Goal: Task Accomplishment & Management: Complete application form

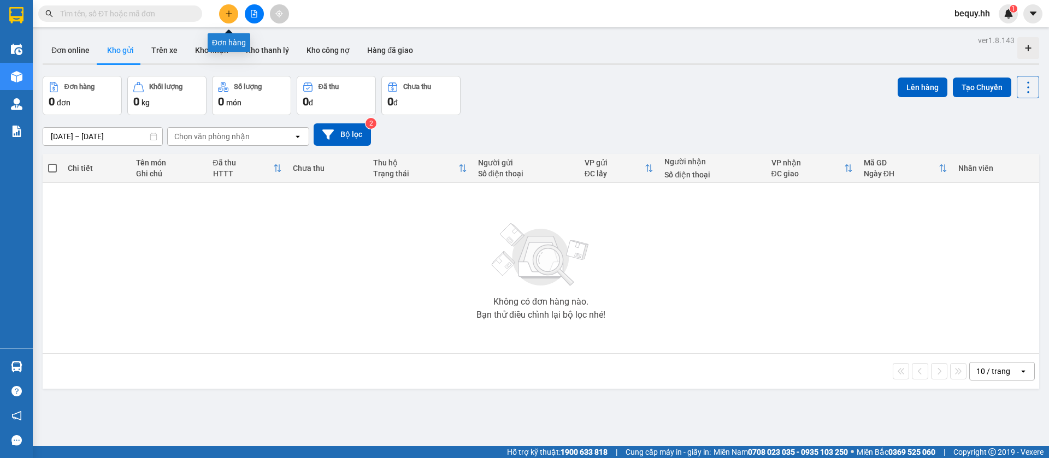
click at [231, 13] on icon "plus" at bounding box center [229, 14] width 8 height 8
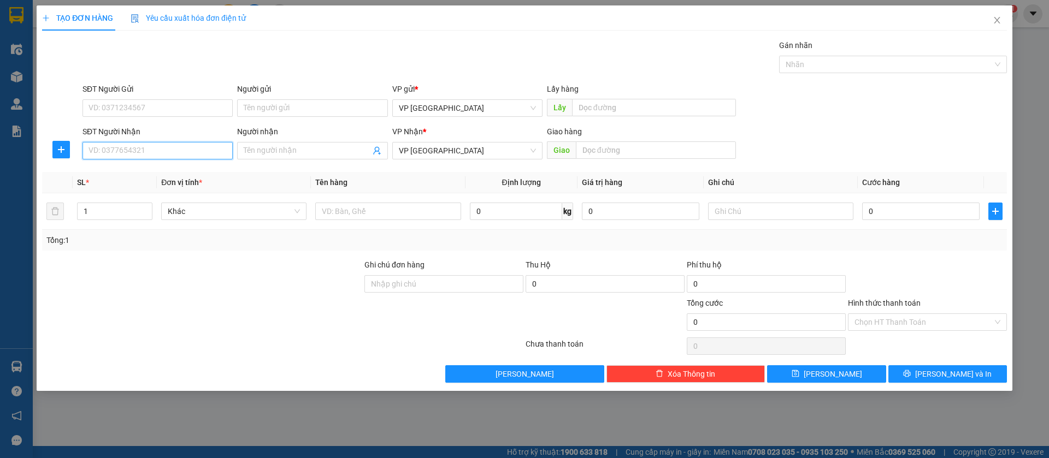
click at [184, 149] on input "SĐT Người Nhận" at bounding box center [158, 150] width 150 height 17
type input "0972565877"
click at [165, 174] on div "0972565877" at bounding box center [157, 173] width 137 height 12
type input "sang [PERSON_NAME]"
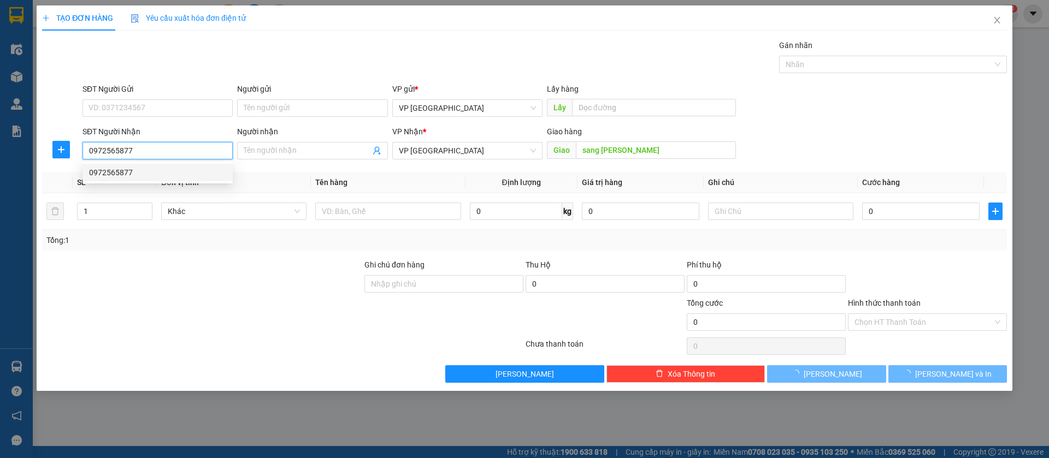
type input "50.000"
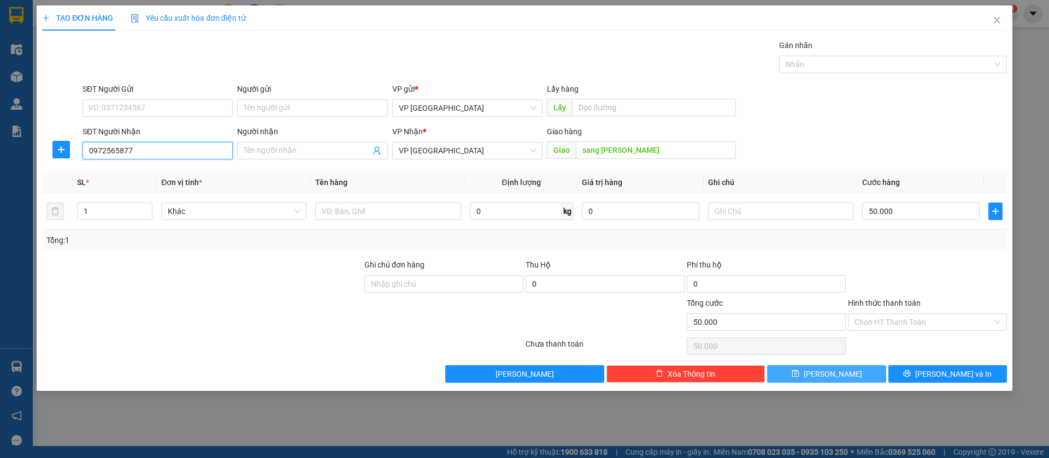
type input "0972565877"
click at [862, 378] on button "[PERSON_NAME]" at bounding box center [826, 374] width 119 height 17
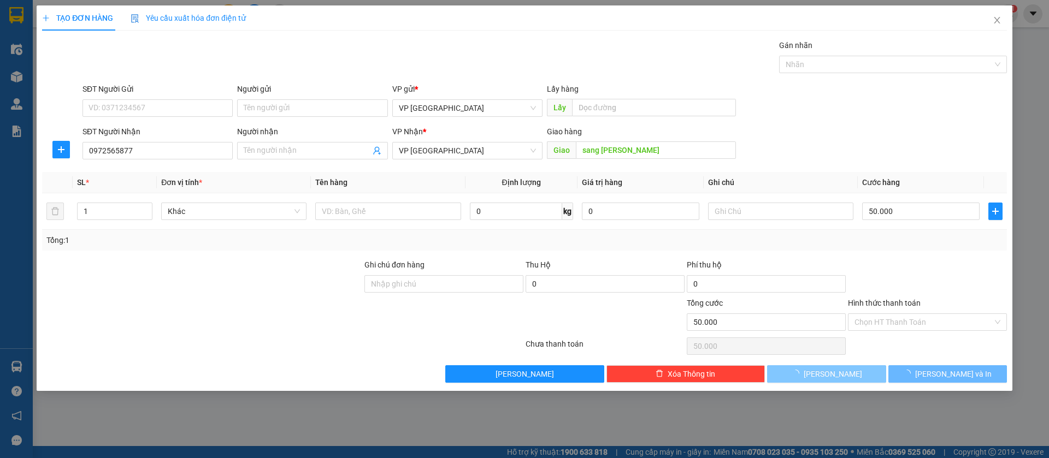
type input "0"
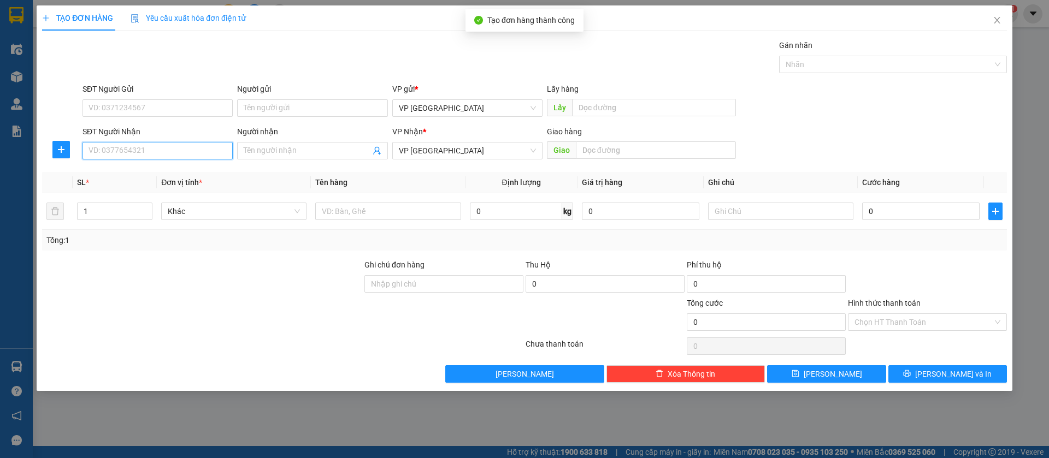
click at [210, 150] on input "SĐT Người Nhận" at bounding box center [158, 150] width 150 height 17
click at [195, 170] on div "0868787861 - [PERSON_NAME]" at bounding box center [157, 173] width 137 height 12
type input "0868787861"
type input "[PERSON_NAME]"
type input "Bến Cát"
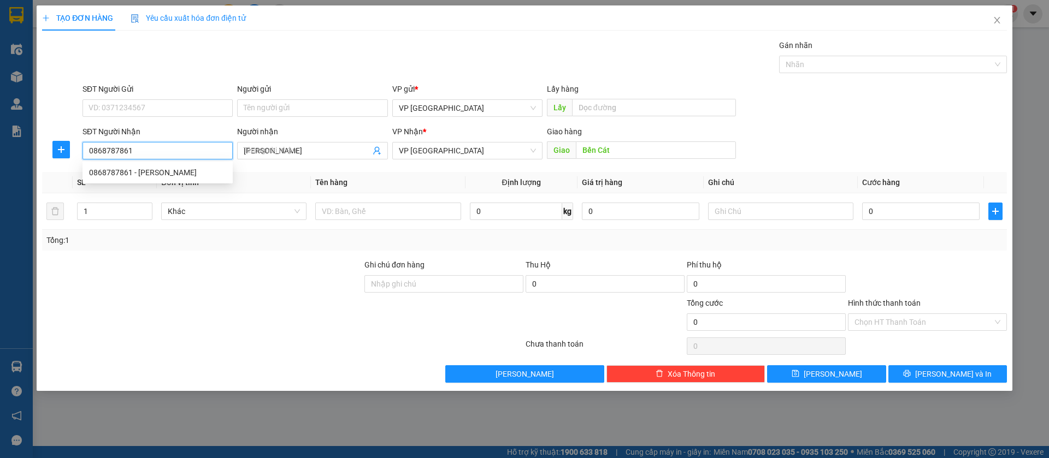
type input "50.000"
type input "0868787861"
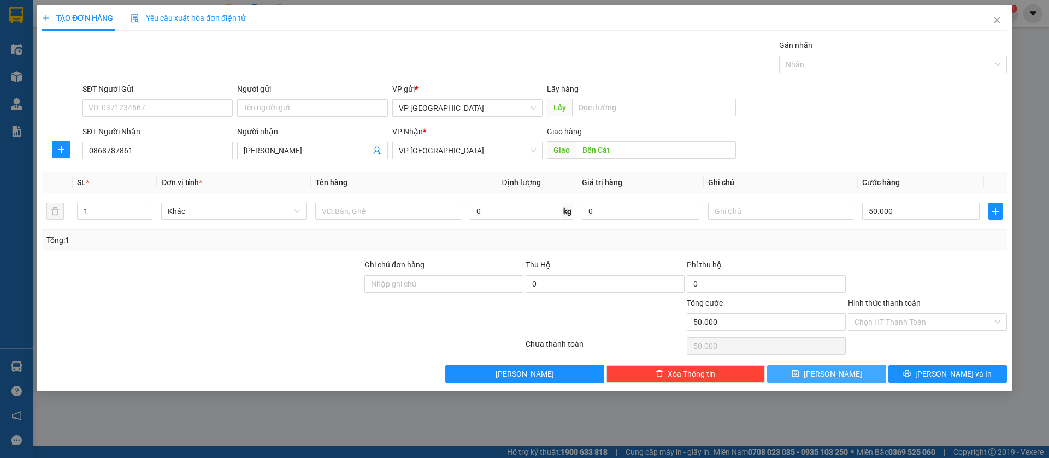
click at [823, 375] on button "[PERSON_NAME]" at bounding box center [826, 374] width 119 height 17
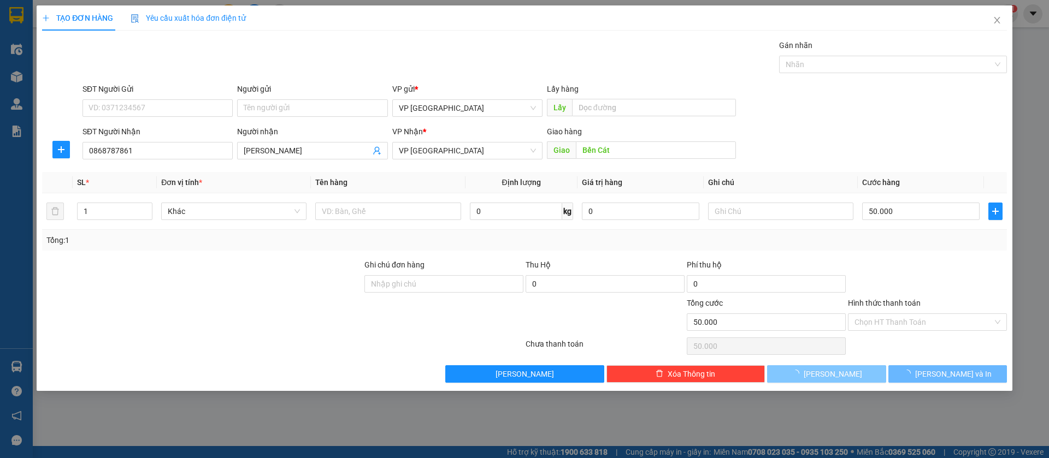
type input "0"
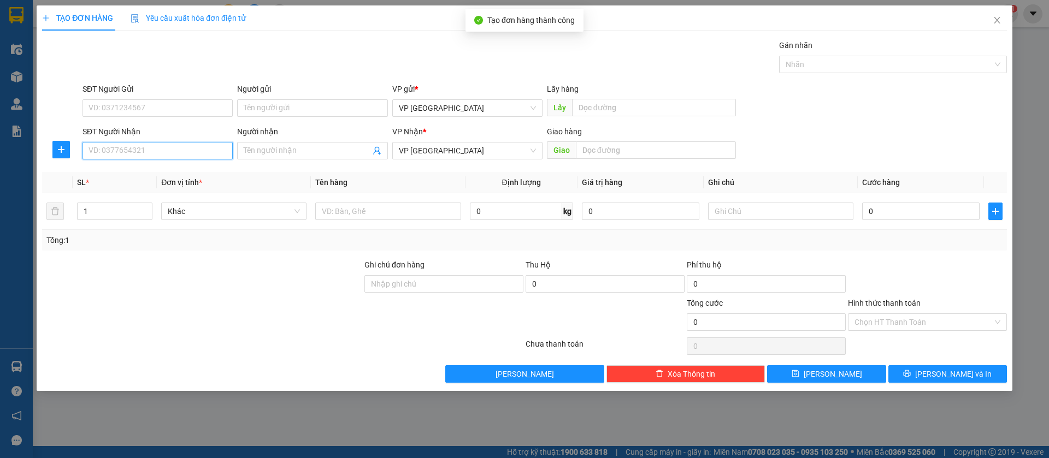
click at [190, 151] on input "SĐT Người Nhận" at bounding box center [158, 150] width 150 height 17
type input "0968500887"
click at [172, 172] on div "0968500887" at bounding box center [157, 173] width 137 height 12
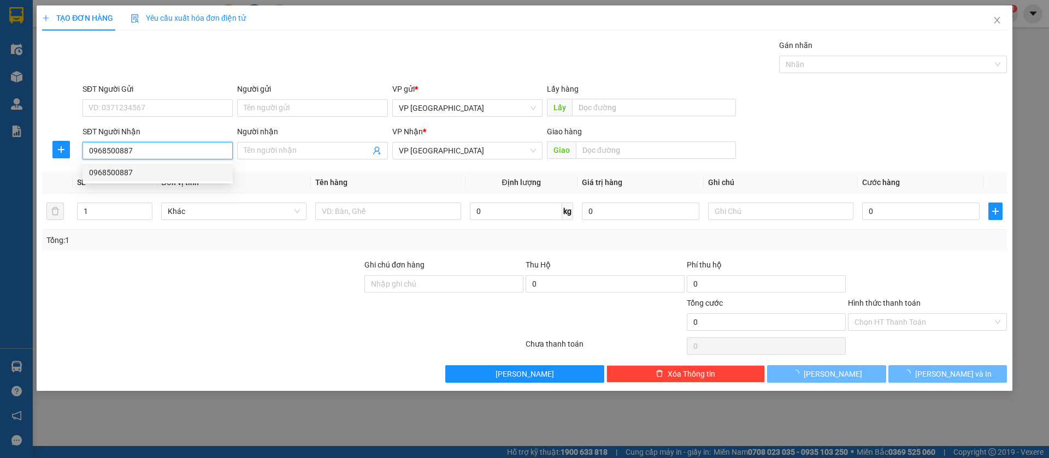
type input "30.000"
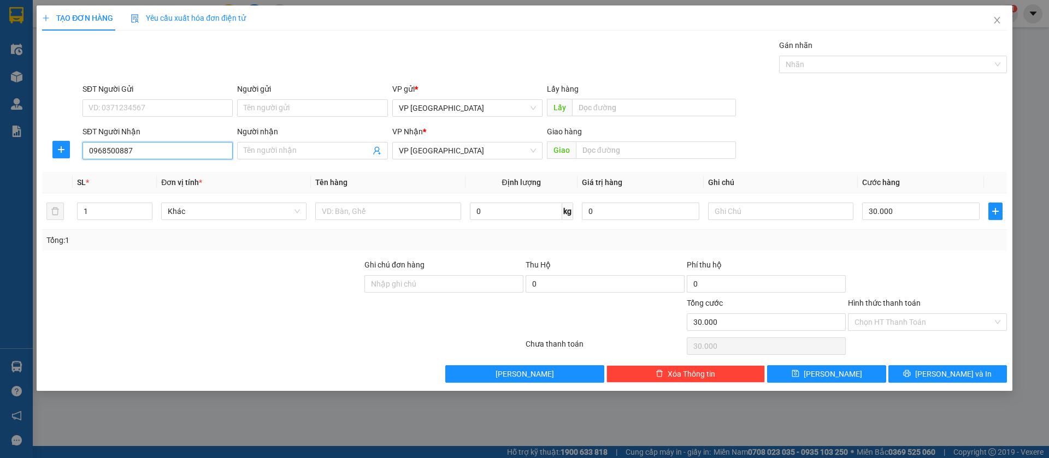
click at [195, 148] on input "0968500887" at bounding box center [158, 150] width 150 height 17
type input "0"
click at [188, 167] on div "0338119675 - NK Hoàng Phú" at bounding box center [157, 173] width 137 height 12
type input "0338119675"
type input "NK Hoàng Phú"
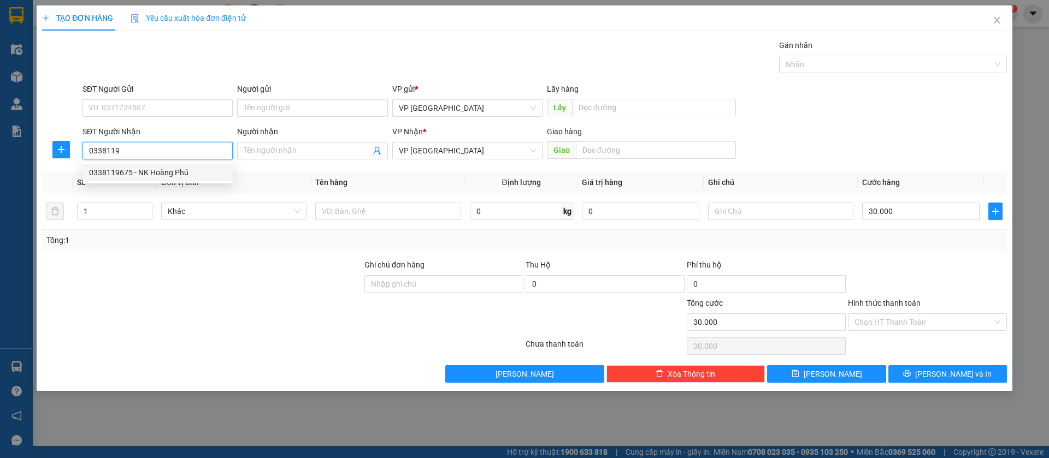
type input "Chơn thành"
type input "0338119675"
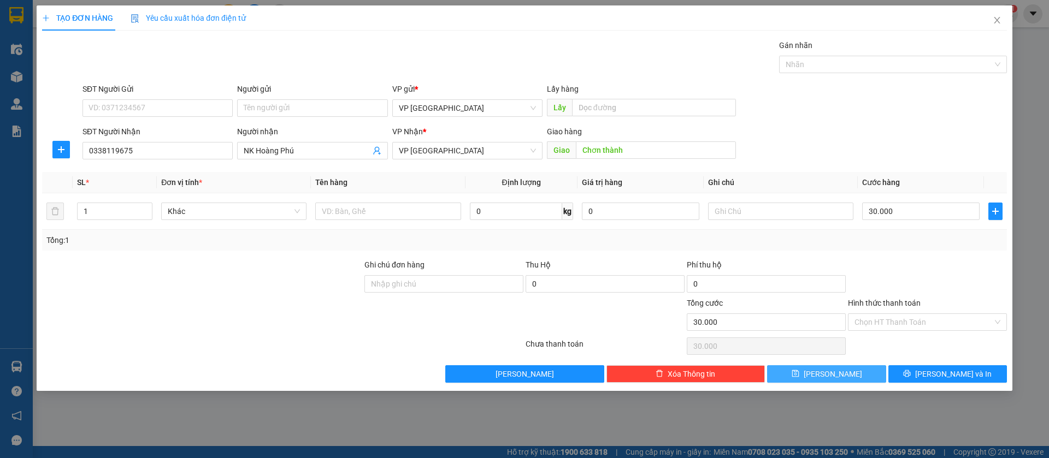
click at [871, 372] on button "[PERSON_NAME]" at bounding box center [826, 374] width 119 height 17
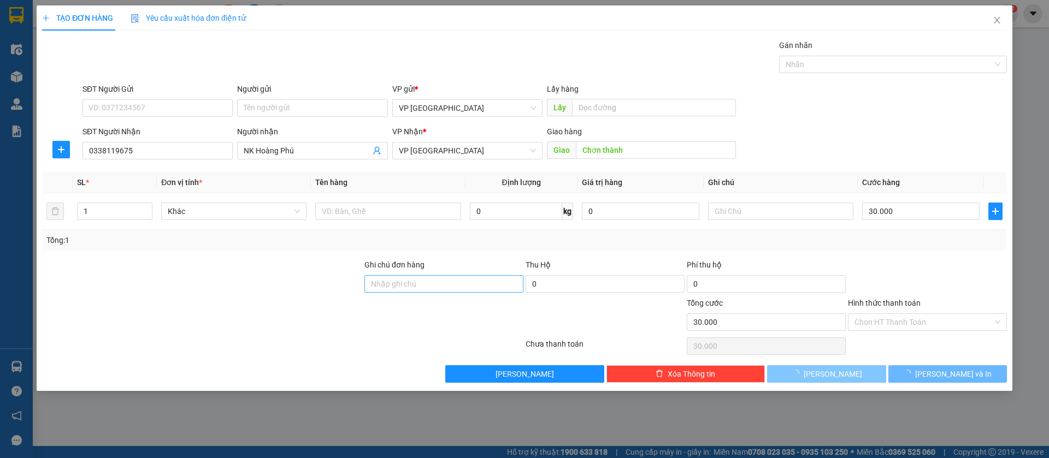
type input "0"
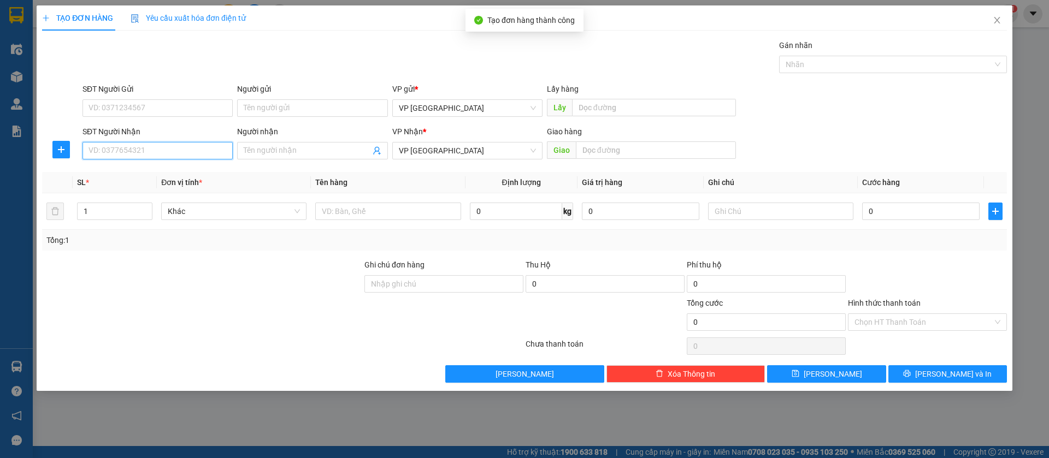
click at [192, 154] on input "SĐT Người Nhận" at bounding box center [158, 150] width 150 height 17
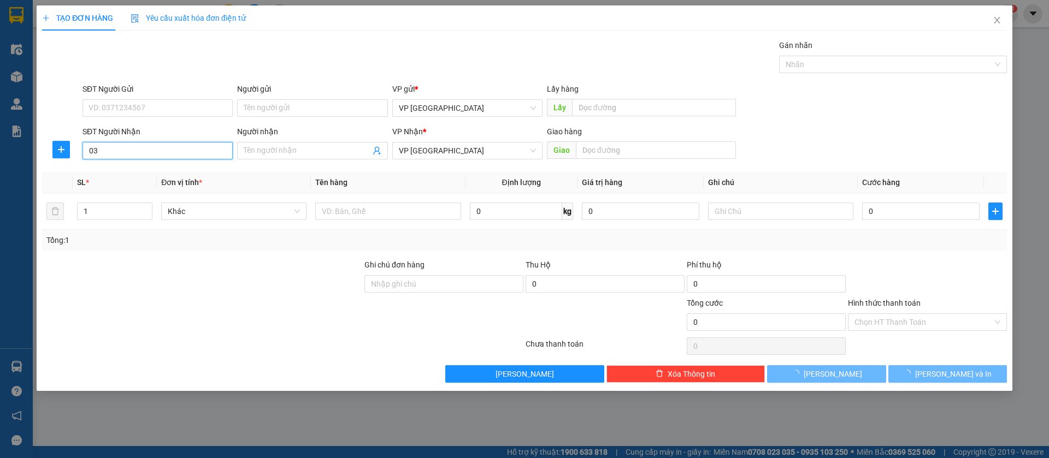
type input "0"
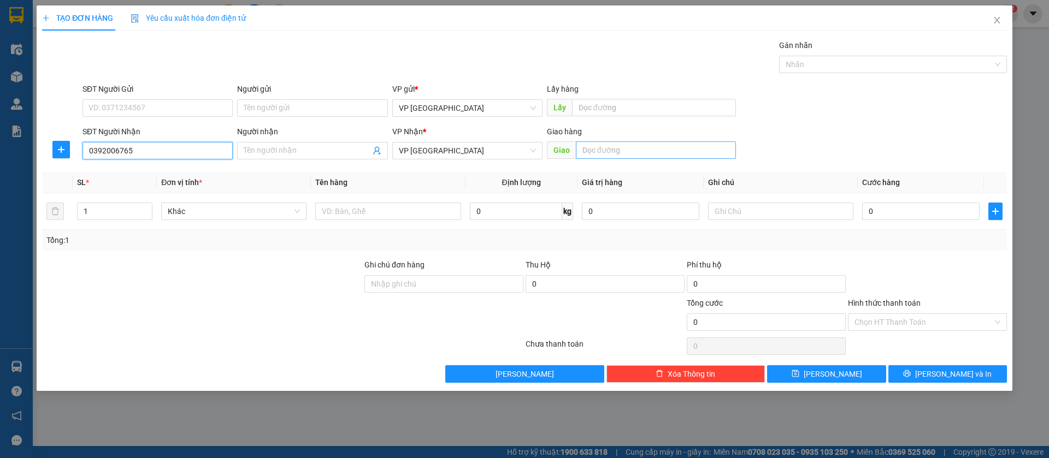
type input "0392006765"
click at [619, 144] on input "text" at bounding box center [656, 150] width 160 height 17
type input "loc ninh"
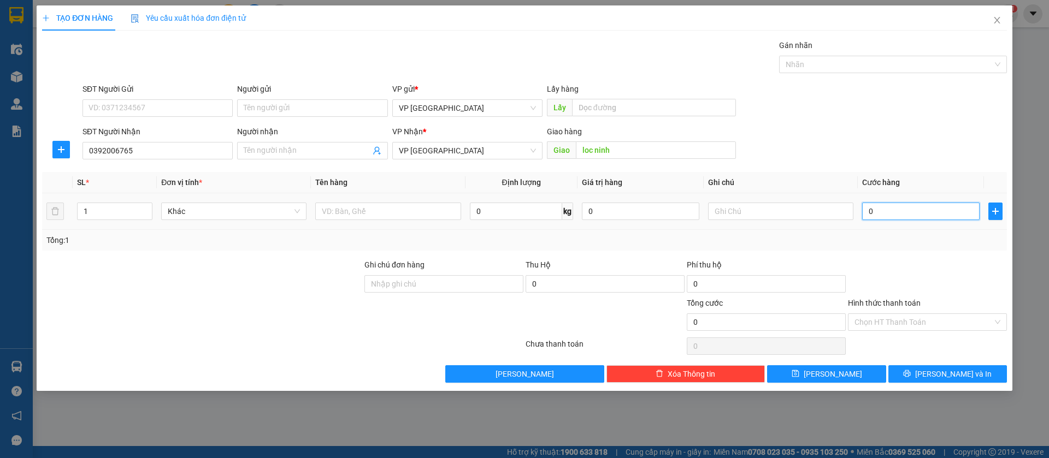
click at [880, 208] on input "0" at bounding box center [920, 211] width 117 height 17
click at [880, 212] on input "0" at bounding box center [920, 211] width 117 height 17
type input "3"
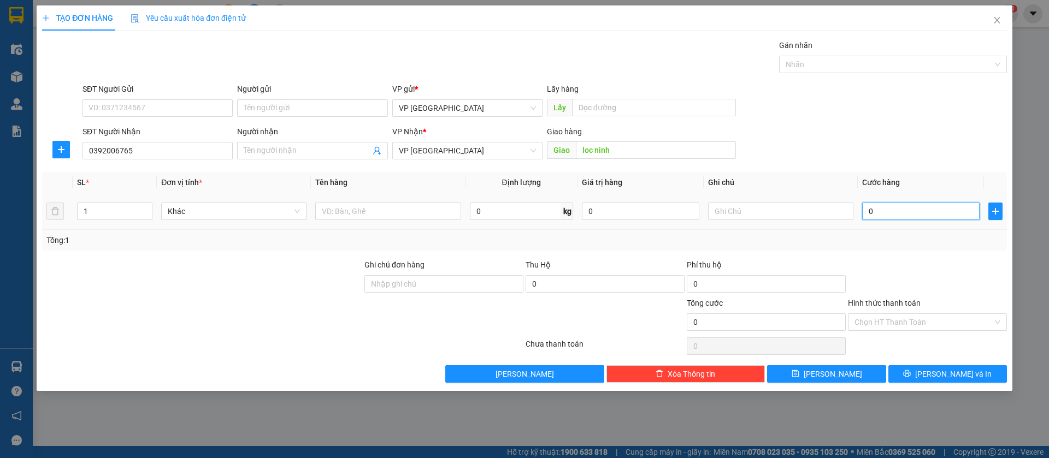
type input "3"
type input "30"
type input "300"
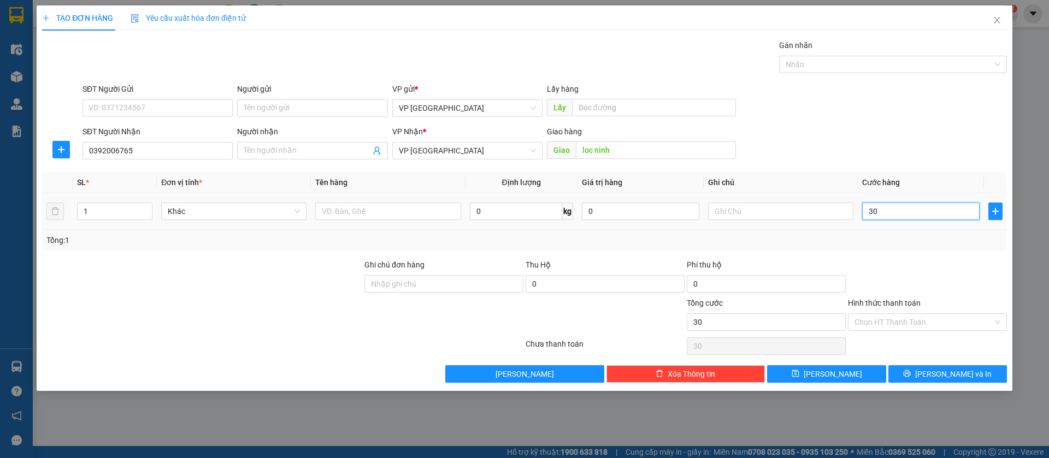
type input "300"
type input "3.000"
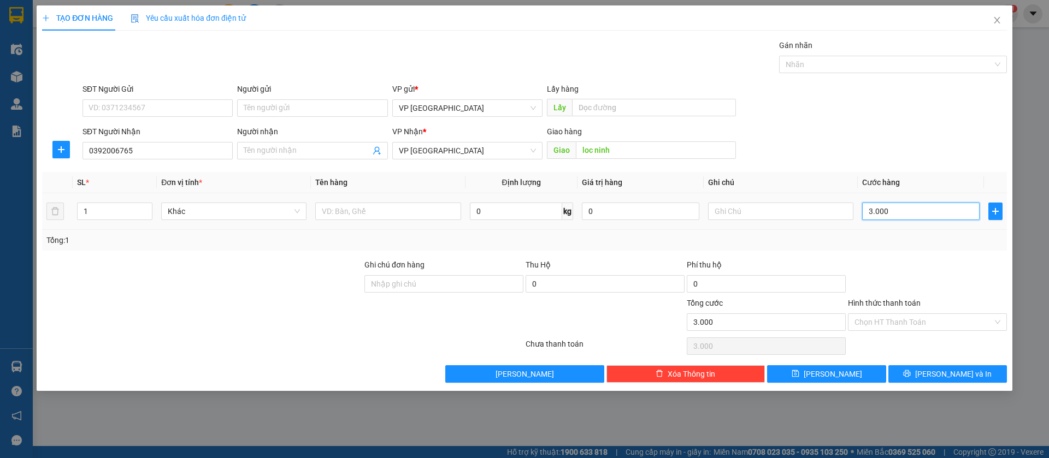
type input "30.000"
click at [845, 374] on button "[PERSON_NAME]" at bounding box center [826, 374] width 119 height 17
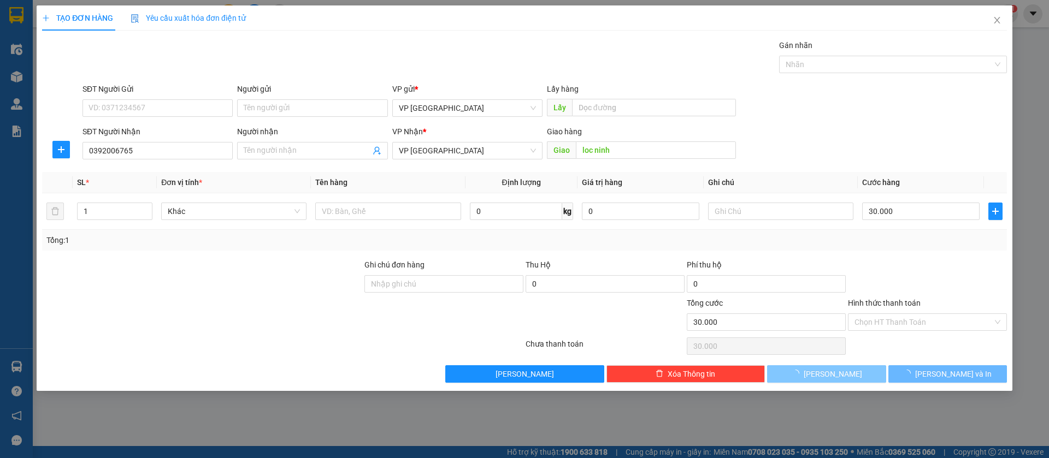
type input "0"
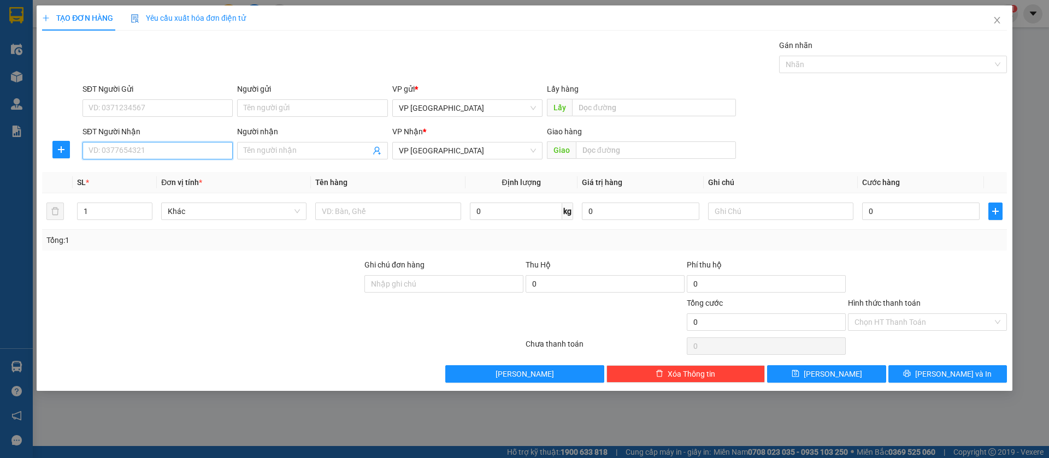
click at [202, 148] on input "SĐT Người Nhận" at bounding box center [158, 150] width 150 height 17
click at [197, 172] on div "0909022661" at bounding box center [157, 173] width 137 height 12
type input "0909022661"
type input "BINH LONG"
type input "30.000"
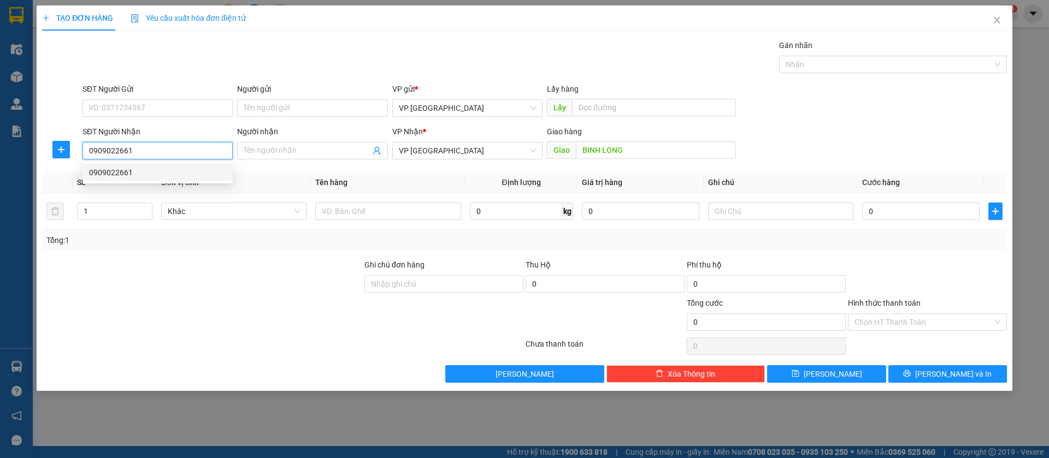
type input "30.000"
type input "0909022661"
click at [952, 319] on input "Hình thức thanh toán" at bounding box center [924, 322] width 138 height 16
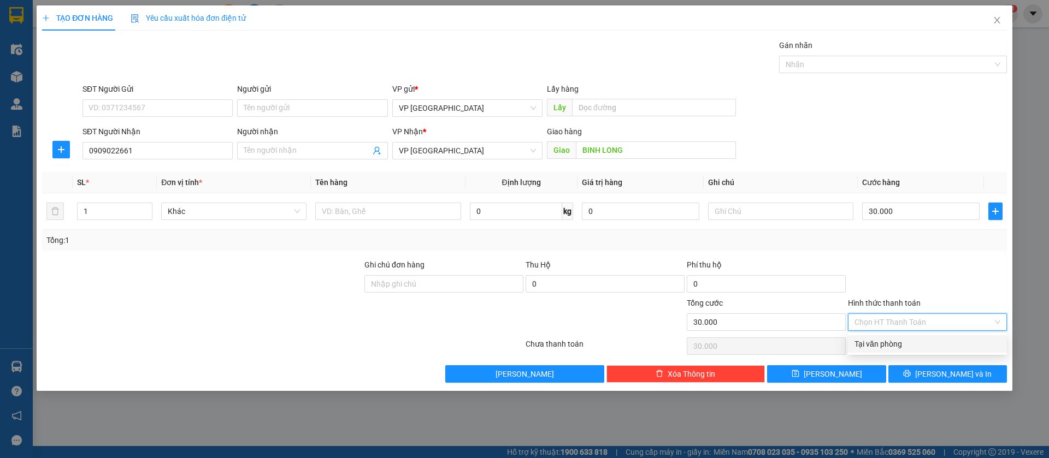
click at [930, 342] on div "Tại văn phòng" at bounding box center [928, 344] width 146 height 12
type input "0"
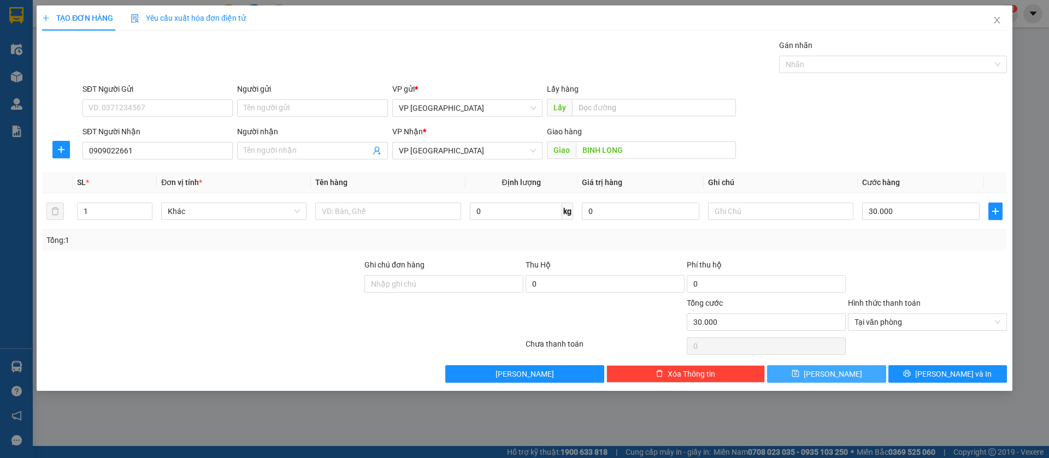
click at [866, 374] on button "[PERSON_NAME]" at bounding box center [826, 374] width 119 height 17
type input "0"
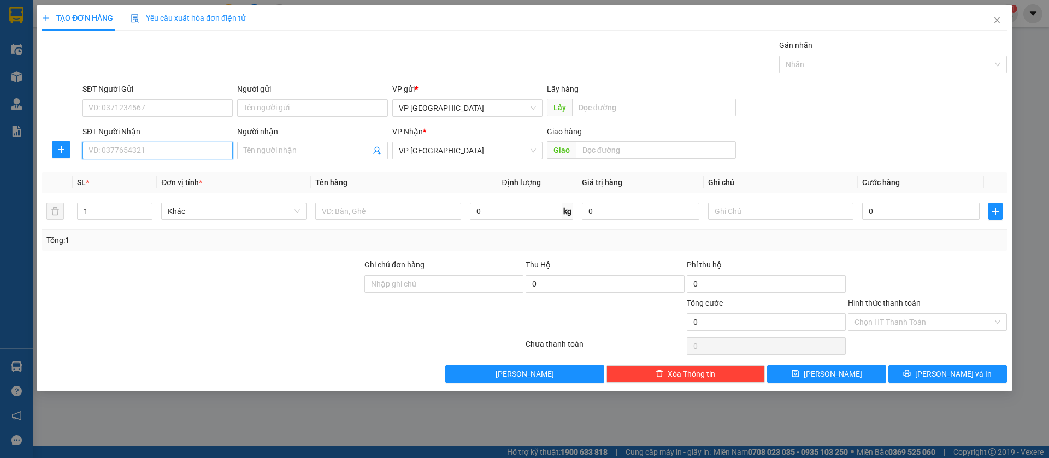
click at [185, 149] on input "SĐT Người Nhận" at bounding box center [158, 150] width 150 height 17
click at [208, 156] on input "SĐT Người Nhận" at bounding box center [158, 150] width 150 height 17
click at [214, 174] on div "0902311918" at bounding box center [157, 173] width 137 height 12
type input "0902311918"
type input "xuyen ben cat"
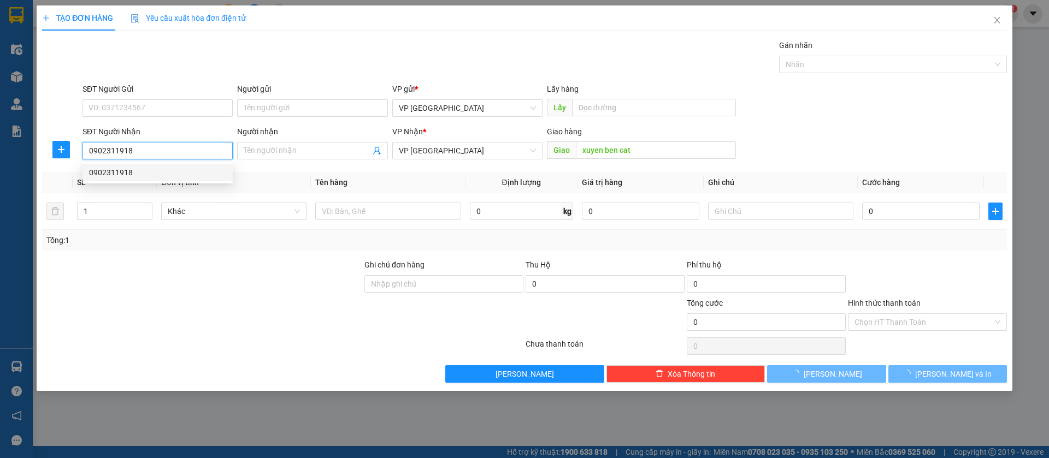
type input "80.000"
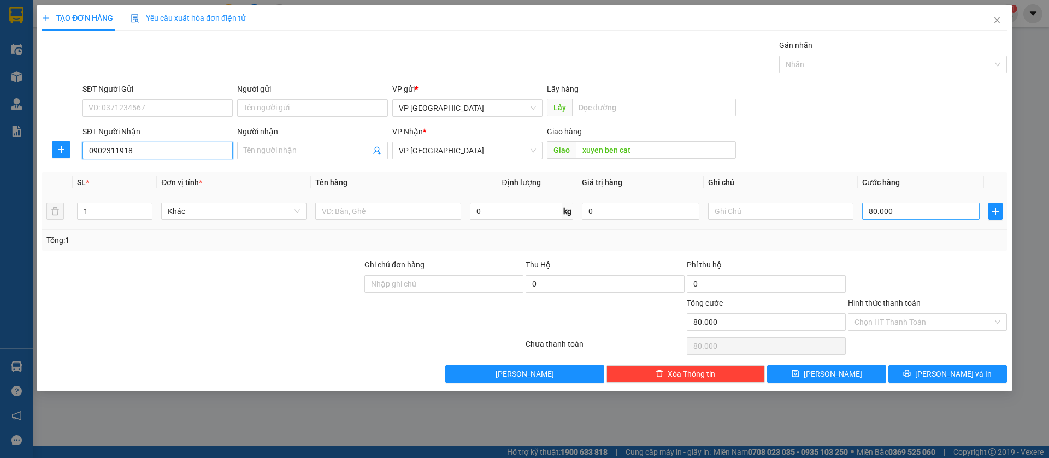
type input "0902311918"
click at [950, 213] on input "80.000" at bounding box center [920, 211] width 117 height 17
type input "3"
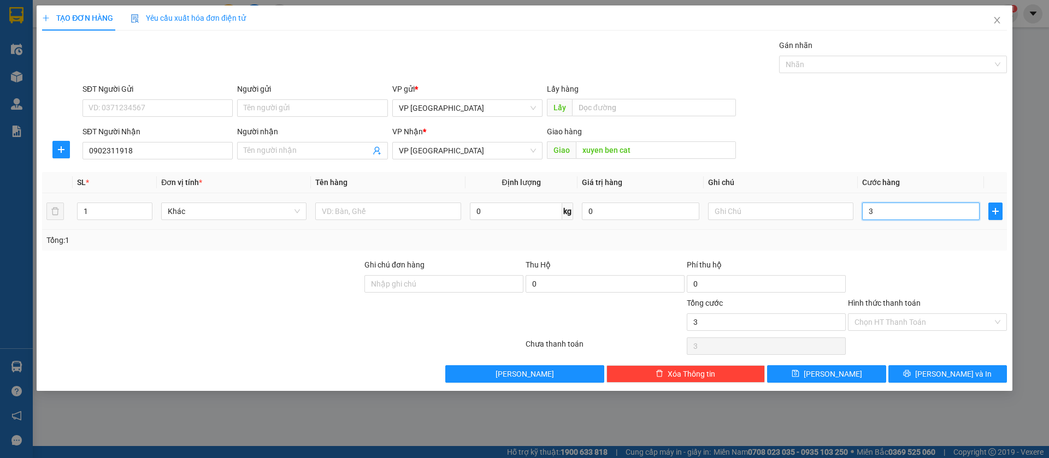
type input "30"
type input "300"
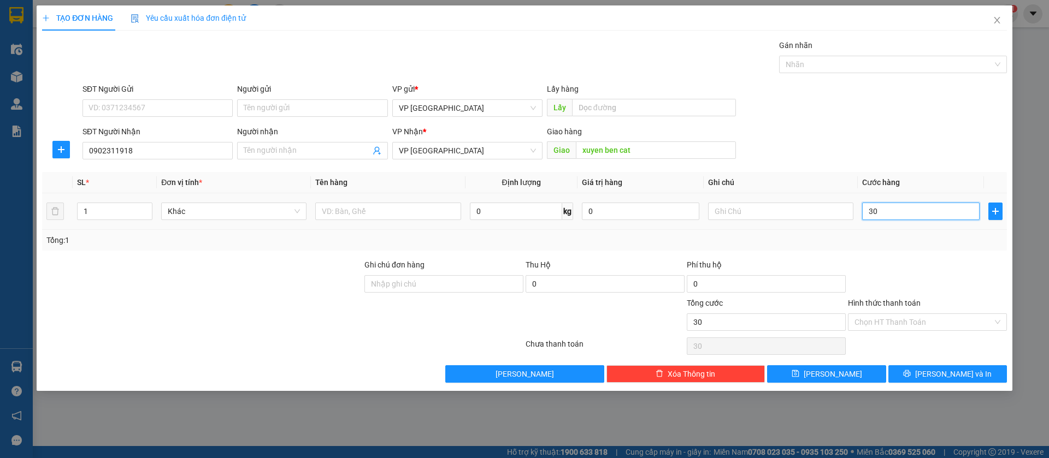
type input "300"
type input "3.000"
type input "30.000"
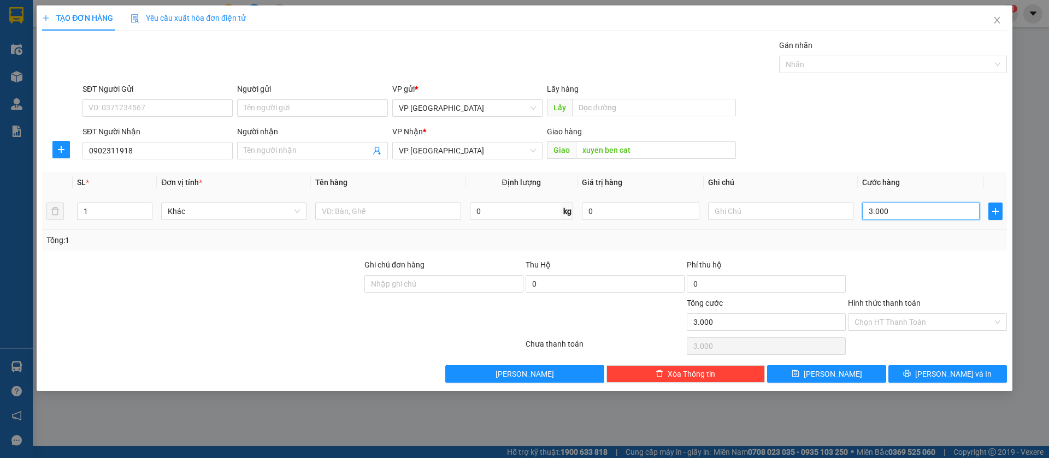
type input "30.000"
click at [869, 371] on button "[PERSON_NAME]" at bounding box center [826, 374] width 119 height 17
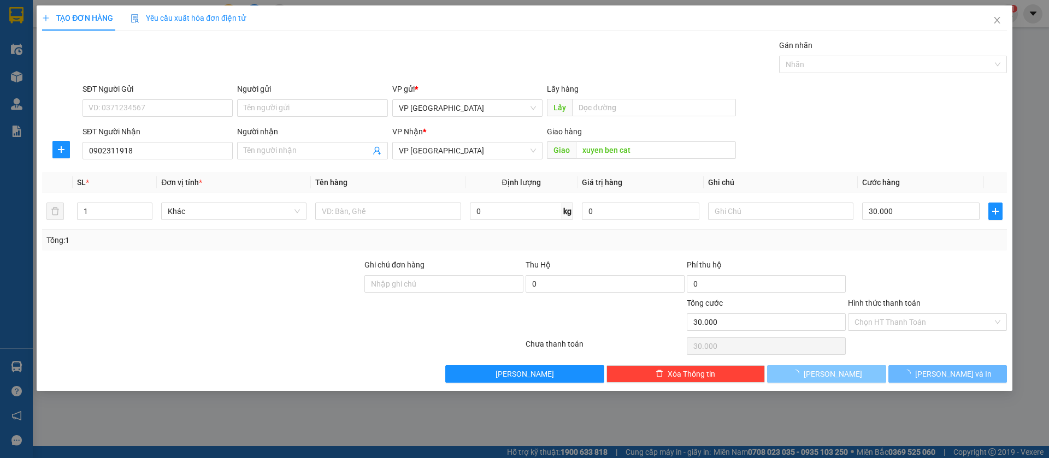
type input "0"
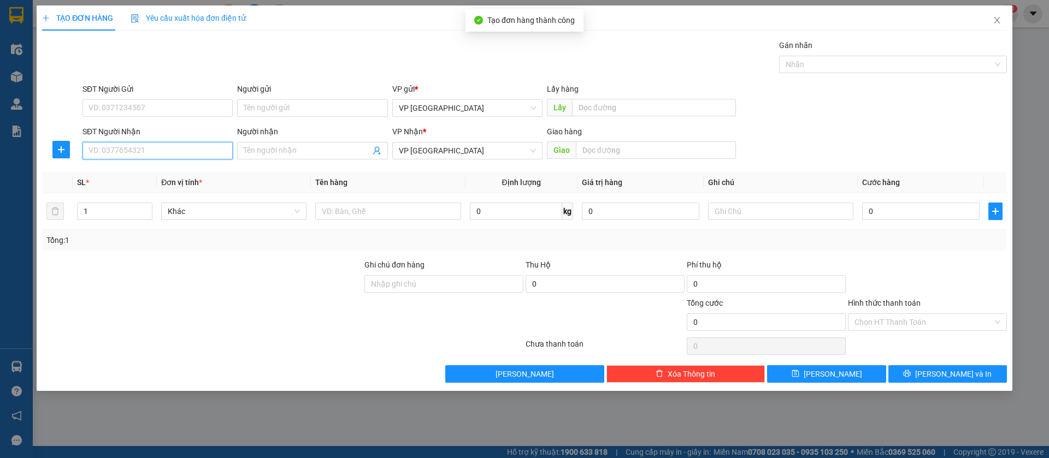
click at [105, 152] on input "SĐT Người Nhận" at bounding box center [158, 150] width 150 height 17
click at [123, 175] on div "0335408387 - [PERSON_NAME]" at bounding box center [157, 173] width 137 height 12
type input "0335408387"
type input "[PERSON_NAME]"
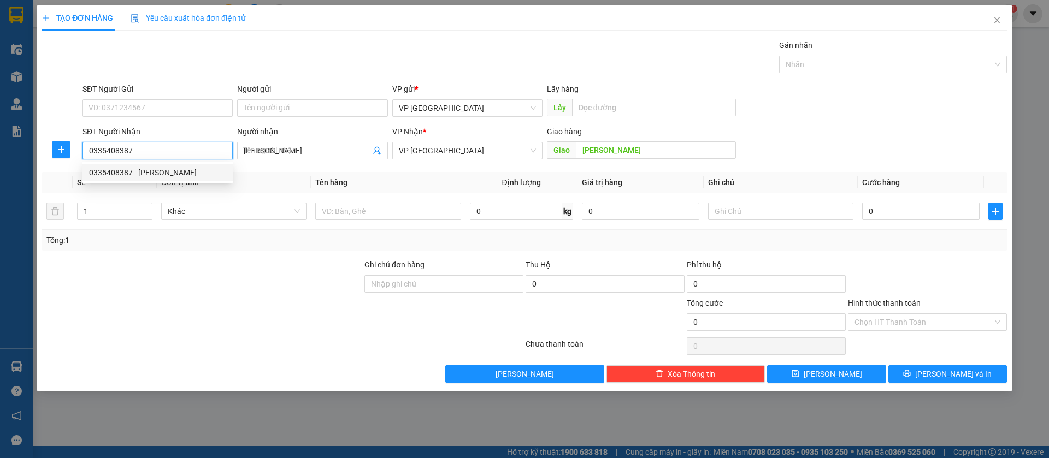
type input "30.000"
click at [438, 151] on span "VP [GEOGRAPHIC_DATA]" at bounding box center [467, 151] width 137 height 16
type input "0335408387"
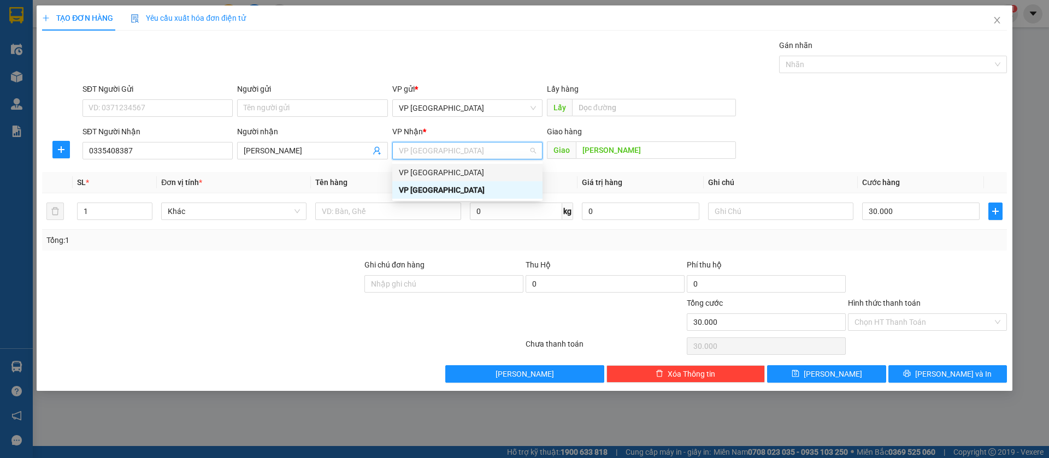
click at [445, 172] on div "VP [GEOGRAPHIC_DATA]" at bounding box center [467, 173] width 137 height 12
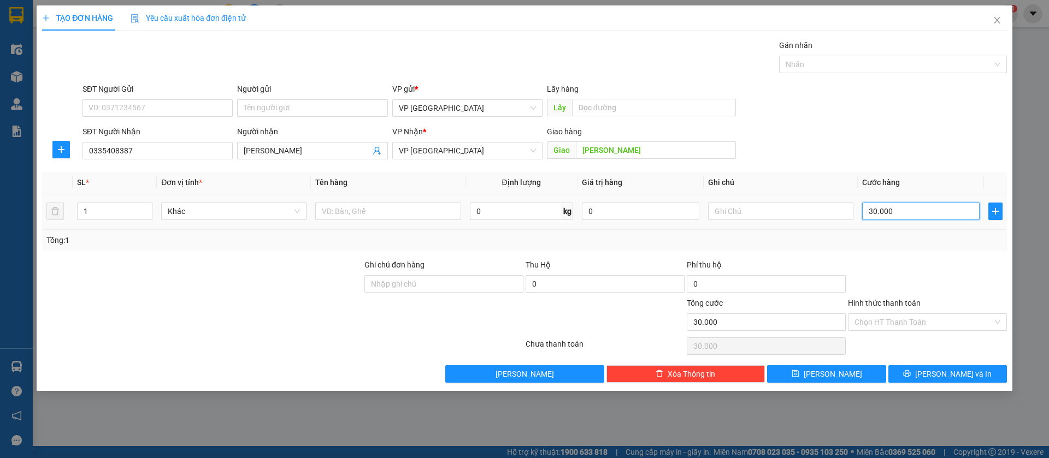
click at [887, 212] on input "30.000" at bounding box center [920, 211] width 117 height 17
type input "4"
type input "40"
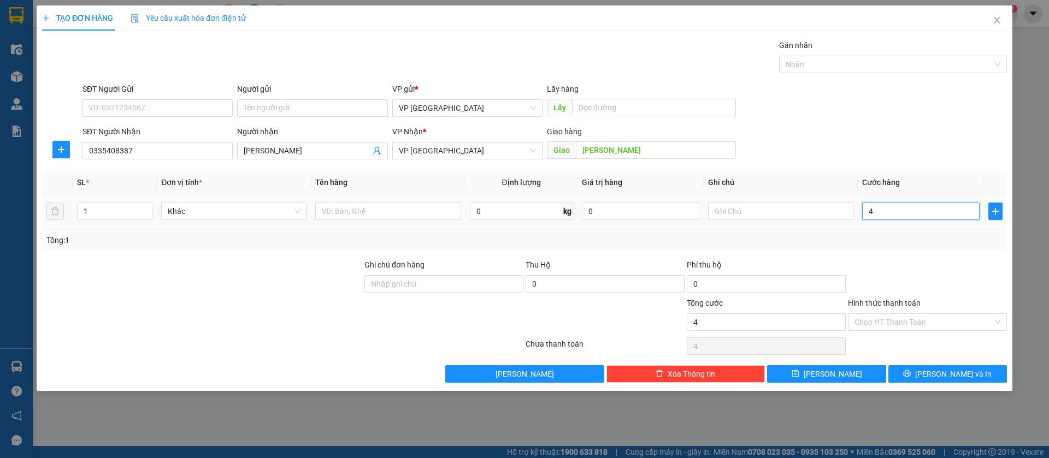
type input "40"
type input "400"
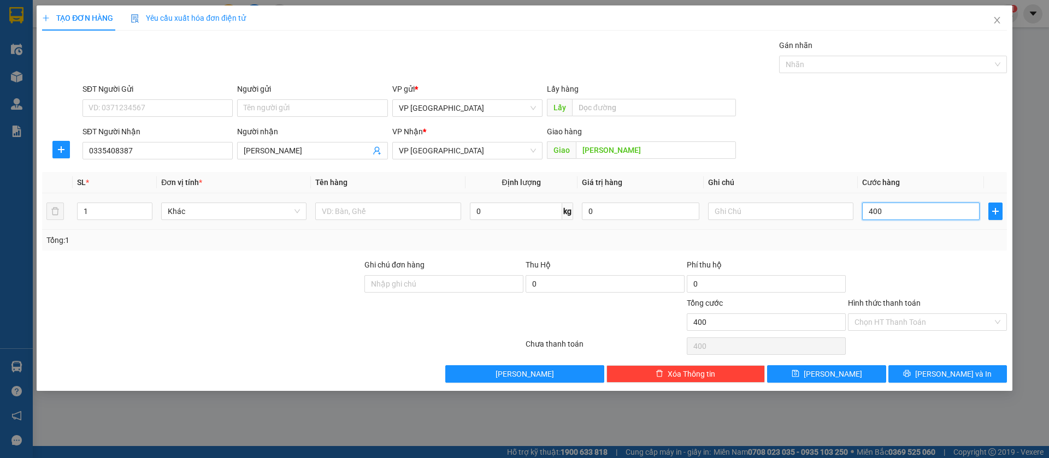
type input "4.000"
type input "40.000"
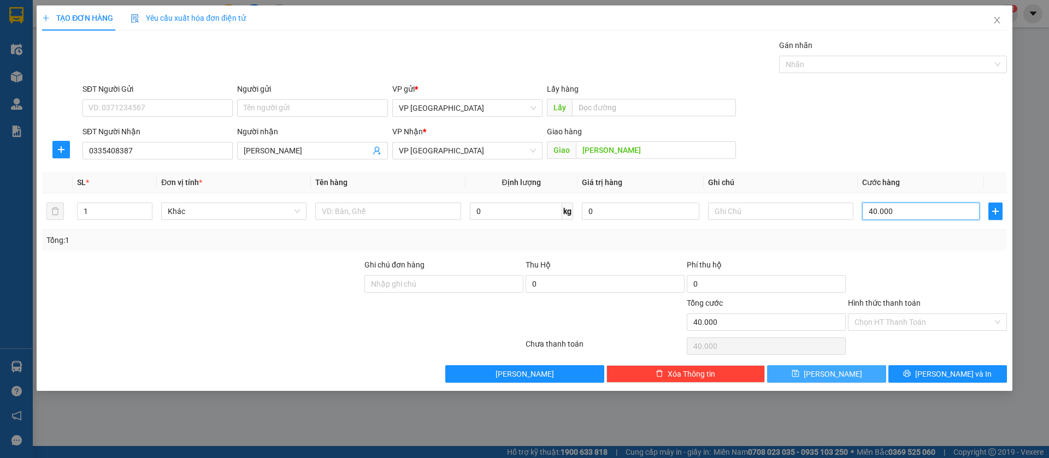
type input "40.000"
click at [853, 373] on button "[PERSON_NAME]" at bounding box center [826, 374] width 119 height 17
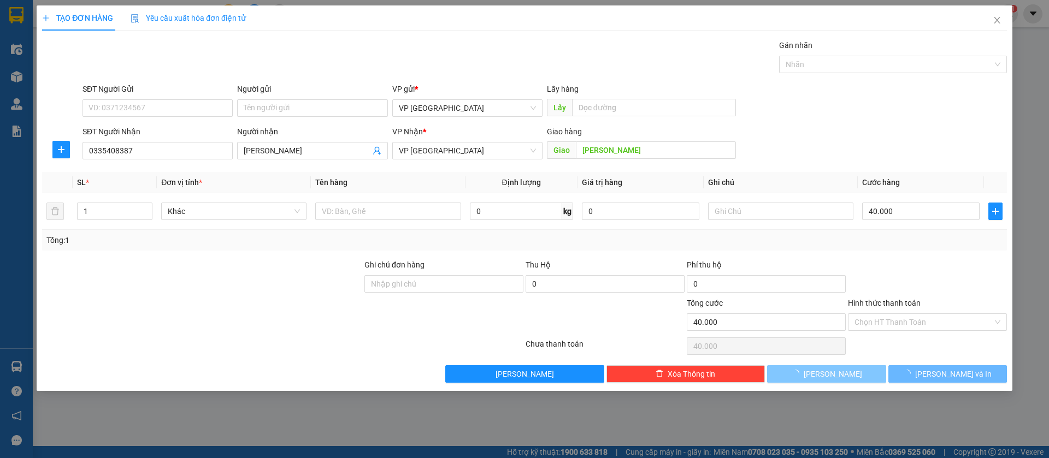
type input "0"
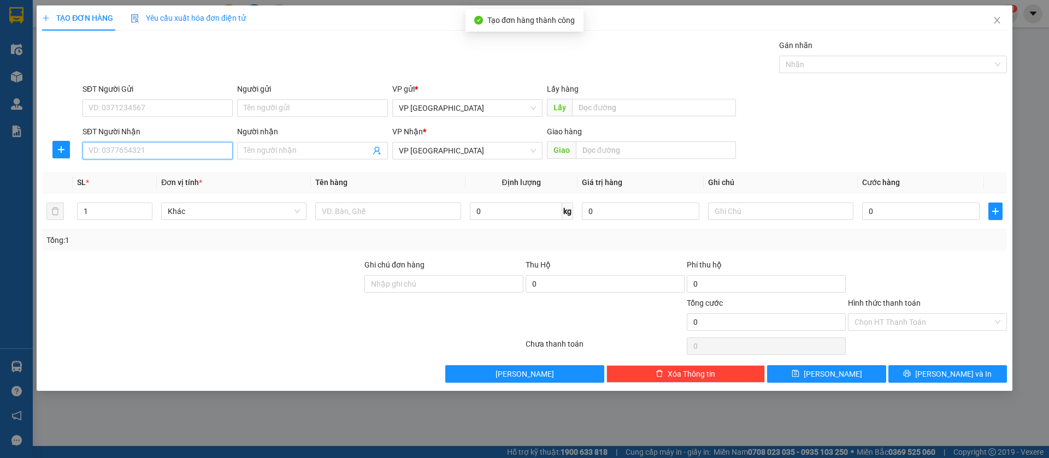
click at [195, 146] on input "SĐT Người Nhận" at bounding box center [158, 150] width 150 height 17
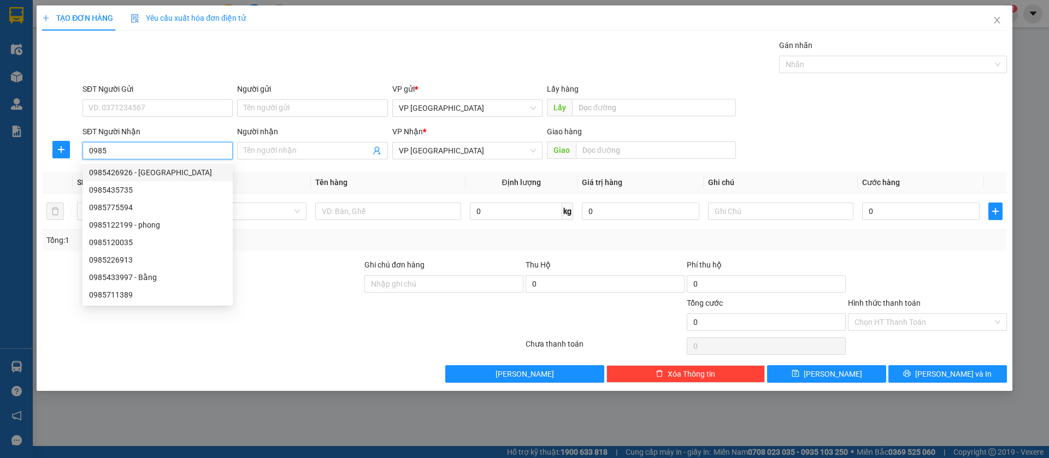
click at [164, 151] on input "0985" at bounding box center [158, 150] width 150 height 17
click at [164, 152] on input "0985" at bounding box center [158, 150] width 150 height 17
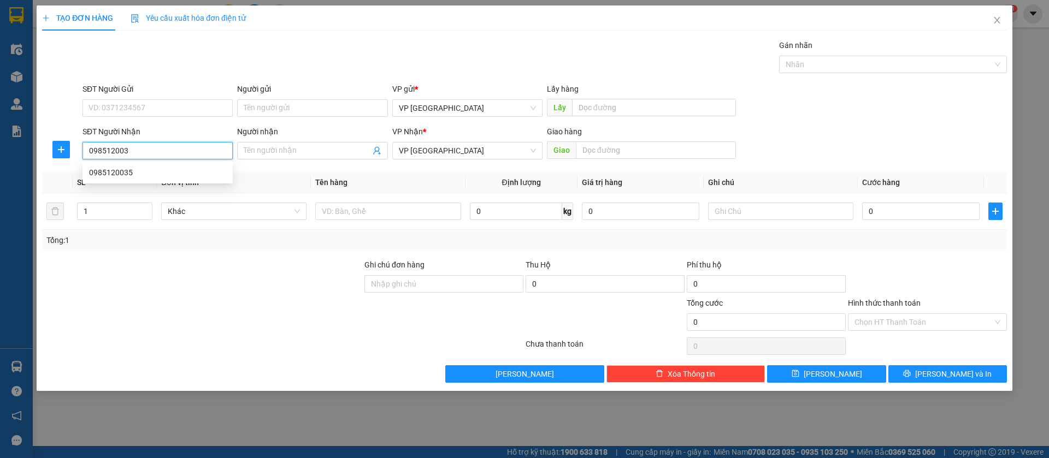
type input "0985120035"
click at [168, 172] on div "0985120035" at bounding box center [157, 173] width 137 height 12
type input "BÁNH MÌ LỘC NINH"
type input "70.000"
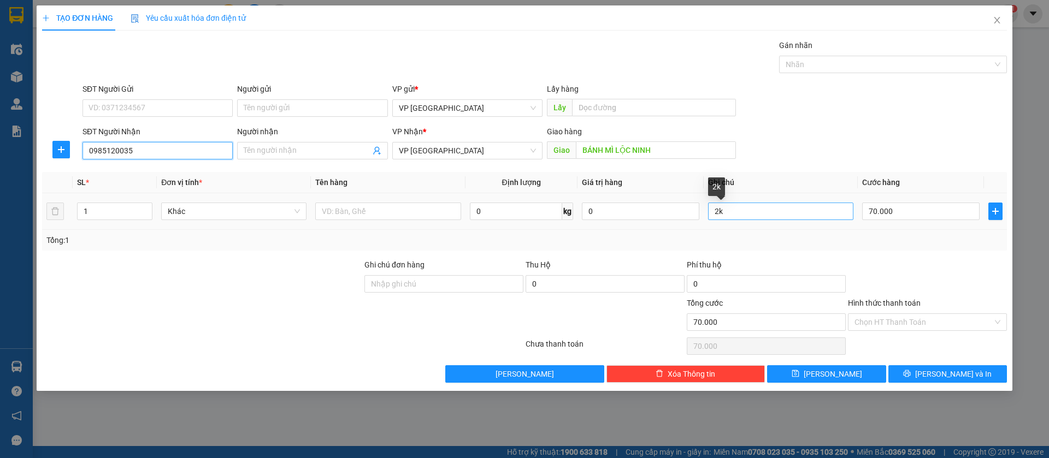
type input "0985120035"
click at [815, 209] on input "2k" at bounding box center [780, 211] width 145 height 17
type input "2"
click at [820, 211] on input "2" at bounding box center [780, 211] width 145 height 17
click at [892, 213] on input "70.000" at bounding box center [920, 211] width 117 height 17
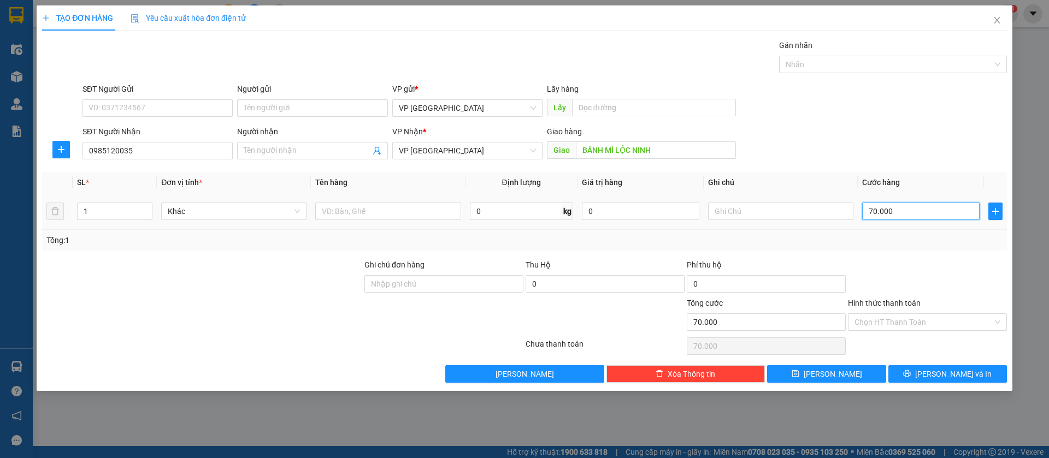
type input "5"
type input "50"
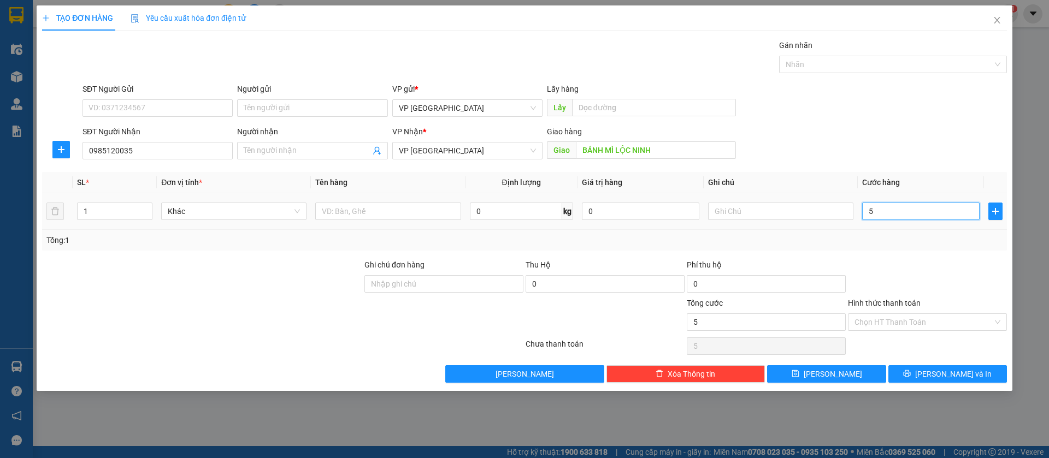
type input "50"
type input "500"
type input "5.000"
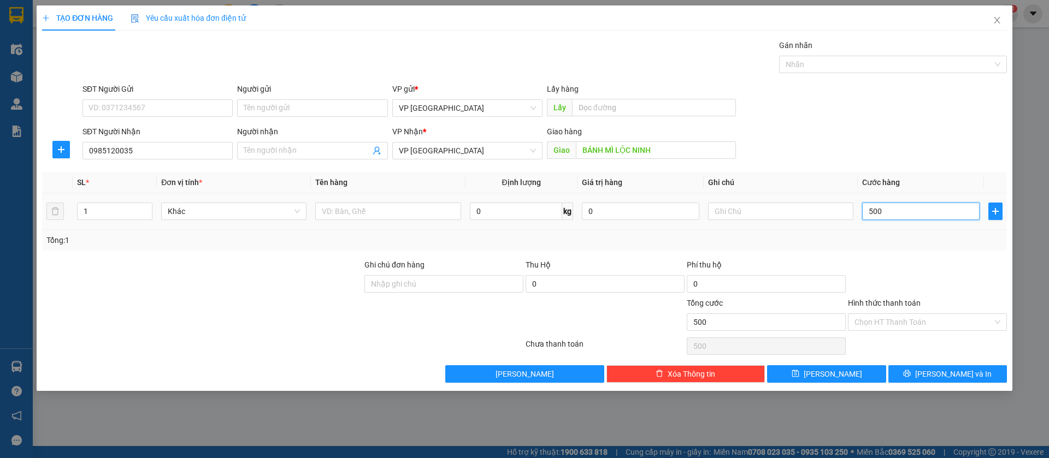
type input "5.000"
type input "50.000"
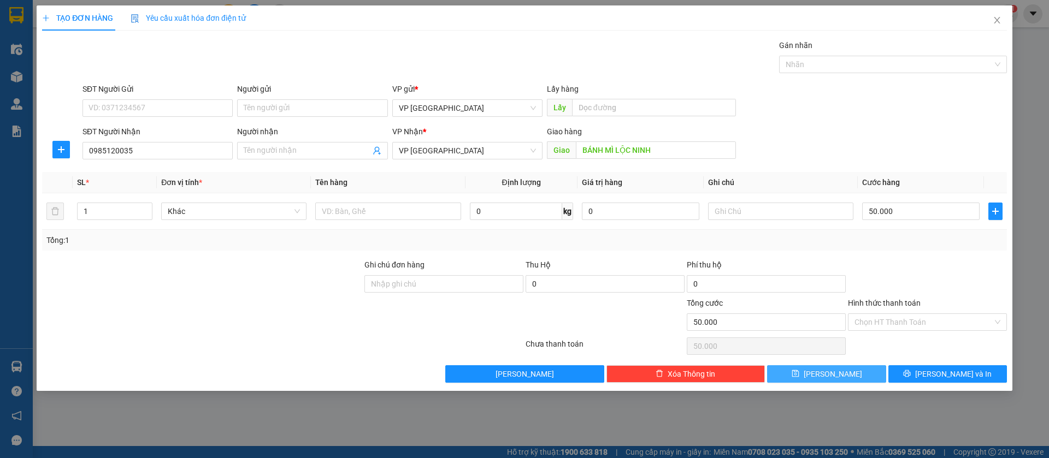
click at [866, 373] on button "[PERSON_NAME]" at bounding box center [826, 374] width 119 height 17
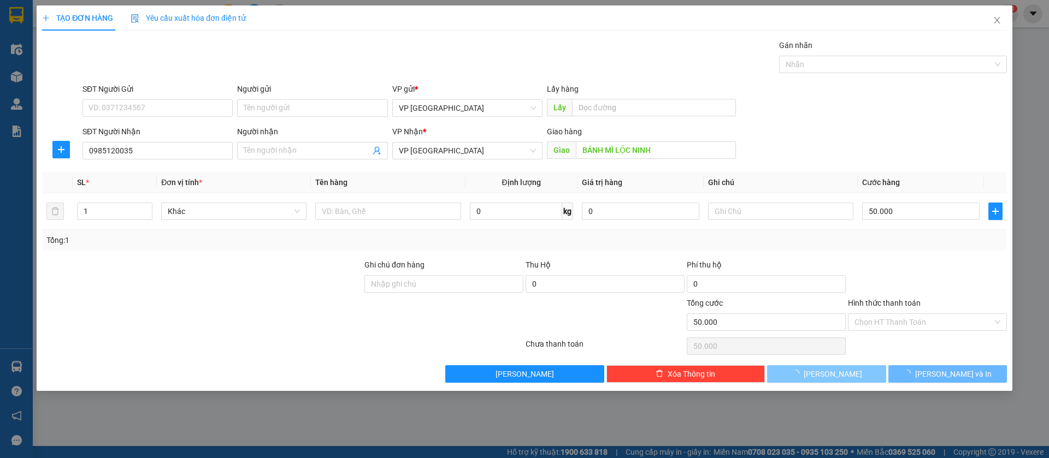
type input "0"
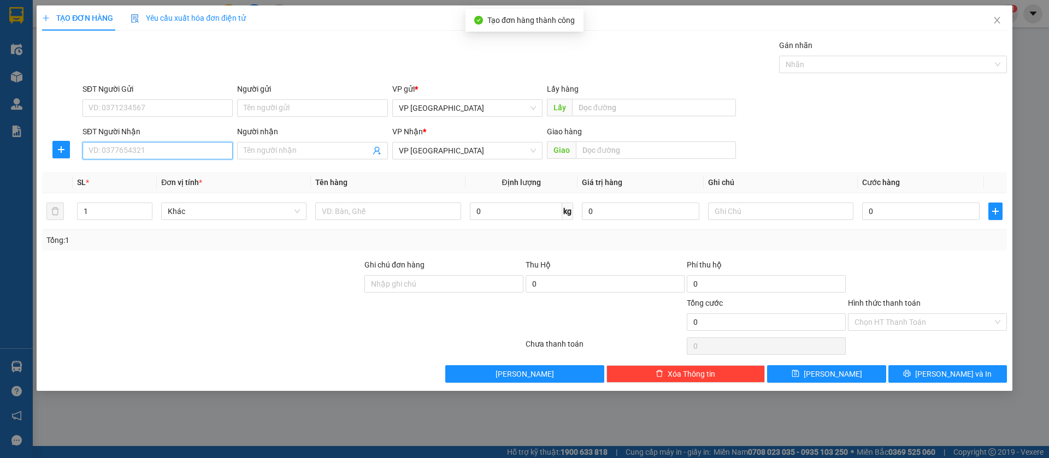
click at [189, 157] on input "SĐT Người Nhận" at bounding box center [158, 150] width 150 height 17
click at [191, 152] on input "SĐT Người Nhận" at bounding box center [158, 150] width 150 height 17
click at [189, 169] on div "0969805850" at bounding box center [157, 173] width 137 height 12
type input "0969805850"
type input "[PERSON_NAME]"
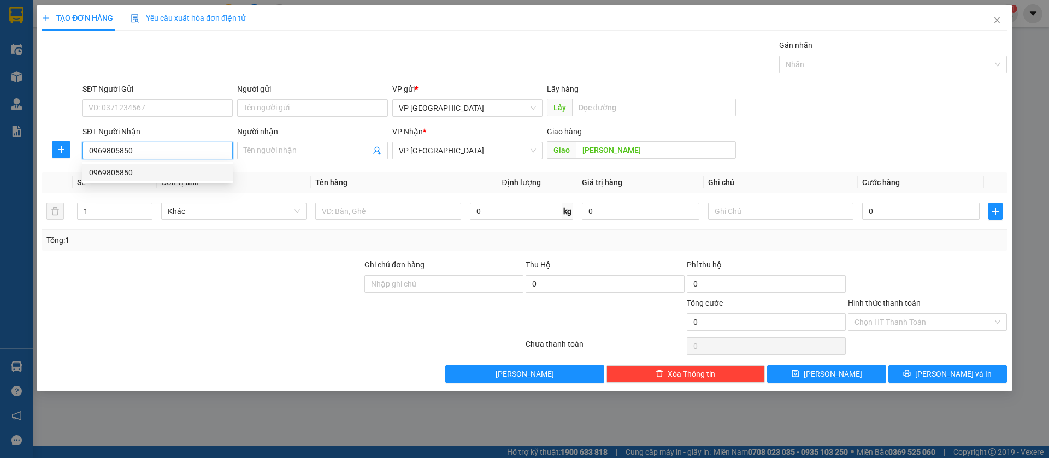
type input "50.000"
type input "0969805850"
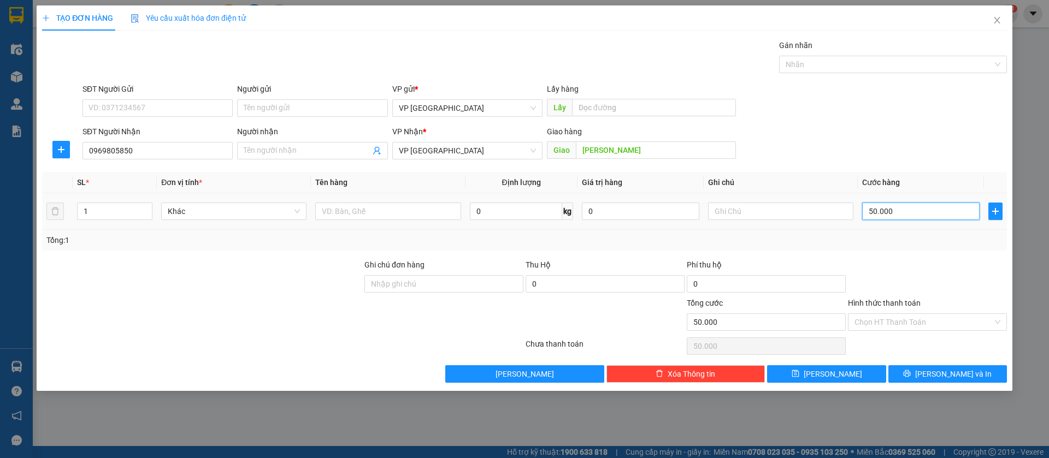
click at [923, 210] on input "50.000" at bounding box center [920, 211] width 117 height 17
type input "3"
type input "30"
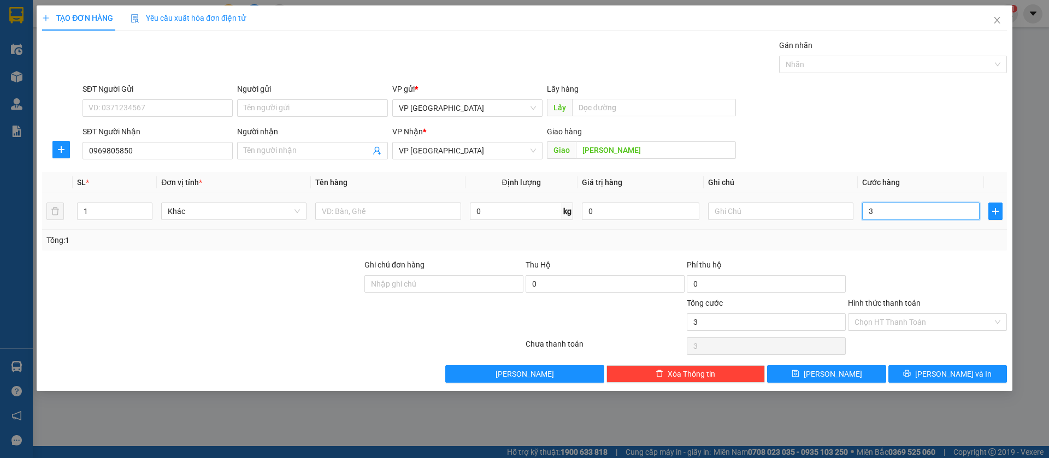
type input "30"
type input "300"
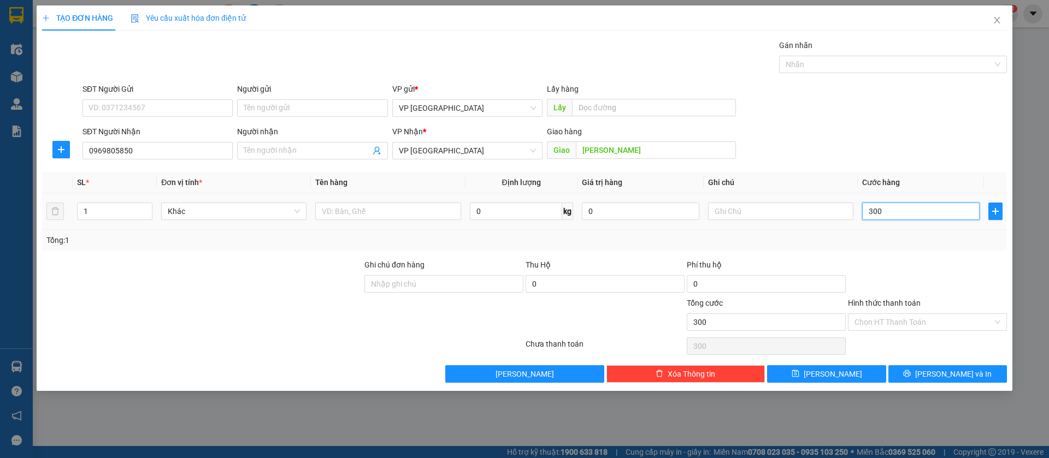
type input "3.000"
type input "30.000"
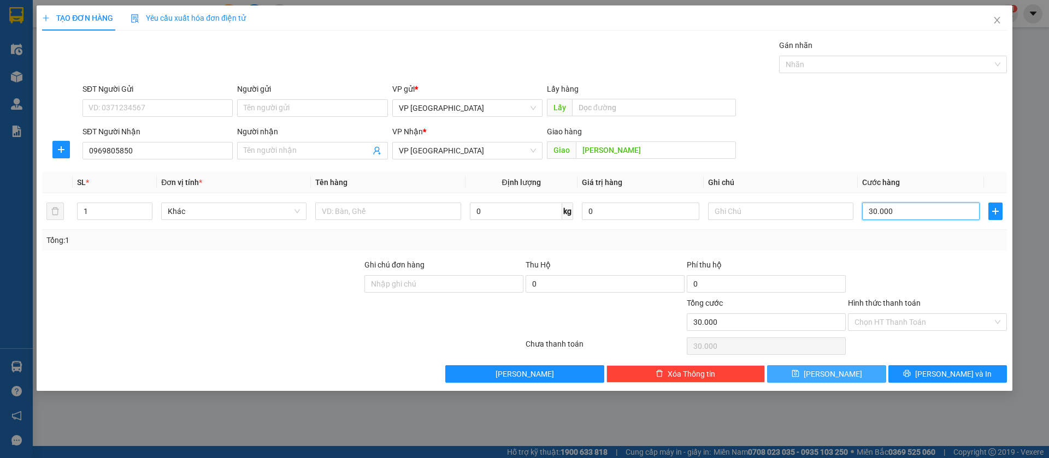
type input "30.000"
click at [849, 370] on button "[PERSON_NAME]" at bounding box center [826, 374] width 119 height 17
type input "0"
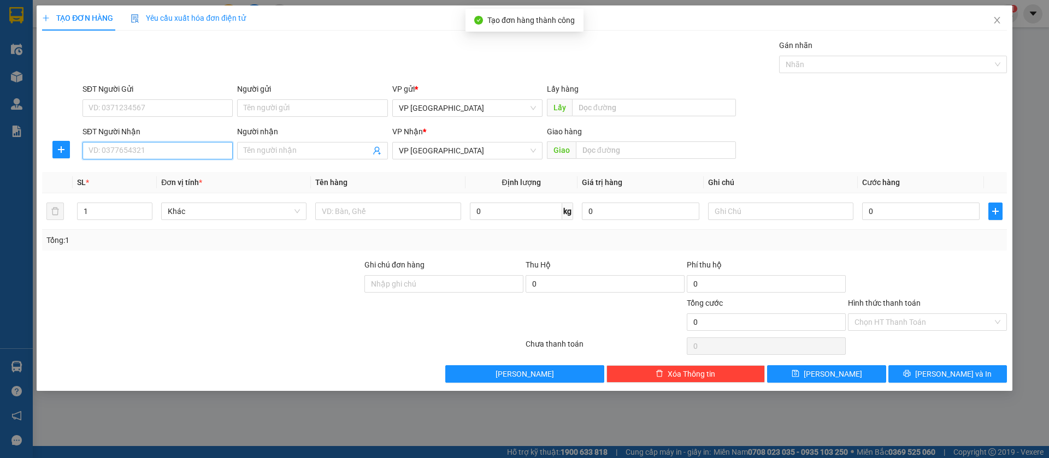
click at [172, 149] on input "SĐT Người Nhận" at bounding box center [158, 150] width 150 height 17
click at [172, 149] on input "0977858879" at bounding box center [158, 150] width 150 height 17
type input "0977858879"
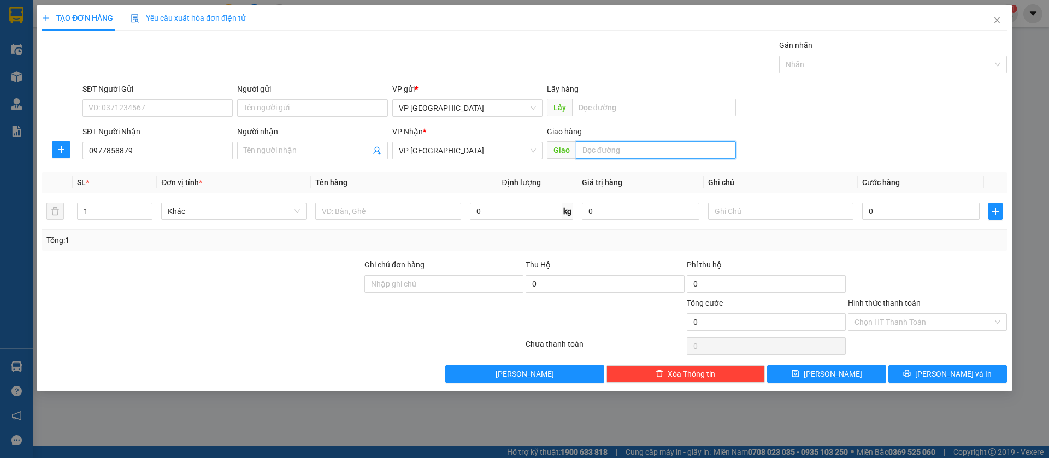
click at [674, 145] on input "text" at bounding box center [656, 150] width 160 height 17
type input "[PERSON_NAME]"
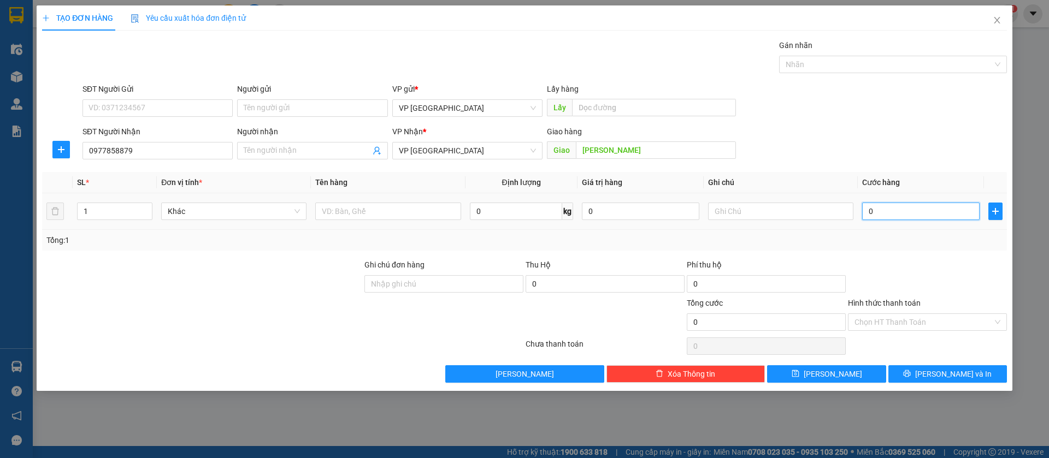
click at [912, 205] on input "0" at bounding box center [920, 211] width 117 height 17
type input "3"
type input "30"
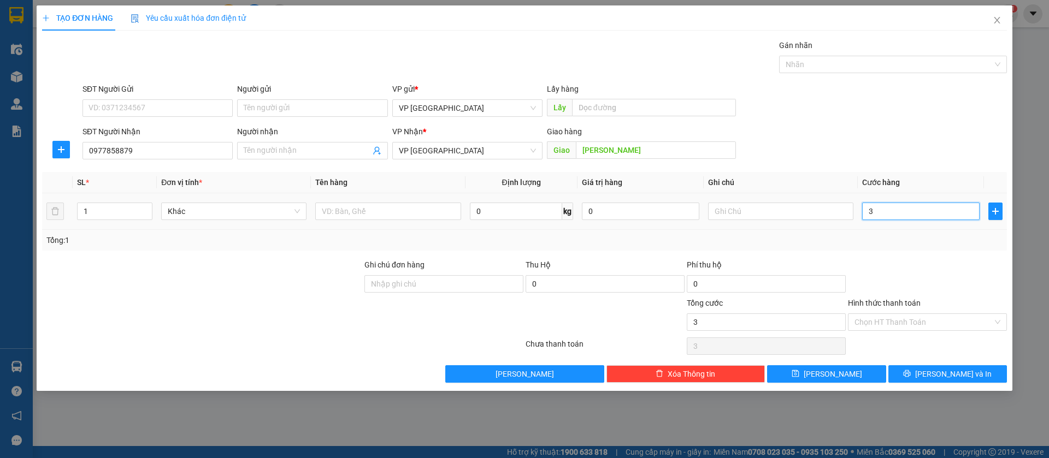
type input "30"
type input "300"
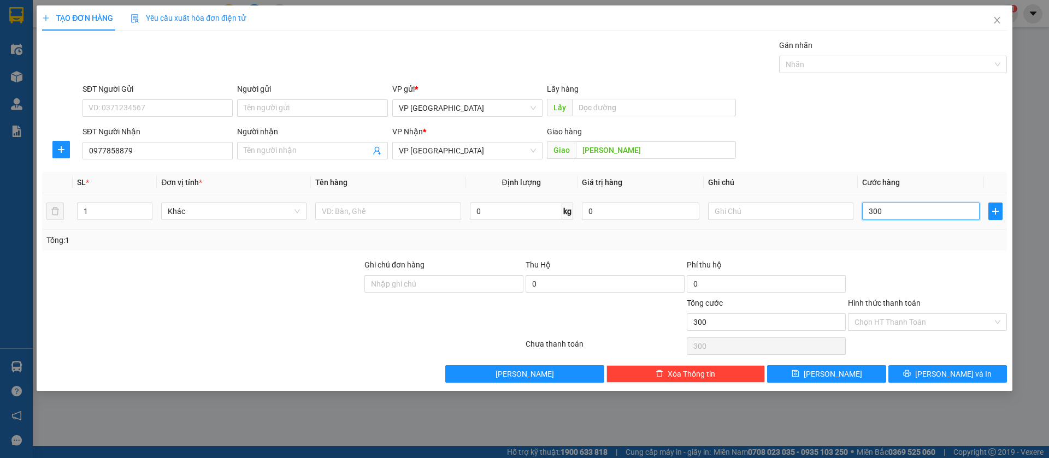
type input "3.000"
type input "30.000"
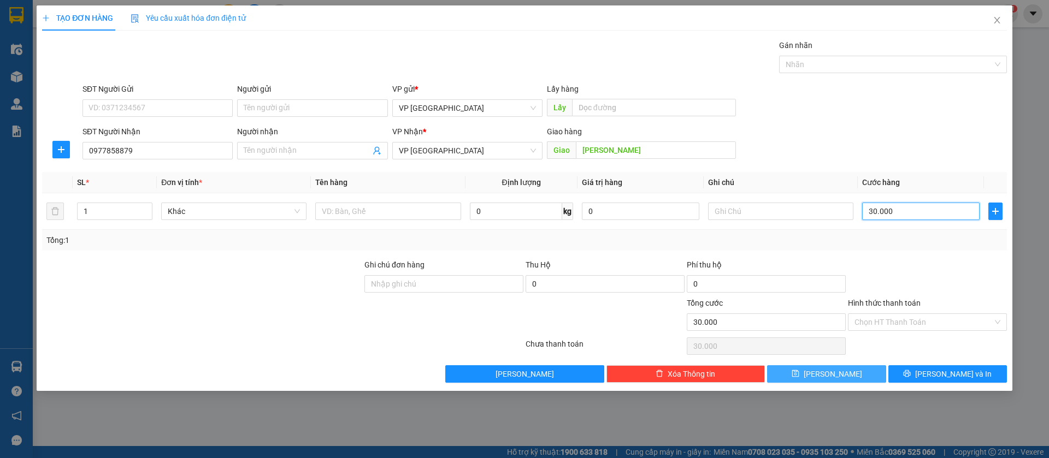
type input "30.000"
click at [829, 371] on span "[PERSON_NAME]" at bounding box center [833, 374] width 58 height 12
type input "0"
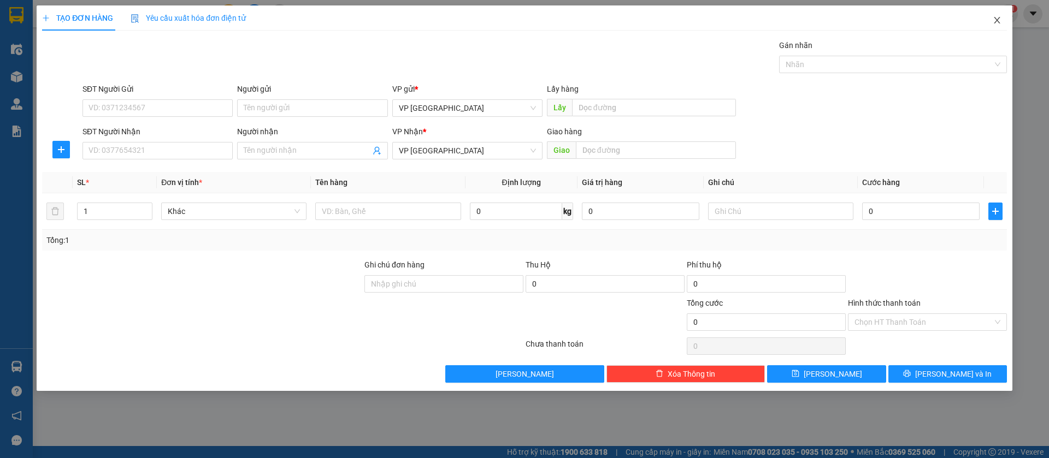
click at [996, 17] on icon "close" at bounding box center [997, 20] width 9 height 9
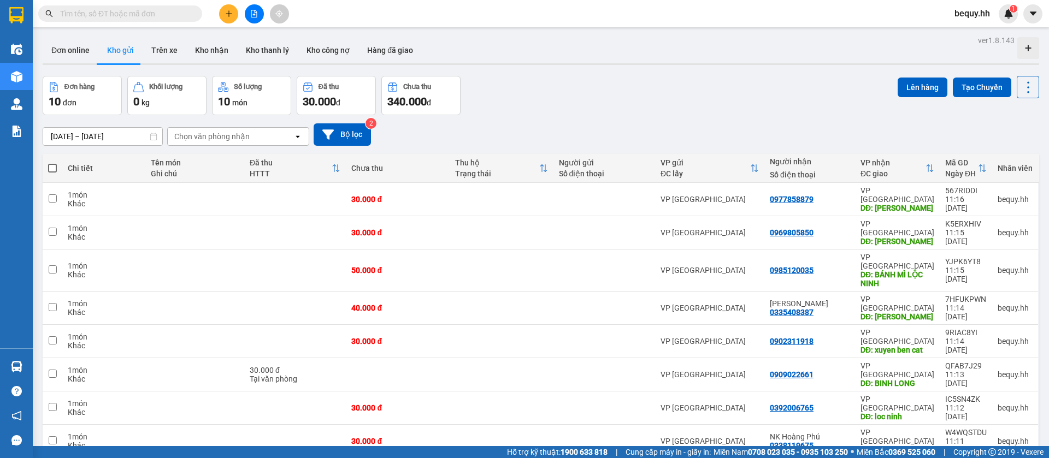
click at [52, 163] on label at bounding box center [52, 168] width 9 height 11
click at [52, 163] on input "checkbox" at bounding box center [52, 163] width 0 height 0
checkbox input "true"
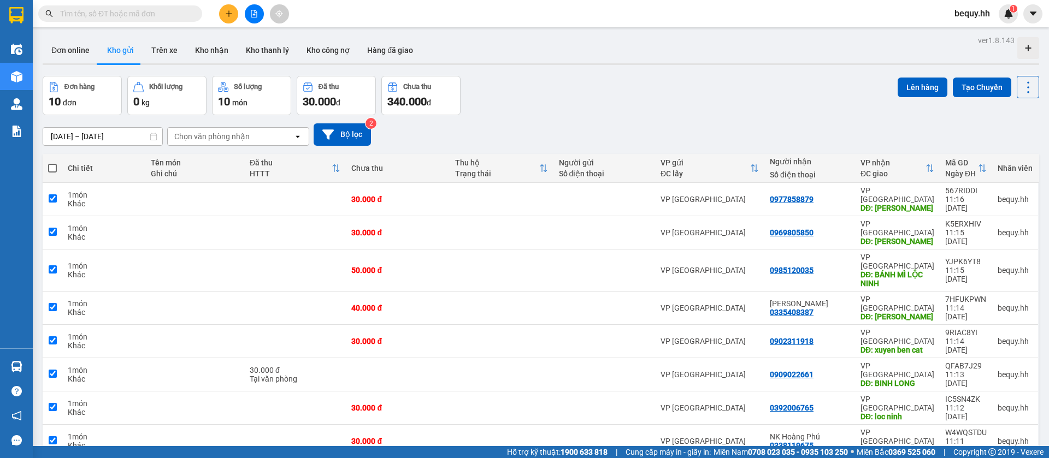
checkbox input "true"
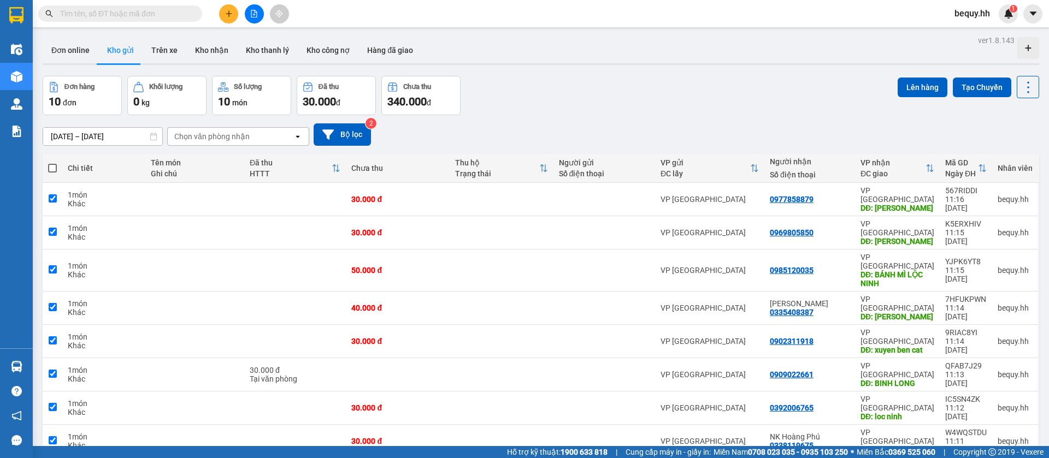
checkbox input "true"
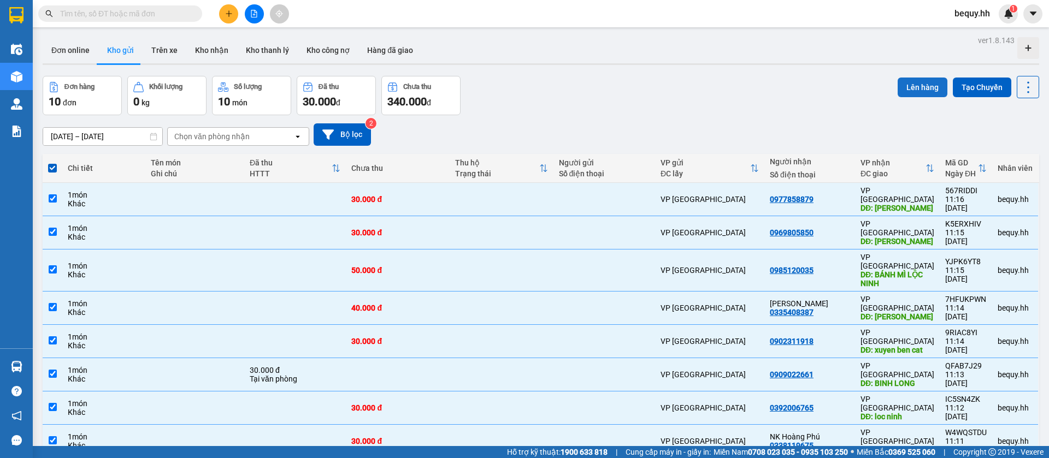
click at [907, 80] on button "Lên hàng" at bounding box center [923, 88] width 50 height 20
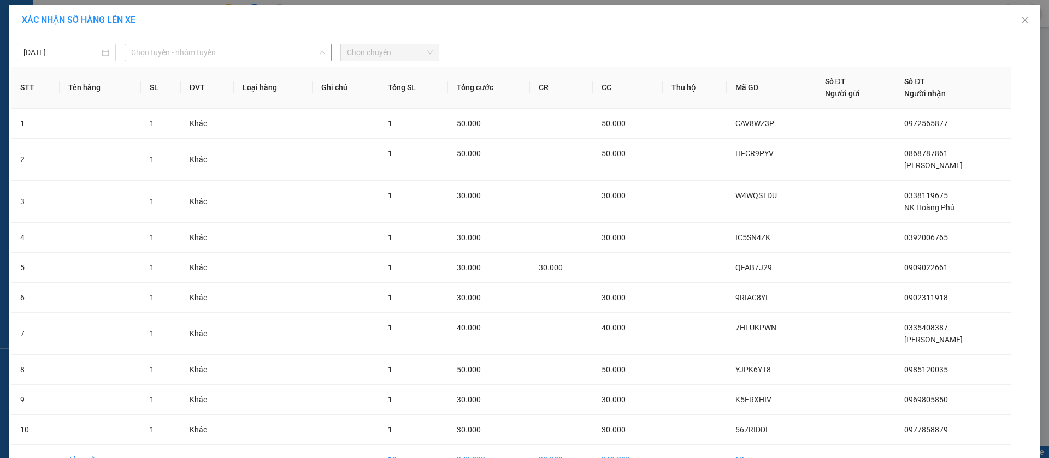
click at [233, 55] on span "Chọn tuyến - nhóm tuyến" at bounding box center [228, 52] width 194 height 16
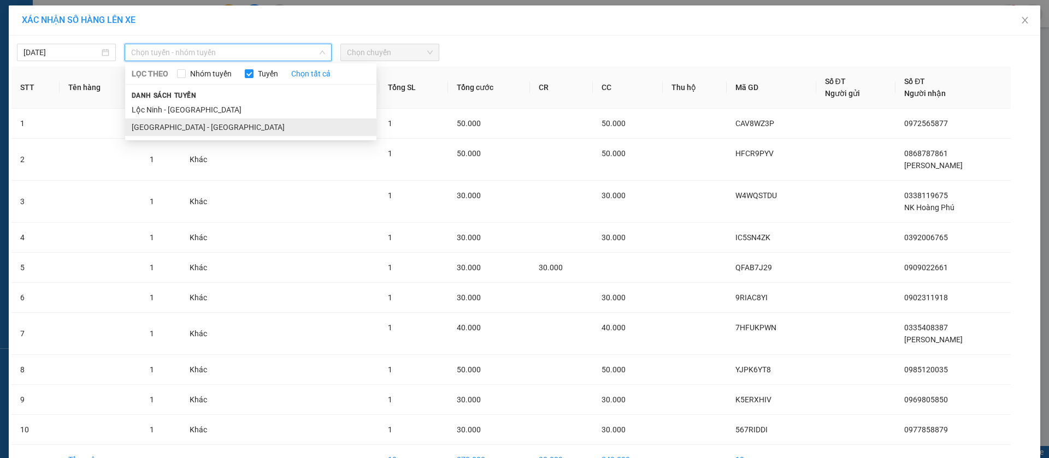
click at [186, 132] on li "[GEOGRAPHIC_DATA] - [GEOGRAPHIC_DATA]" at bounding box center [250, 127] width 251 height 17
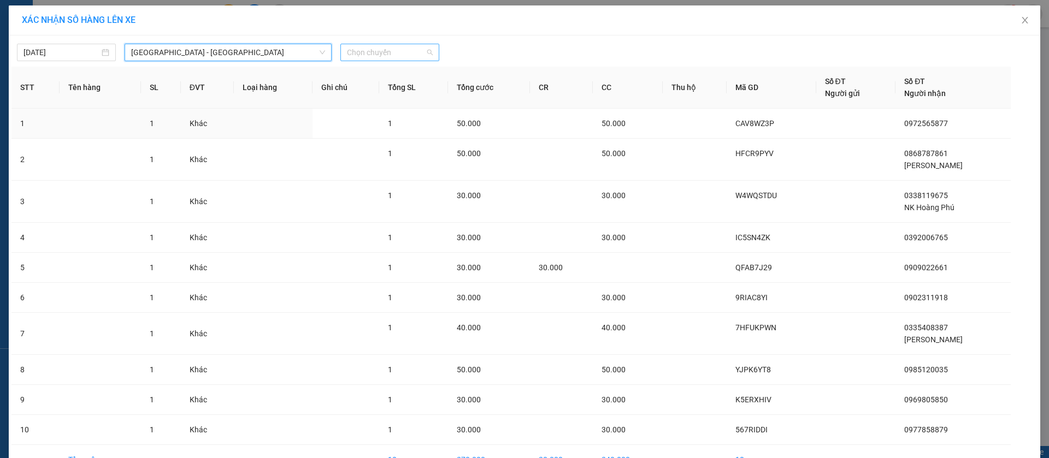
click at [382, 48] on span "Chọn chuyến" at bounding box center [390, 52] width 86 height 16
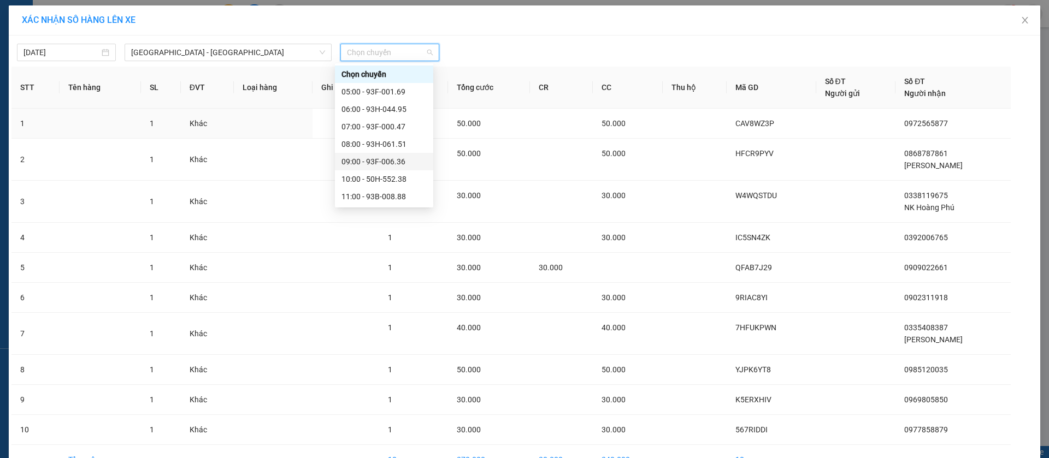
scroll to position [82, 0]
click at [385, 90] on div "10:00 - 50H-552.38" at bounding box center [384, 97] width 98 height 17
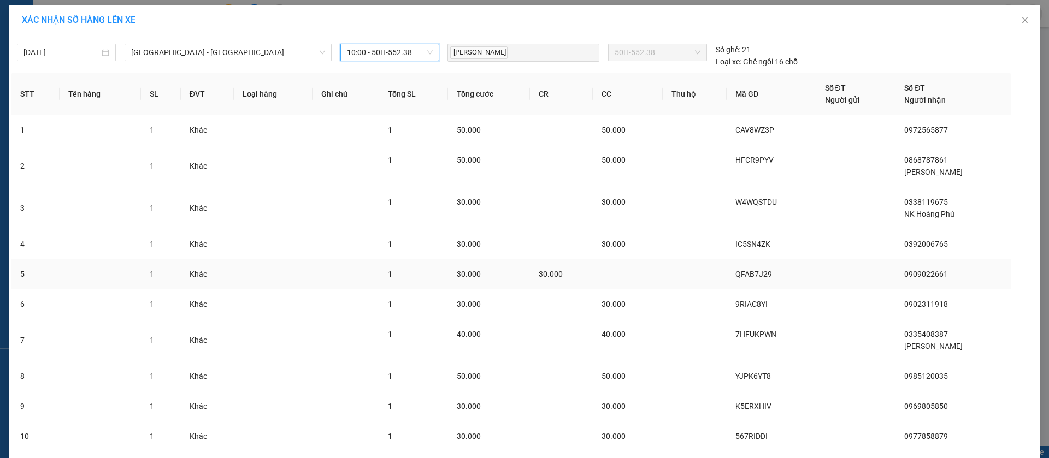
scroll to position [73, 0]
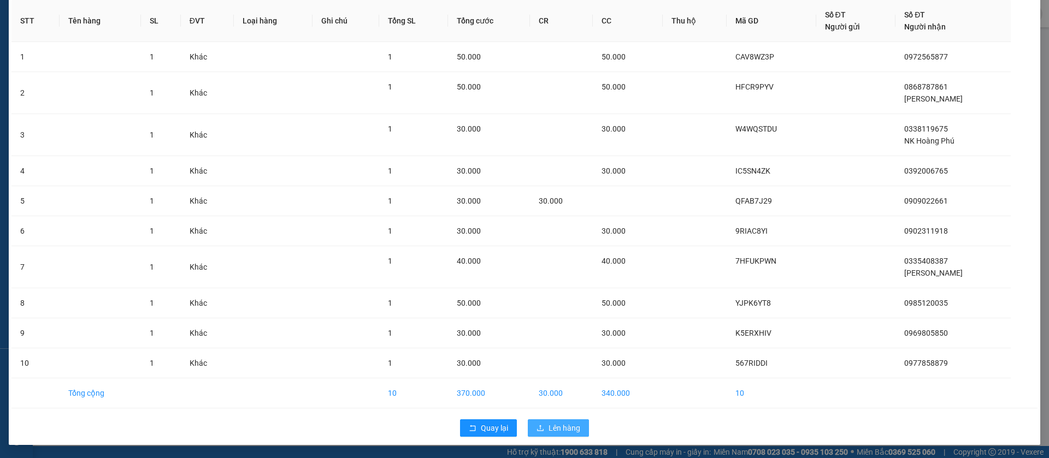
click at [562, 423] on span "Lên hàng" at bounding box center [565, 428] width 32 height 12
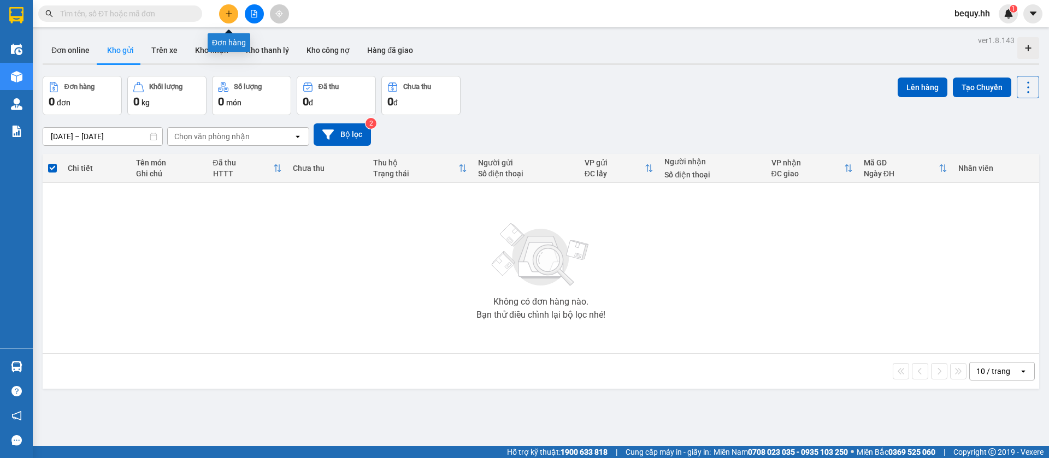
click at [226, 9] on button at bounding box center [228, 13] width 19 height 19
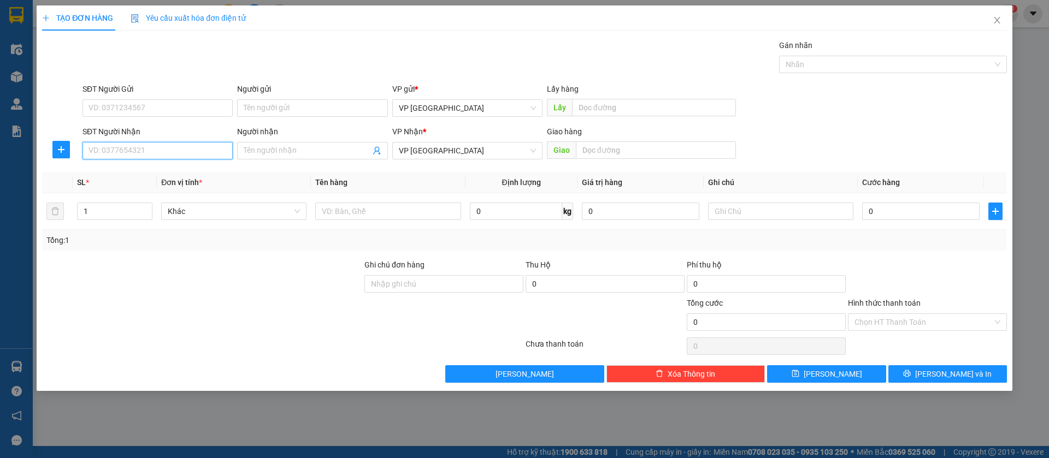
click at [176, 152] on input "SĐT Người Nhận" at bounding box center [158, 150] width 150 height 17
type input "0363258185"
click at [187, 170] on div "0363258185 - tý điện lạnh" at bounding box center [157, 173] width 137 height 12
type input "tý điện lạnh"
type input "ty dien lanh"
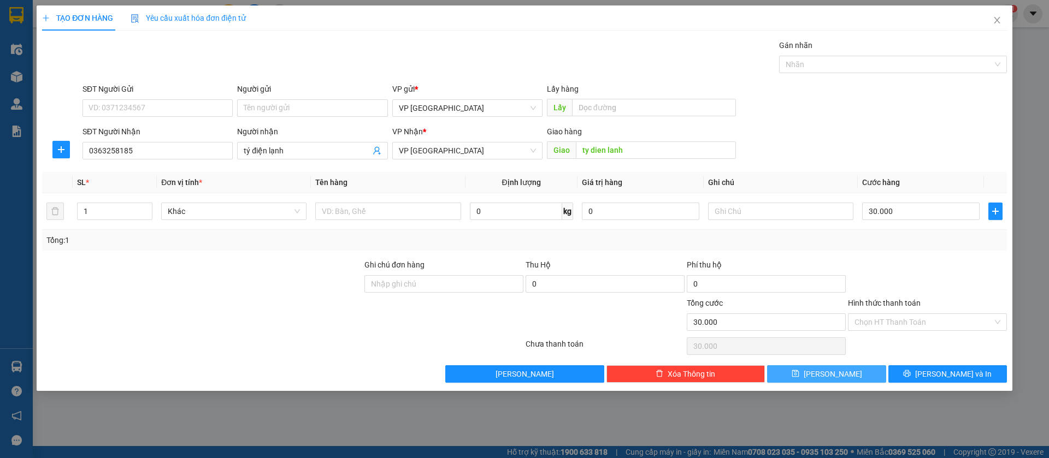
click at [798, 370] on button "[PERSON_NAME]" at bounding box center [826, 374] width 119 height 17
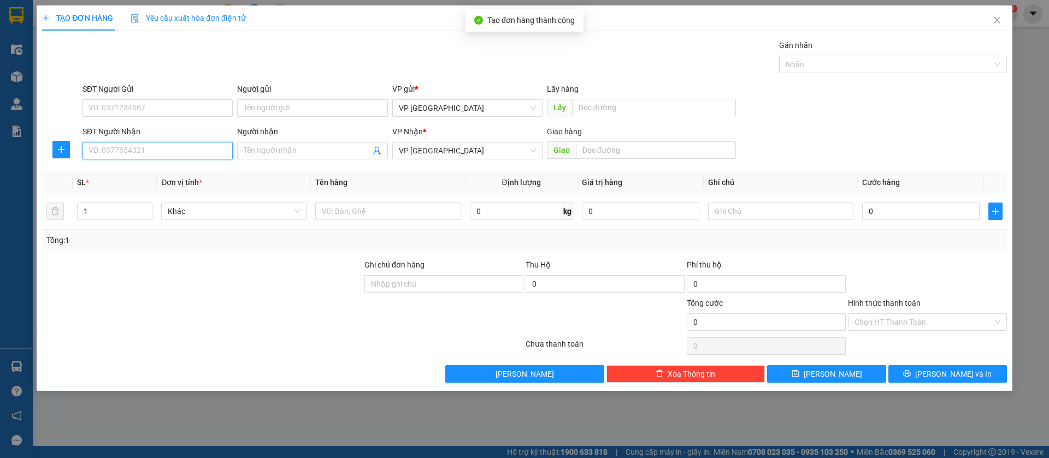
click at [218, 152] on input "SĐT Người Nhận" at bounding box center [158, 150] width 150 height 17
click at [195, 148] on input "0934" at bounding box center [158, 150] width 150 height 17
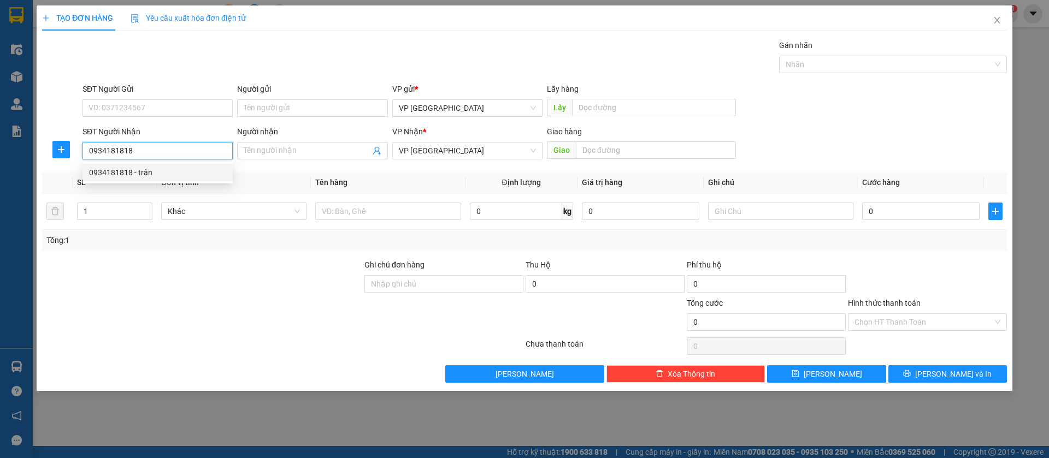
click at [190, 170] on div "0934181818 - trân" at bounding box center [157, 173] width 137 height 12
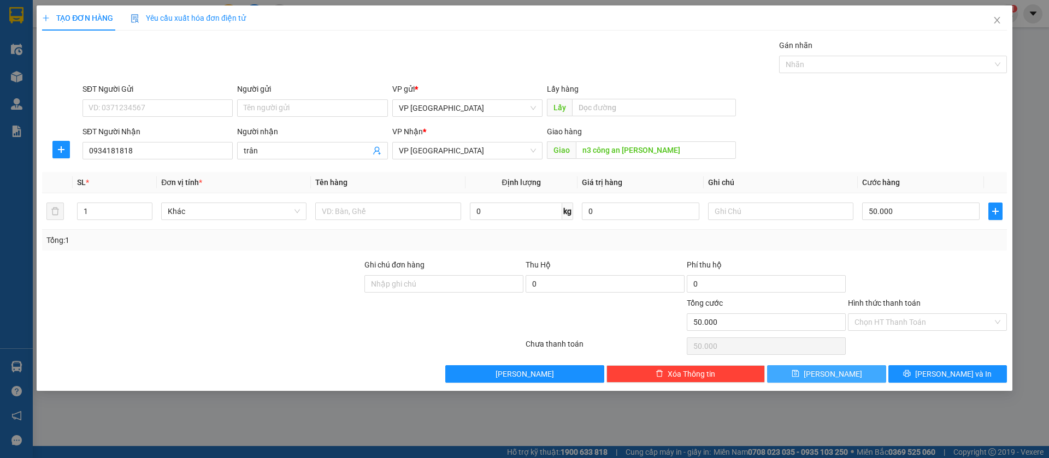
drag, startPoint x: 836, startPoint y: 374, endPoint x: 809, endPoint y: 371, distance: 26.9
click at [836, 373] on span "[PERSON_NAME]" at bounding box center [833, 374] width 58 height 12
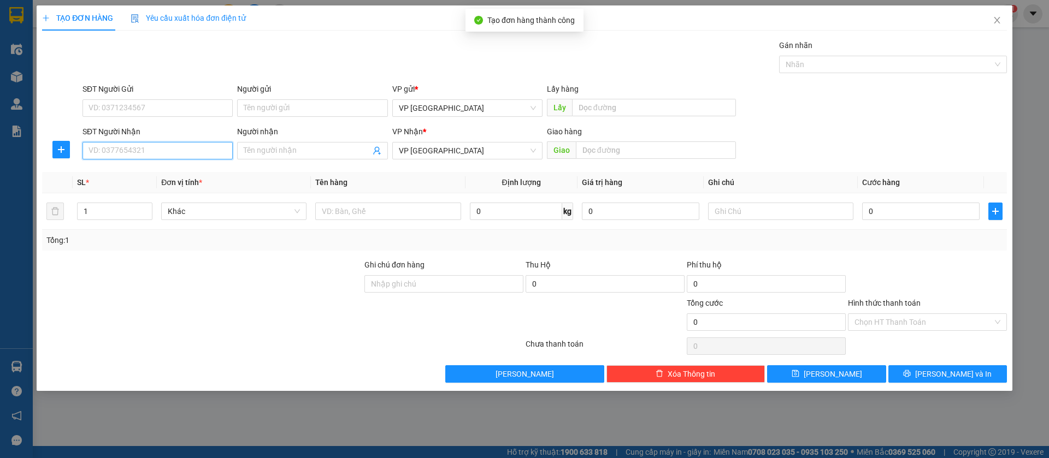
click at [205, 148] on input "SĐT Người Nhận" at bounding box center [158, 150] width 150 height 17
click at [194, 169] on div "0969805850" at bounding box center [157, 173] width 137 height 12
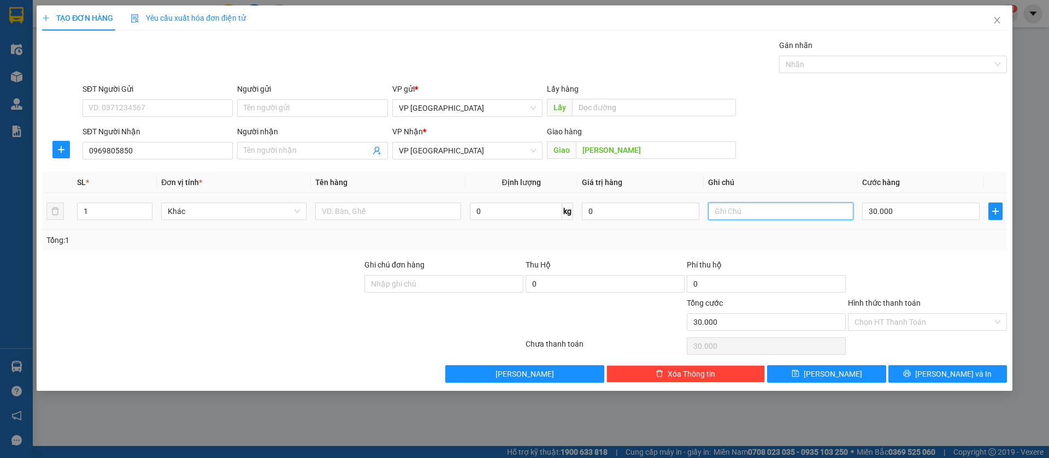
click at [752, 209] on input "text" at bounding box center [780, 211] width 145 height 17
click at [881, 211] on input "30.000" at bounding box center [920, 211] width 117 height 17
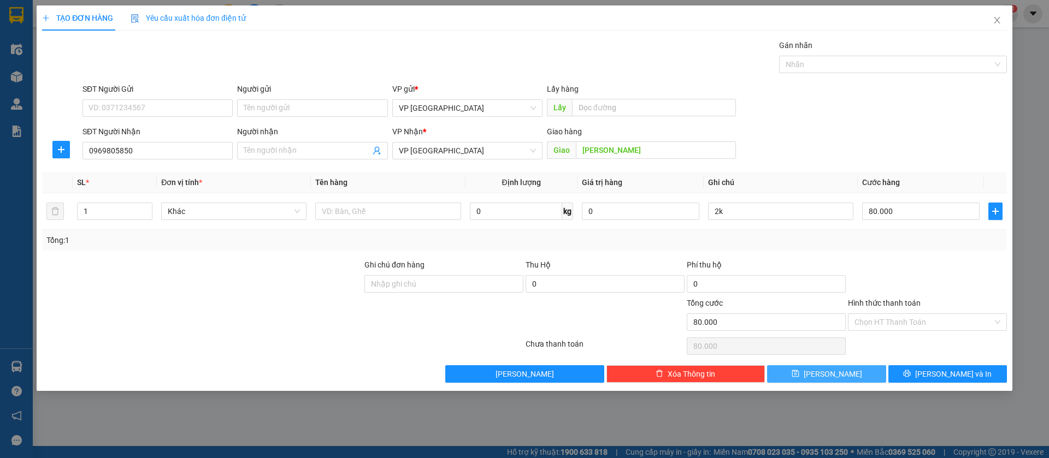
click at [853, 372] on button "[PERSON_NAME]" at bounding box center [826, 374] width 119 height 17
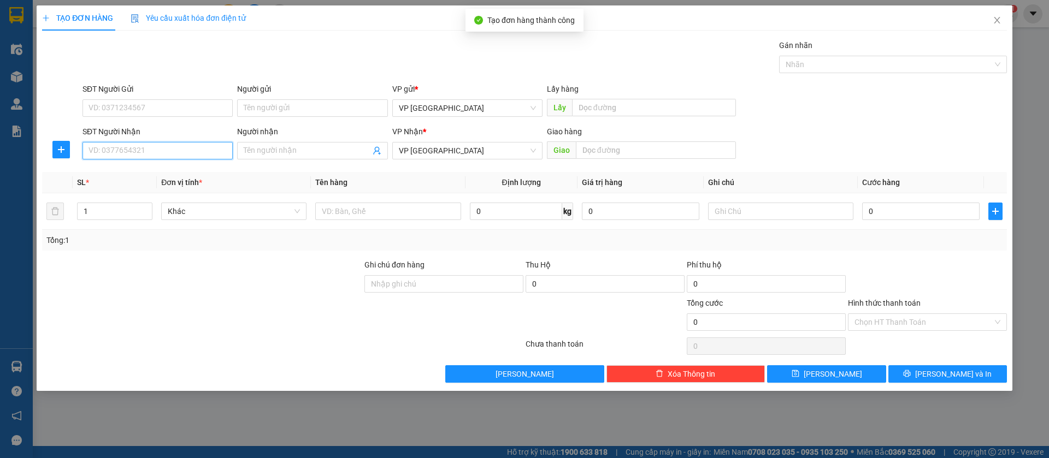
click at [199, 144] on input "SĐT Người Nhận" at bounding box center [158, 150] width 150 height 17
click at [195, 172] on div "0977572422 - A BẢY" at bounding box center [157, 173] width 137 height 12
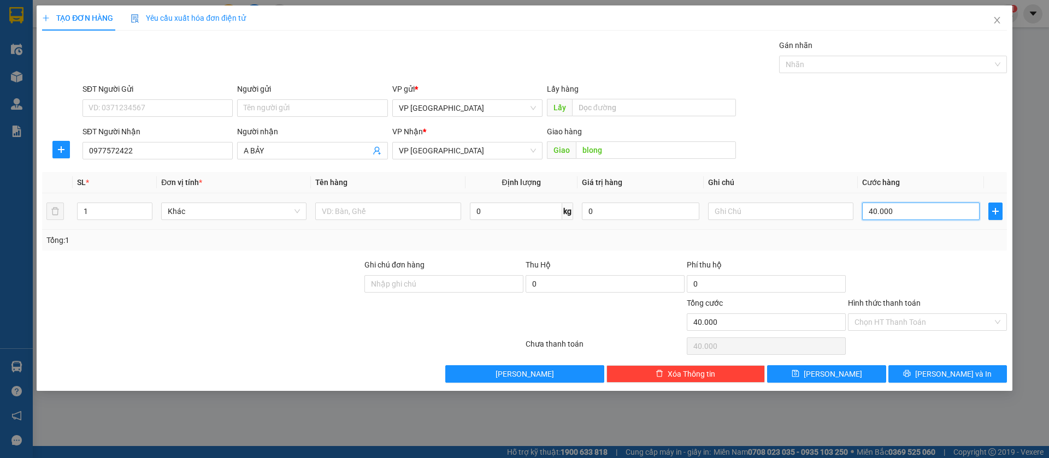
click at [927, 211] on input "40.000" at bounding box center [920, 211] width 117 height 17
click at [857, 372] on button "[PERSON_NAME]" at bounding box center [826, 374] width 119 height 17
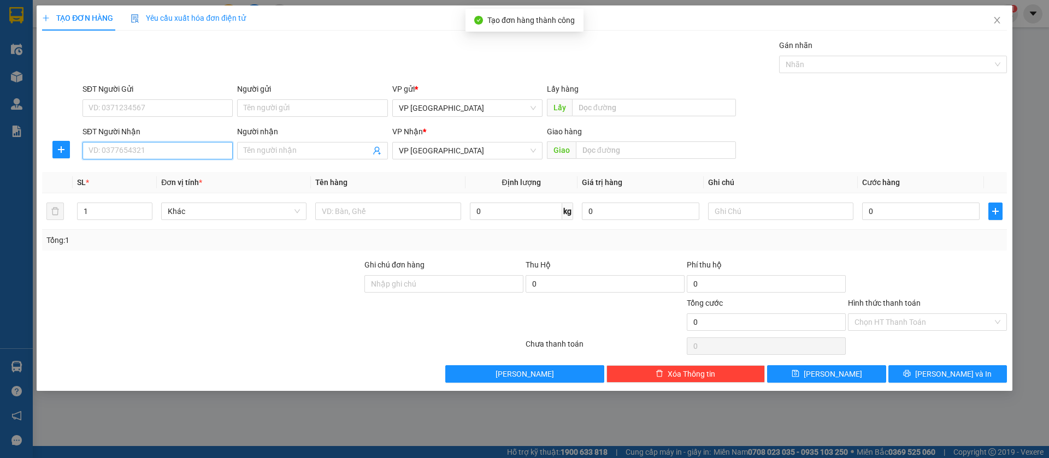
click at [207, 149] on input "SĐT Người Nhận" at bounding box center [158, 150] width 150 height 17
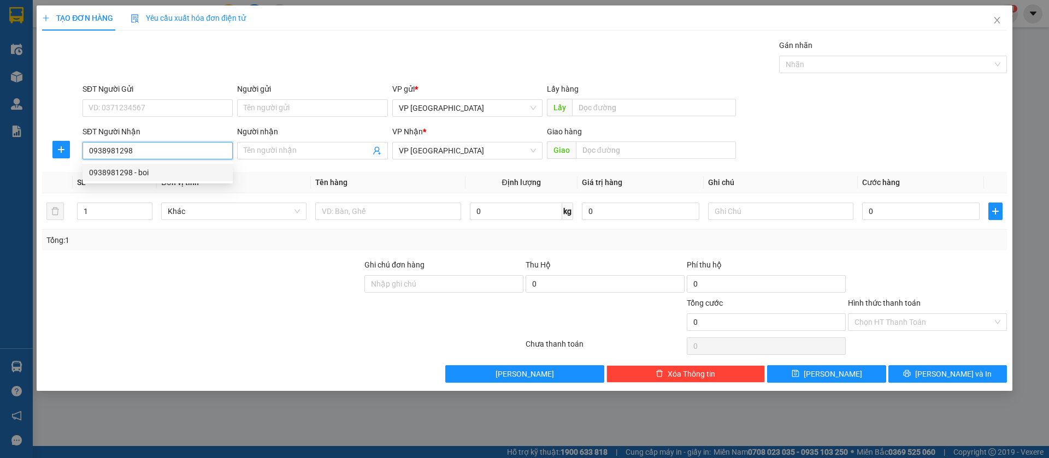
click at [194, 175] on div "0938981298 - boi" at bounding box center [157, 173] width 137 height 12
click at [186, 150] on input "0938981298" at bounding box center [158, 150] width 150 height 17
click at [197, 175] on div "0973841327 - Hiền Đăng" at bounding box center [157, 173] width 137 height 12
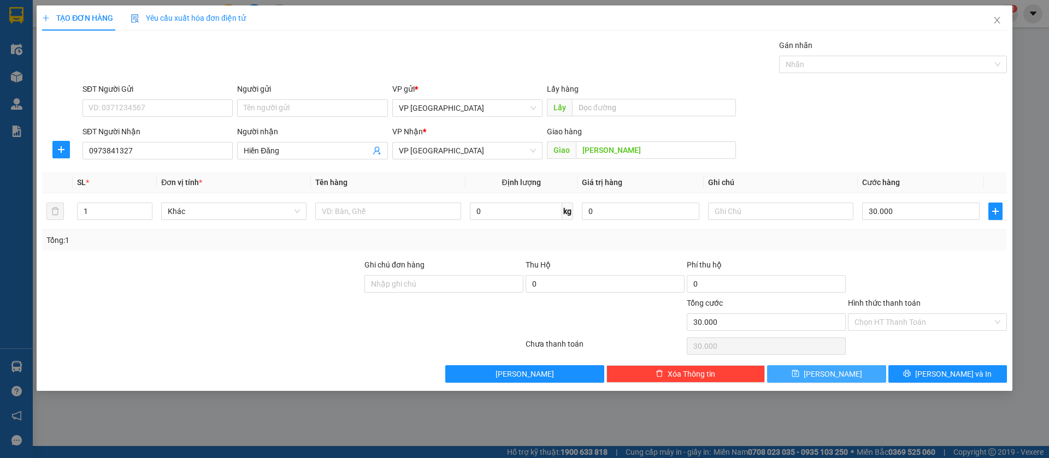
click at [846, 370] on button "[PERSON_NAME]" at bounding box center [826, 374] width 119 height 17
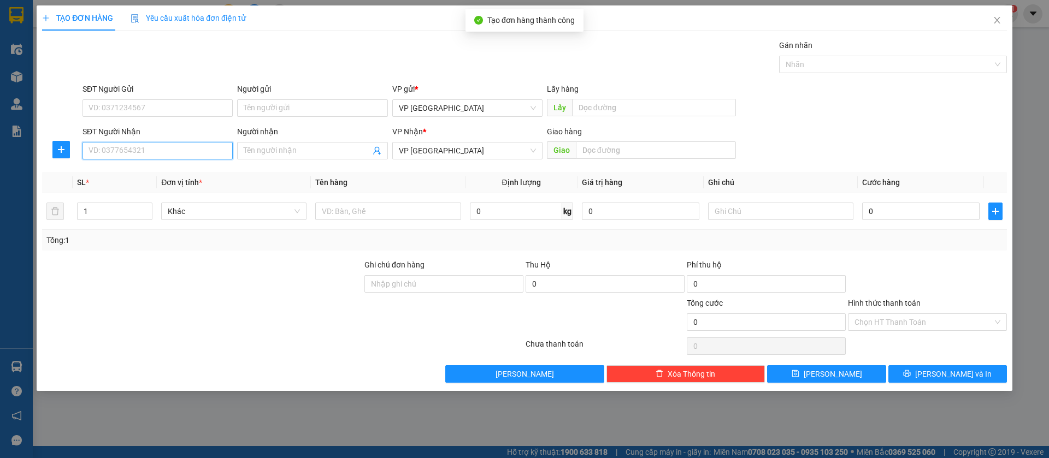
click at [207, 155] on input "SĐT Người Nhận" at bounding box center [158, 150] width 150 height 17
click at [211, 173] on div "0981738439" at bounding box center [157, 173] width 137 height 12
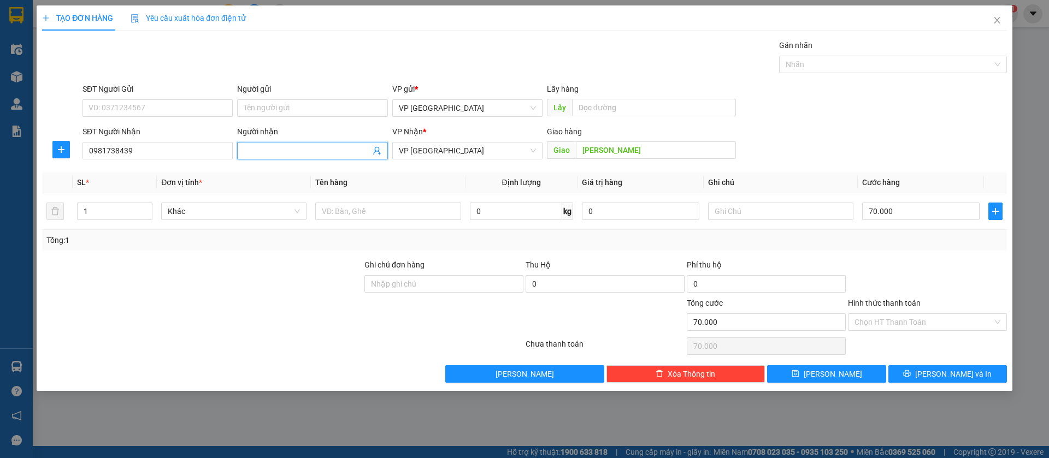
click at [256, 143] on span at bounding box center [312, 150] width 150 height 17
click at [927, 206] on input "70.000" at bounding box center [920, 211] width 117 height 17
click at [841, 369] on button "[PERSON_NAME]" at bounding box center [826, 374] width 119 height 17
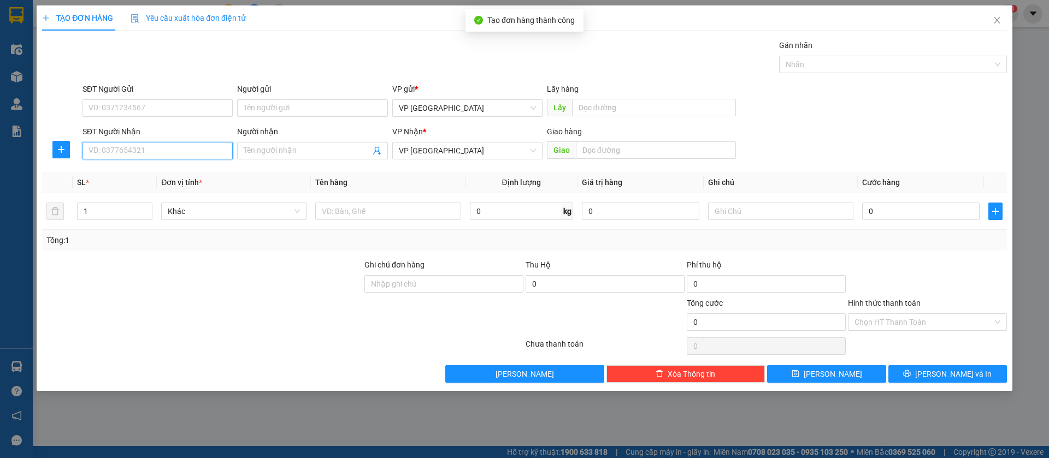
click at [222, 149] on input "SĐT Người Nhận" at bounding box center [158, 150] width 150 height 17
click at [203, 172] on div "0978846441" at bounding box center [157, 173] width 137 height 12
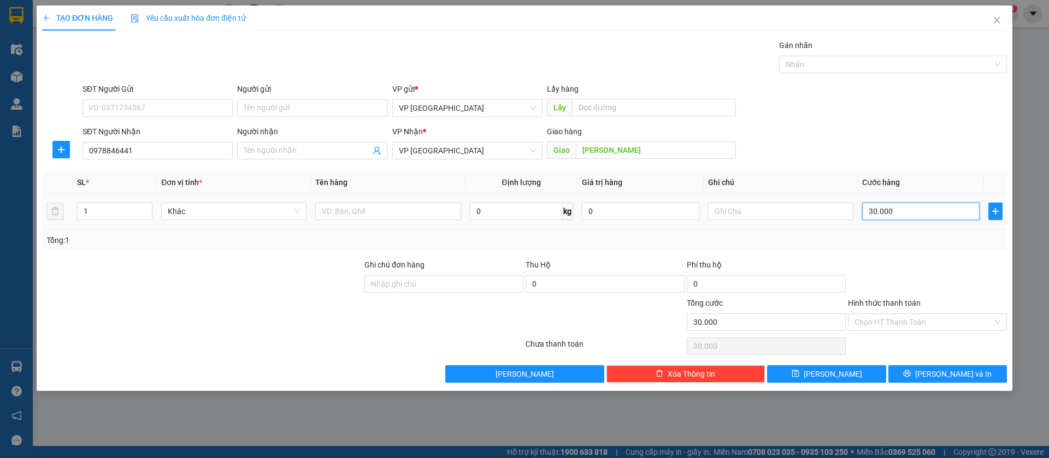
click at [916, 211] on input "30.000" at bounding box center [920, 211] width 117 height 17
click at [851, 382] on button "[PERSON_NAME]" at bounding box center [826, 374] width 119 height 17
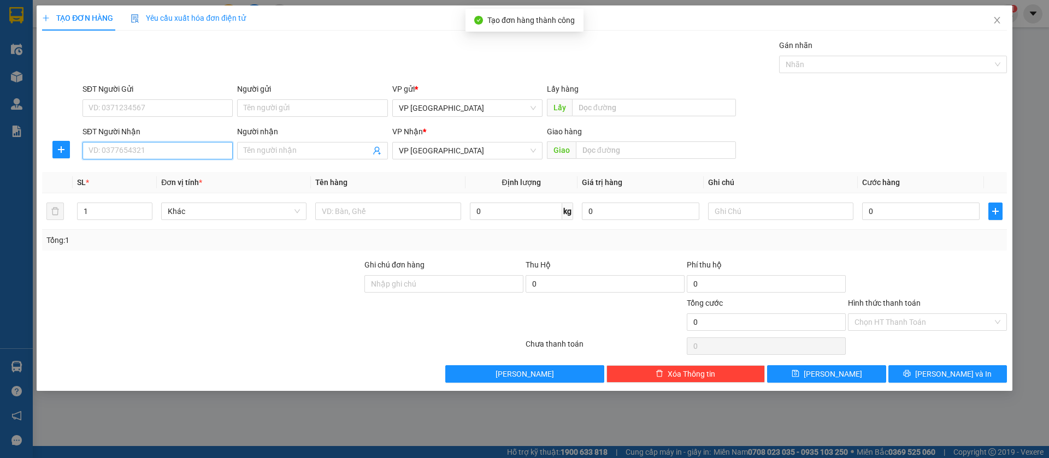
click at [157, 145] on input "SĐT Người Nhận" at bounding box center [158, 150] width 150 height 17
click at [160, 169] on div "0389211311" at bounding box center [157, 173] width 137 height 12
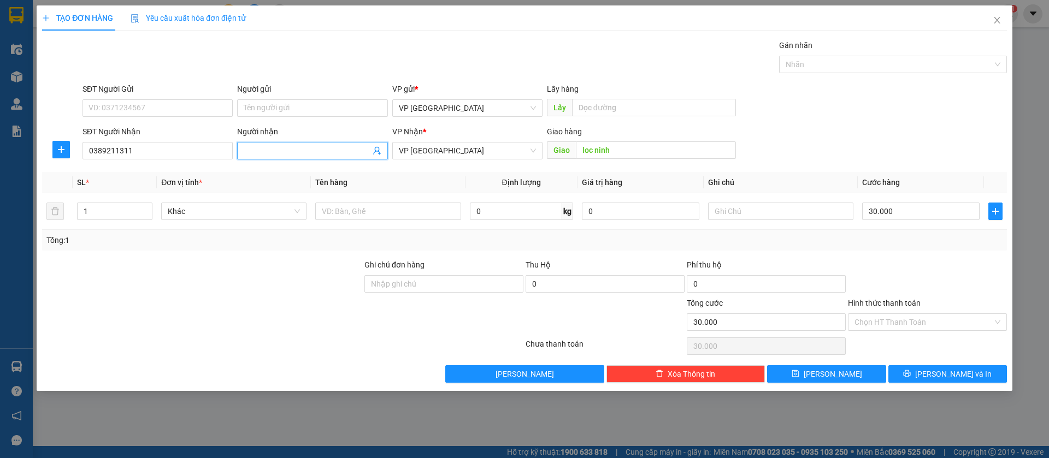
click at [279, 145] on input "Người nhận" at bounding box center [307, 151] width 126 height 12
drag, startPoint x: 809, startPoint y: 372, endPoint x: 719, endPoint y: 361, distance: 90.8
click at [809, 372] on button "[PERSON_NAME]" at bounding box center [826, 374] width 119 height 17
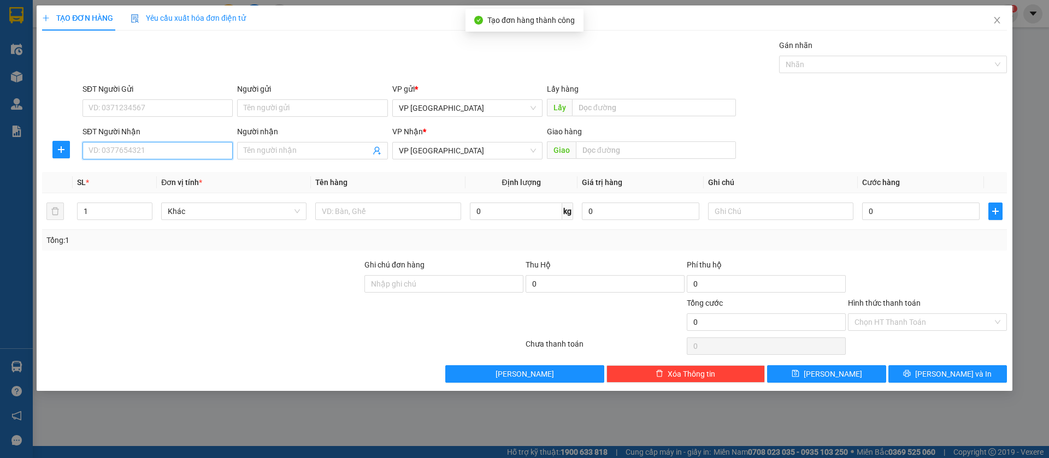
click at [180, 150] on input "SĐT Người Nhận" at bounding box center [158, 150] width 150 height 17
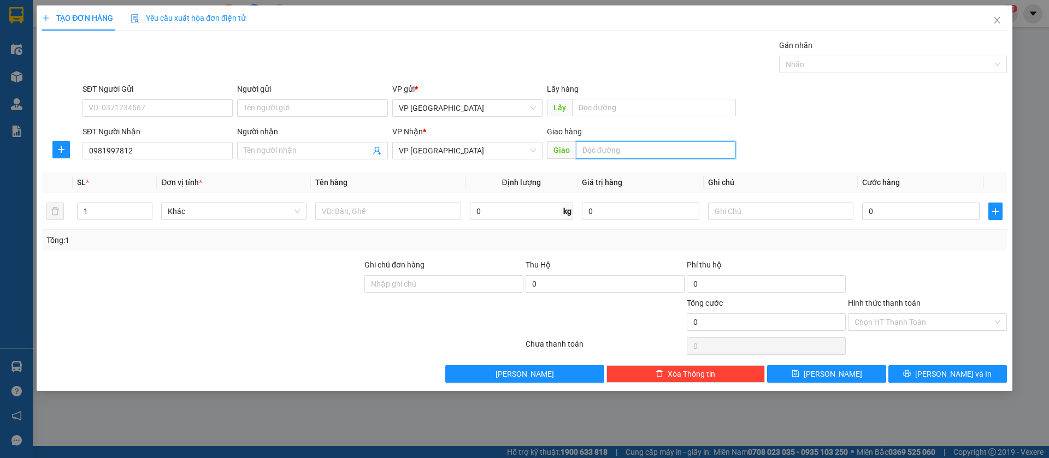
click at [640, 145] on input "text" at bounding box center [656, 150] width 160 height 17
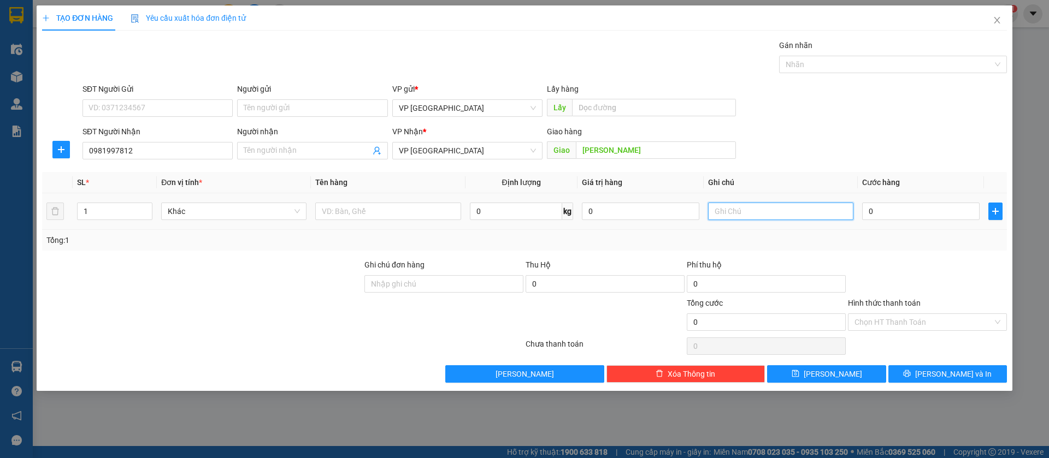
click at [726, 208] on input "text" at bounding box center [780, 211] width 145 height 17
click at [902, 205] on input "0" at bounding box center [920, 211] width 117 height 17
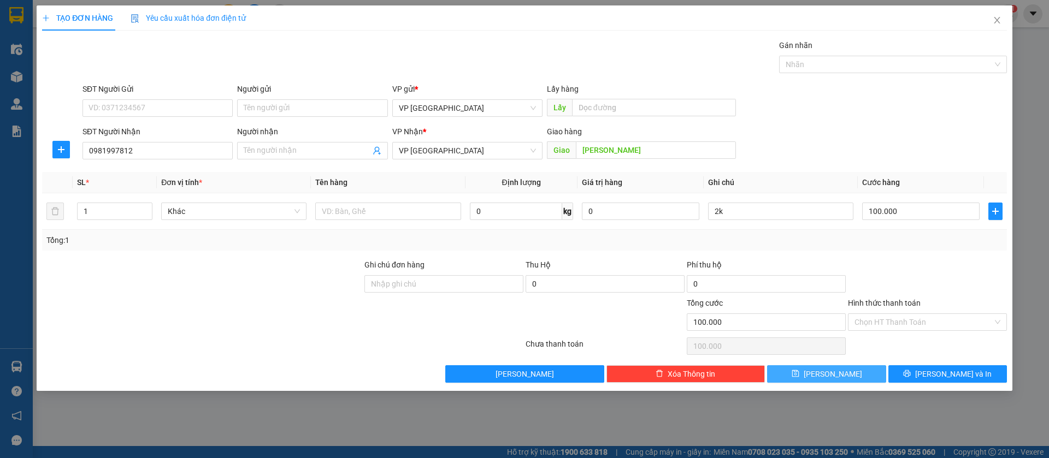
click at [873, 375] on button "[PERSON_NAME]" at bounding box center [826, 374] width 119 height 17
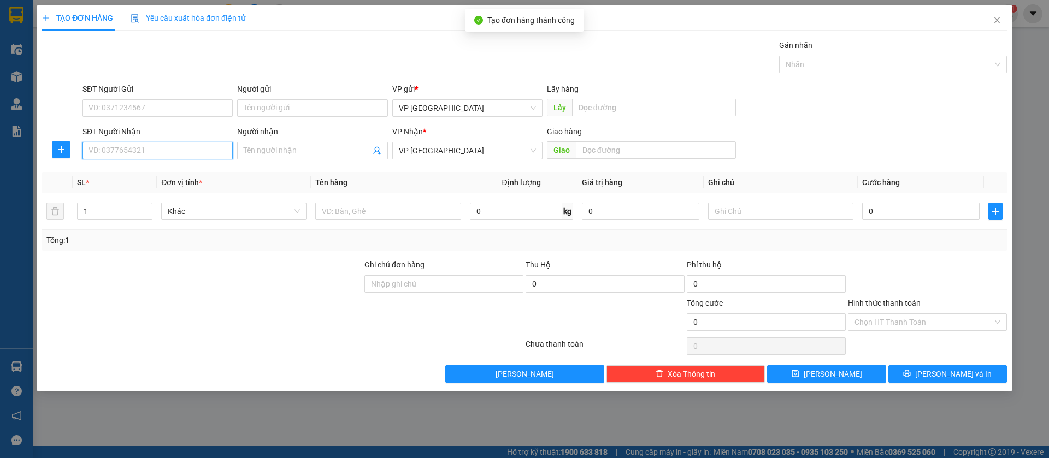
click at [148, 152] on input "SĐT Người Nhận" at bounding box center [158, 150] width 150 height 17
click at [164, 169] on div "0345664940" at bounding box center [157, 173] width 137 height 12
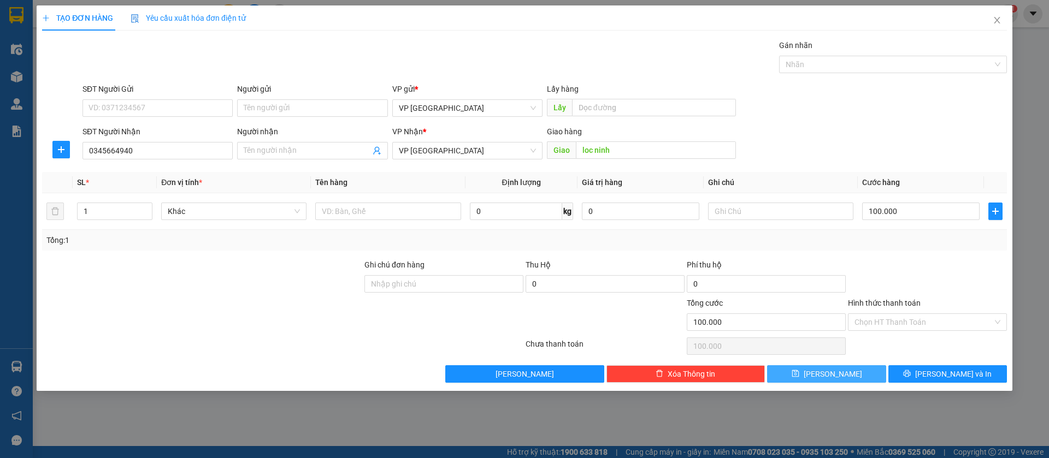
click at [855, 369] on button "[PERSON_NAME]" at bounding box center [826, 374] width 119 height 17
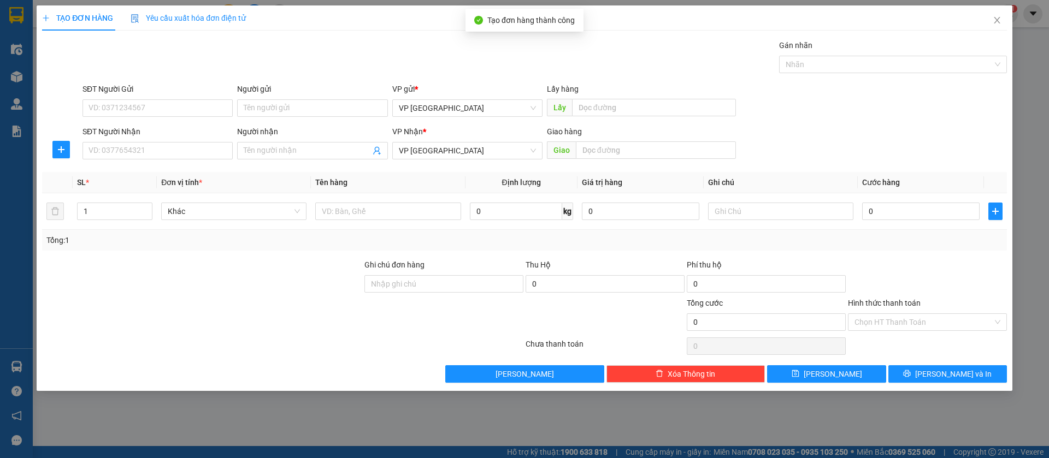
click at [137, 140] on div "SĐT Người Nhận" at bounding box center [158, 134] width 150 height 16
click at [149, 152] on input "SĐT Người Nhận" at bounding box center [158, 150] width 150 height 17
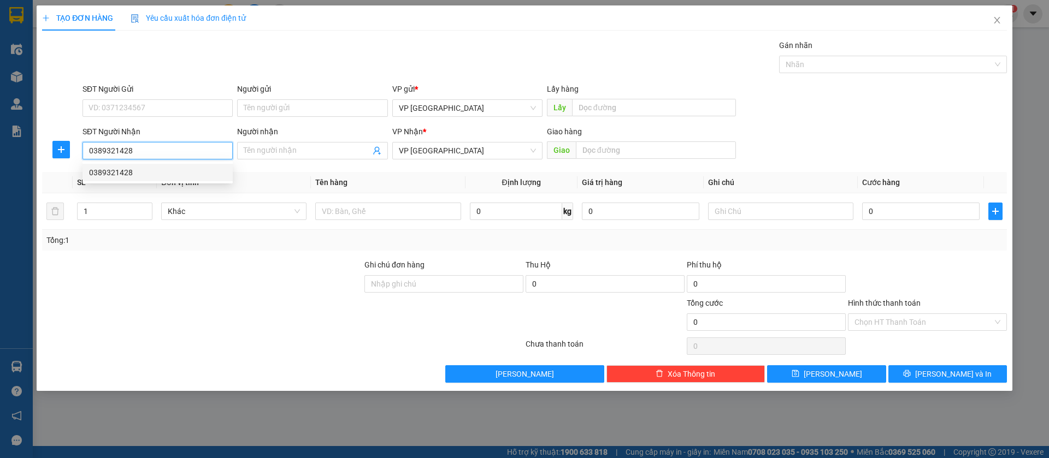
click at [159, 172] on div "0389321428" at bounding box center [157, 173] width 137 height 12
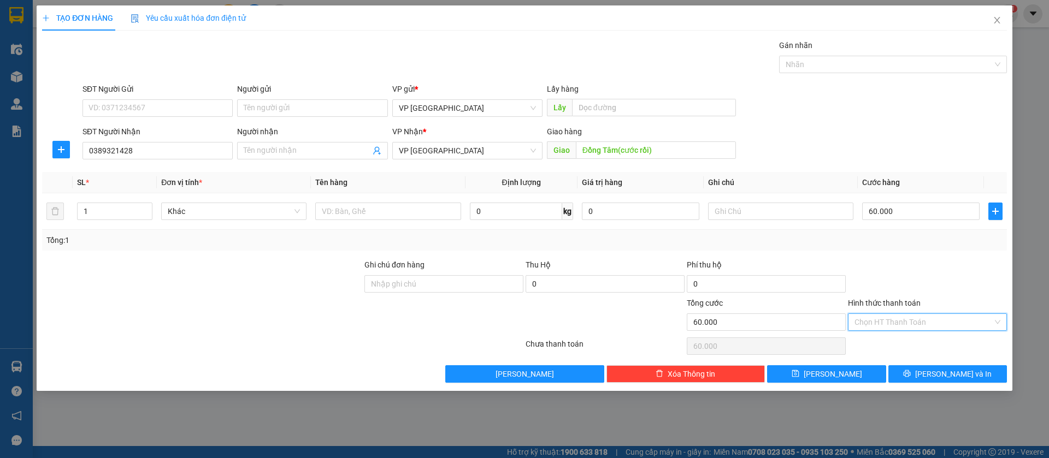
click at [915, 316] on input "Hình thức thanh toán" at bounding box center [924, 322] width 138 height 16
click at [894, 344] on div "Tại văn phòng" at bounding box center [928, 344] width 146 height 12
drag, startPoint x: 842, startPoint y: 371, endPoint x: 715, endPoint y: 353, distance: 128.6
click at [843, 372] on button "[PERSON_NAME]" at bounding box center [826, 374] width 119 height 17
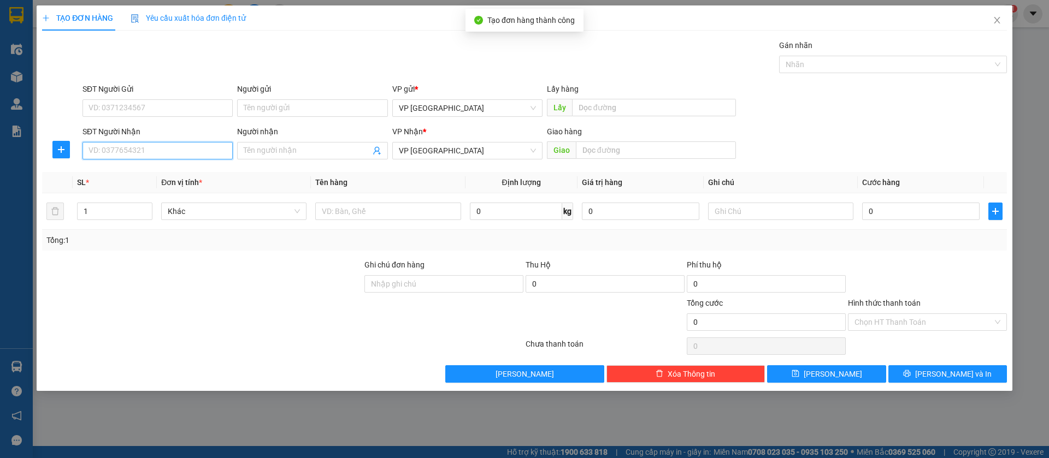
click at [198, 152] on input "SĐT Người Nhận" at bounding box center [158, 150] width 150 height 17
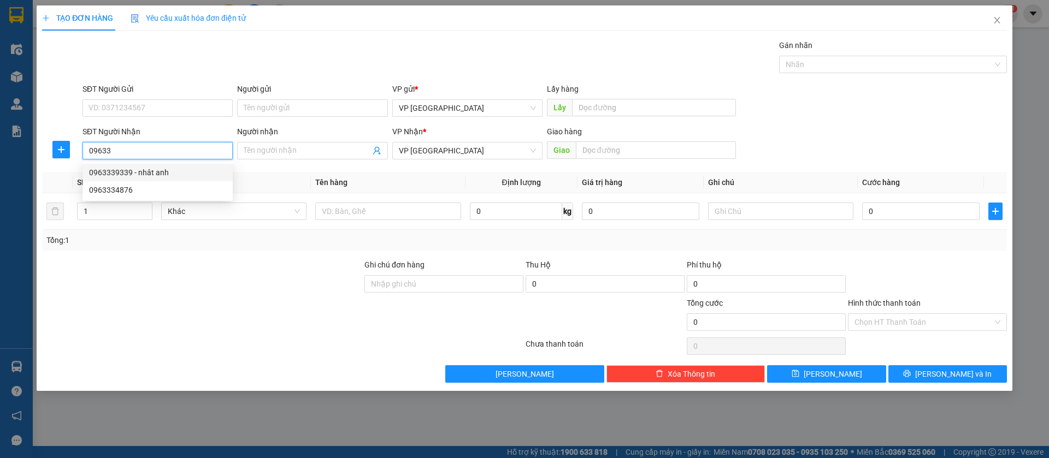
click at [165, 174] on div "0963339339 - nhât anh" at bounding box center [157, 173] width 137 height 12
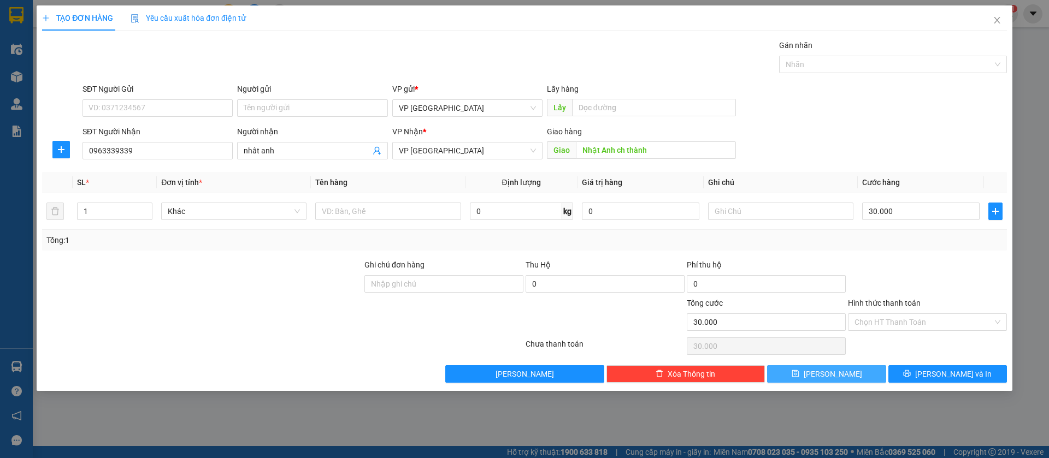
click at [846, 375] on button "[PERSON_NAME]" at bounding box center [826, 374] width 119 height 17
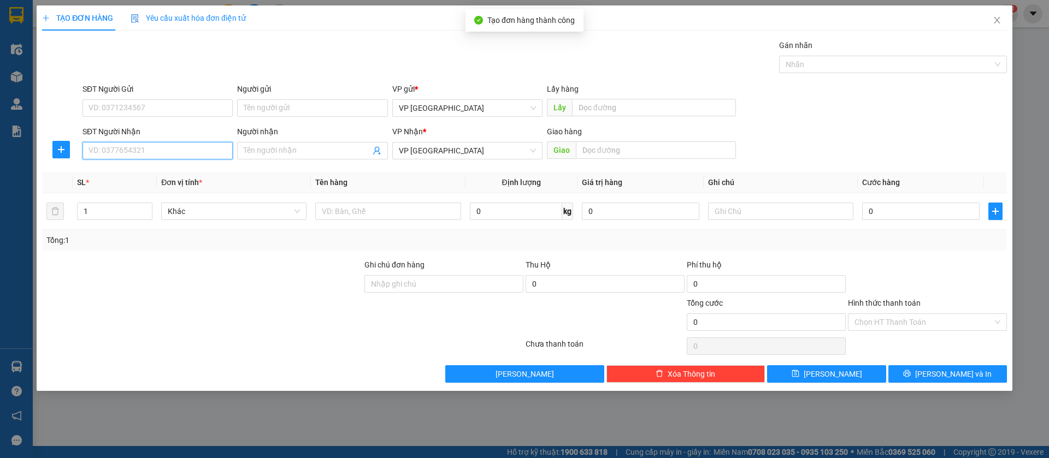
click at [145, 157] on input "SĐT Người Nhận" at bounding box center [158, 150] width 150 height 17
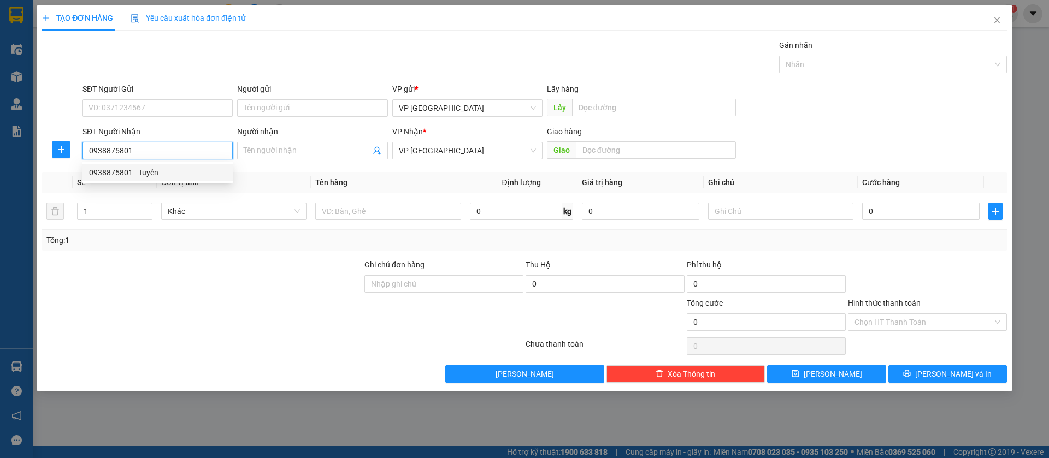
click at [172, 174] on div "0938875801 - Tuyến" at bounding box center [157, 173] width 137 height 12
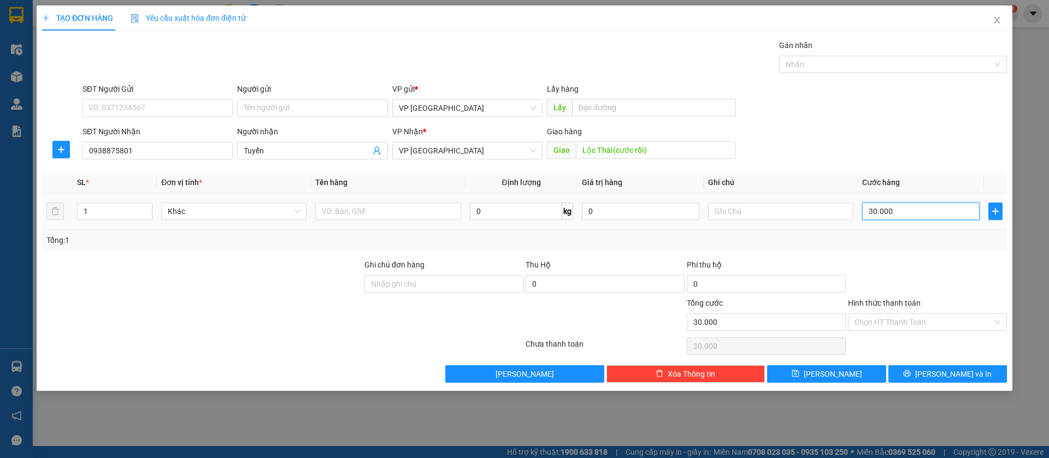
click at [929, 218] on input "30.000" at bounding box center [920, 211] width 117 height 17
click at [867, 369] on button "[PERSON_NAME]" at bounding box center [826, 374] width 119 height 17
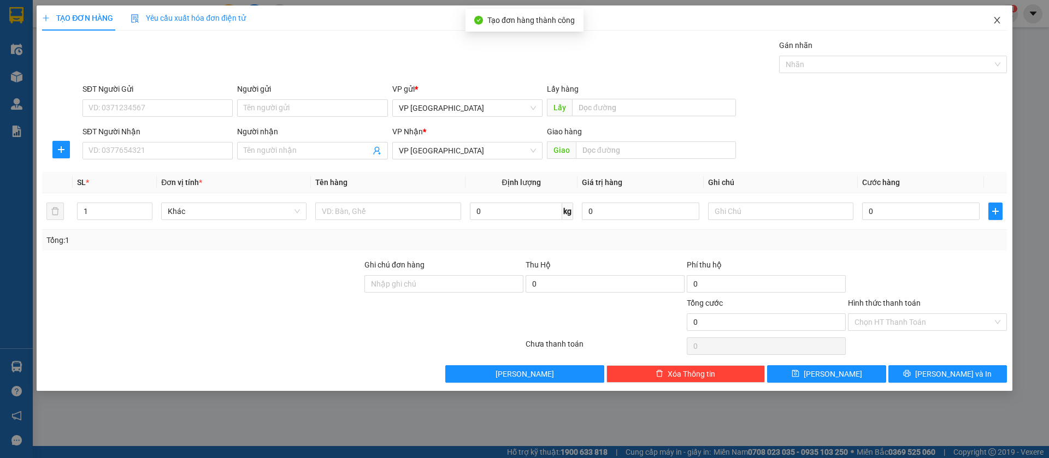
click at [995, 21] on icon "close" at bounding box center [997, 20] width 9 height 9
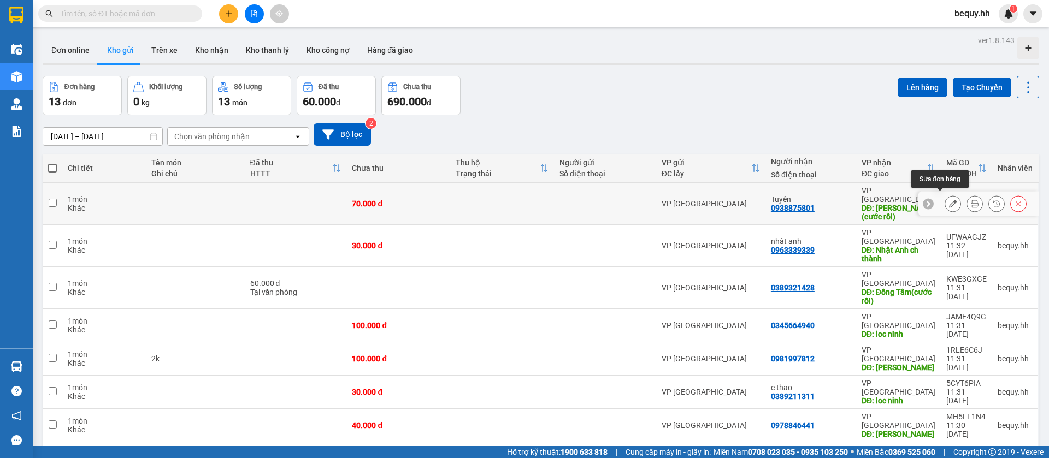
click at [945, 198] on button at bounding box center [952, 204] width 15 height 19
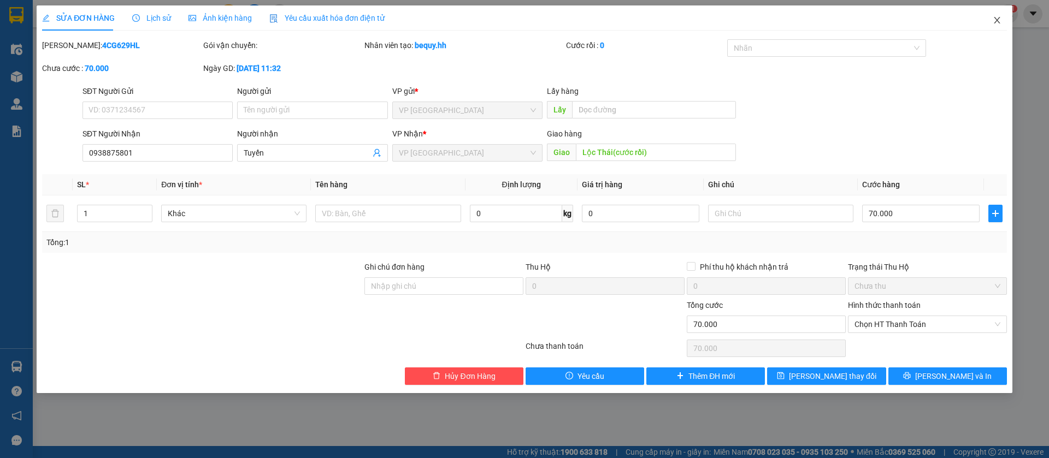
click at [1000, 16] on icon "close" at bounding box center [997, 20] width 9 height 9
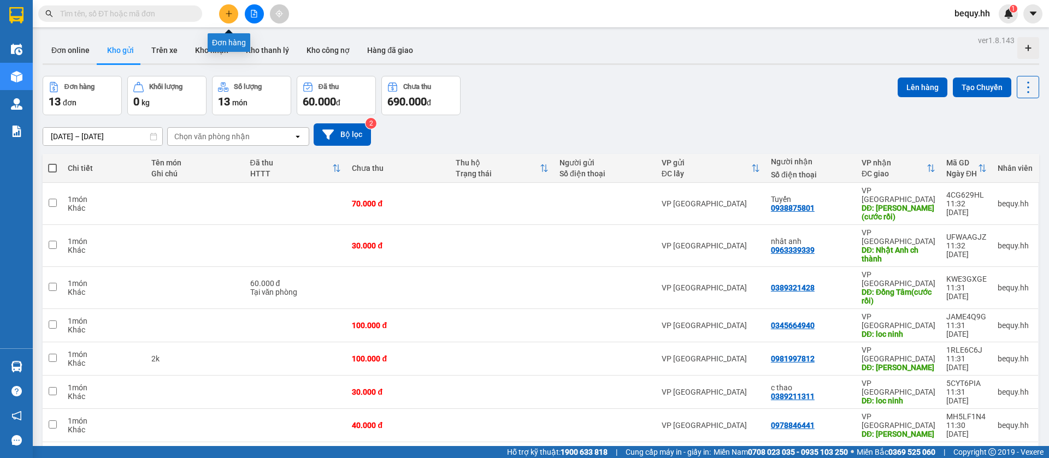
click at [226, 11] on icon "plus" at bounding box center [229, 14] width 8 height 8
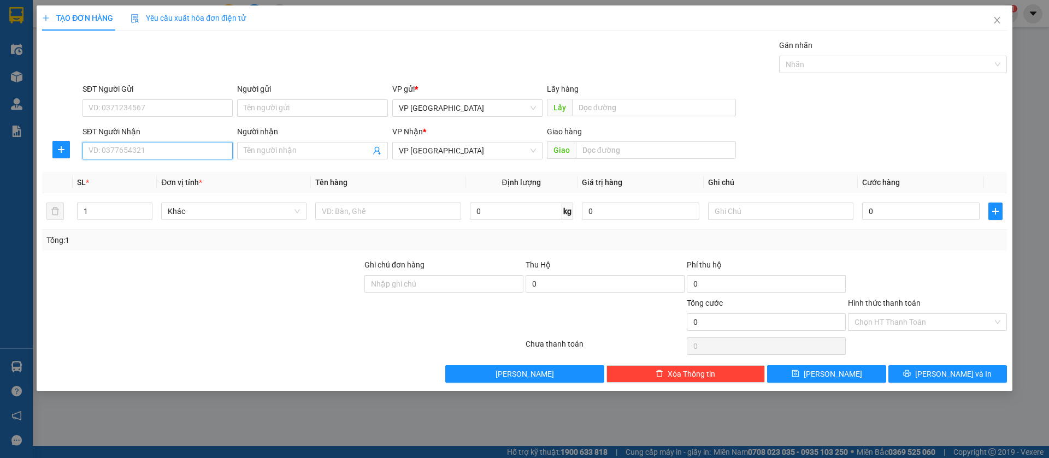
click at [202, 150] on input "SĐT Người Nhận" at bounding box center [158, 150] width 150 height 17
click at [197, 170] on div "0934063038 - Út Em" at bounding box center [157, 173] width 137 height 12
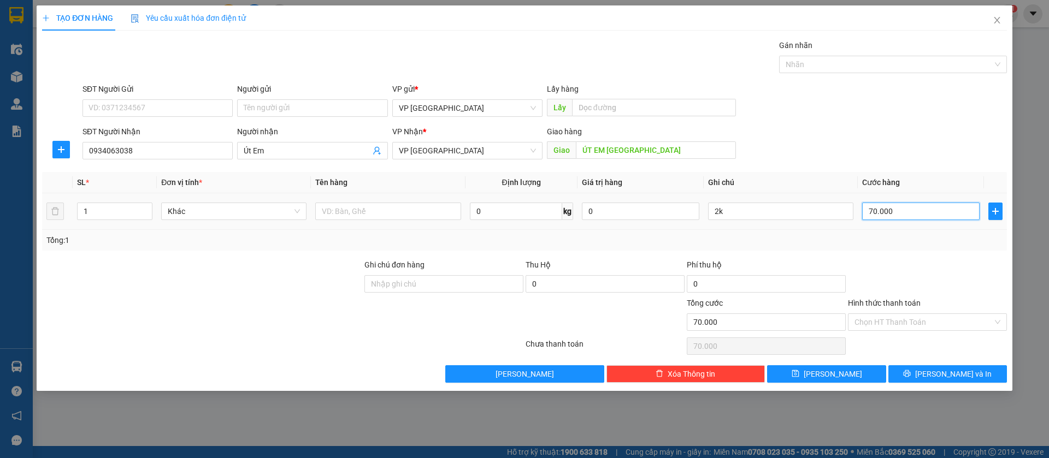
click at [891, 209] on input "70.000" at bounding box center [920, 211] width 117 height 17
click at [844, 207] on input "2k" at bounding box center [780, 211] width 145 height 17
click at [843, 373] on button "[PERSON_NAME]" at bounding box center [826, 374] width 119 height 17
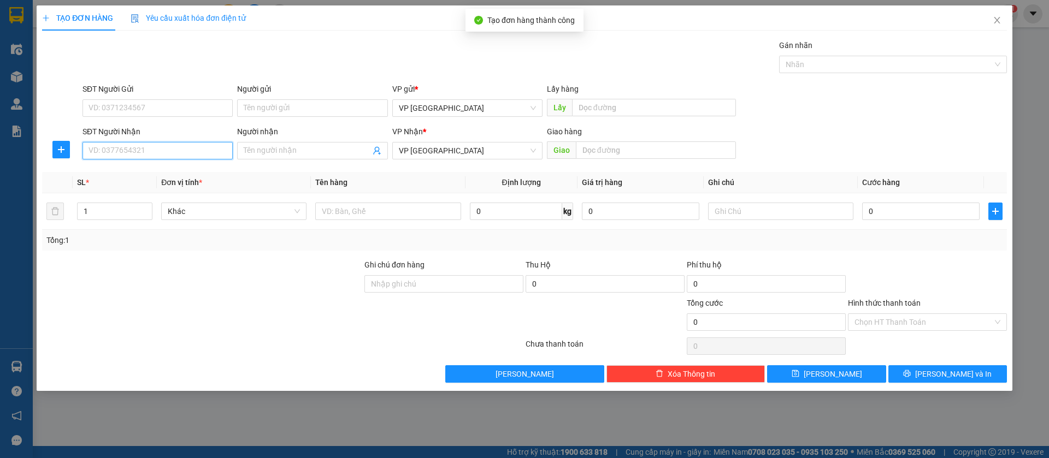
click at [163, 150] on input "SĐT Người Nhận" at bounding box center [158, 150] width 150 height 17
click at [164, 153] on input "SĐT Người Nhận" at bounding box center [158, 150] width 150 height 17
click at [183, 172] on div "0967010192" at bounding box center [157, 173] width 137 height 12
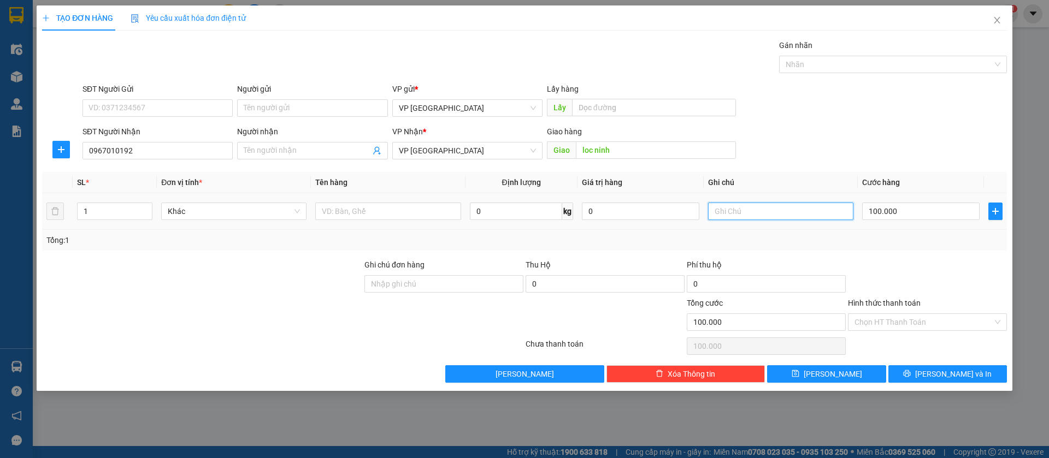
click at [755, 206] on input "text" at bounding box center [780, 211] width 145 height 17
click at [910, 208] on input "100.000" at bounding box center [920, 211] width 117 height 17
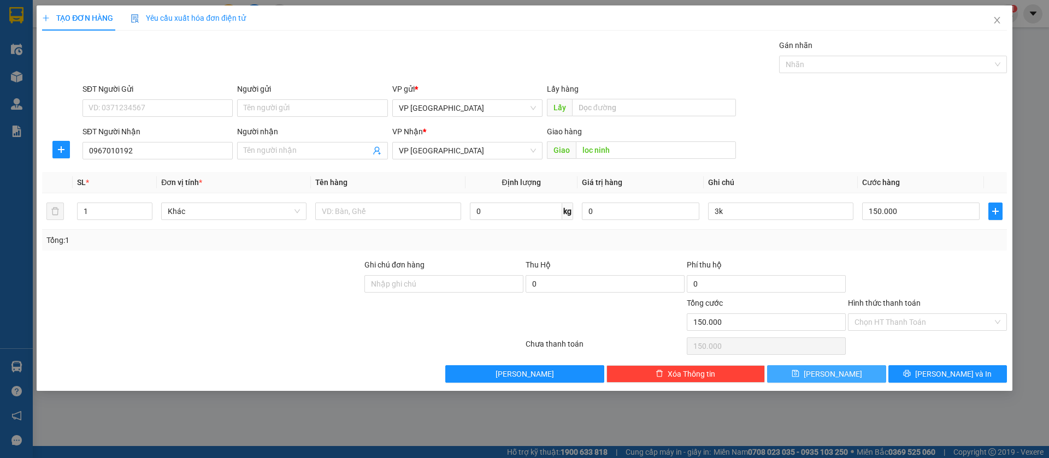
click at [827, 370] on span "[PERSON_NAME]" at bounding box center [833, 374] width 58 height 12
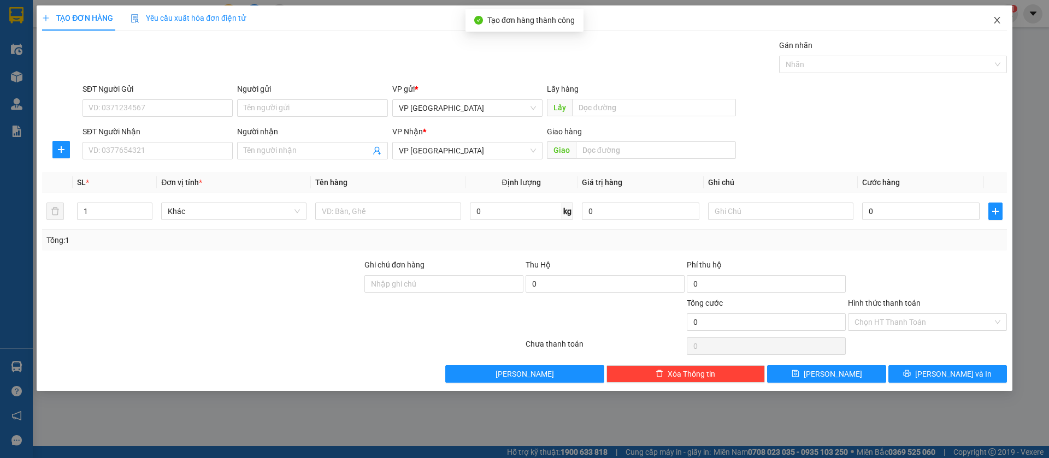
click at [997, 19] on icon "close" at bounding box center [997, 20] width 9 height 9
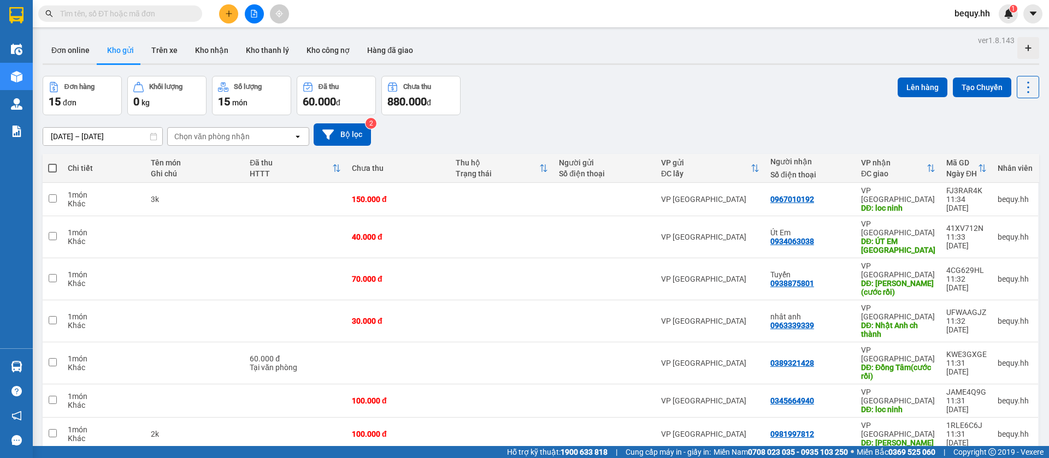
click at [49, 167] on span at bounding box center [52, 168] width 9 height 9
click at [52, 163] on input "checkbox" at bounding box center [52, 163] width 0 height 0
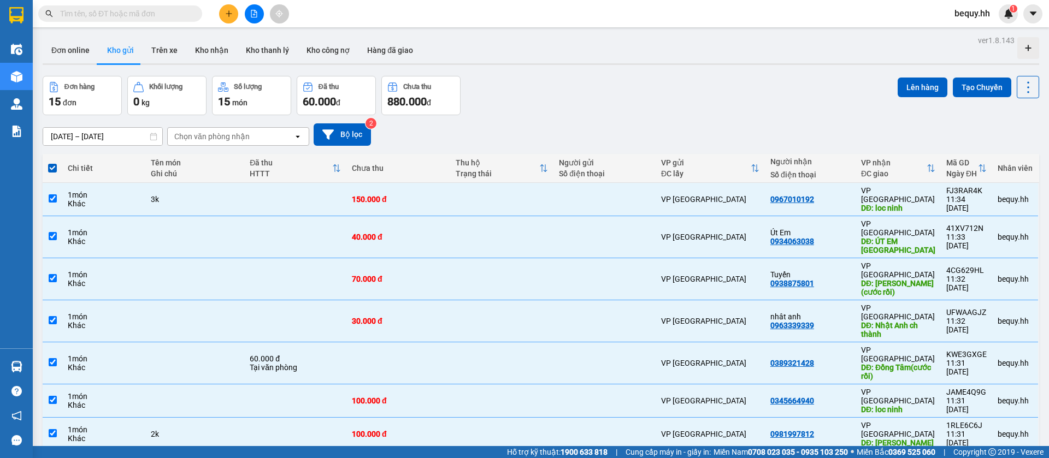
drag, startPoint x: 912, startPoint y: 82, endPoint x: 879, endPoint y: 93, distance: 35.1
click at [898, 90] on button "Lên hàng" at bounding box center [923, 88] width 50 height 20
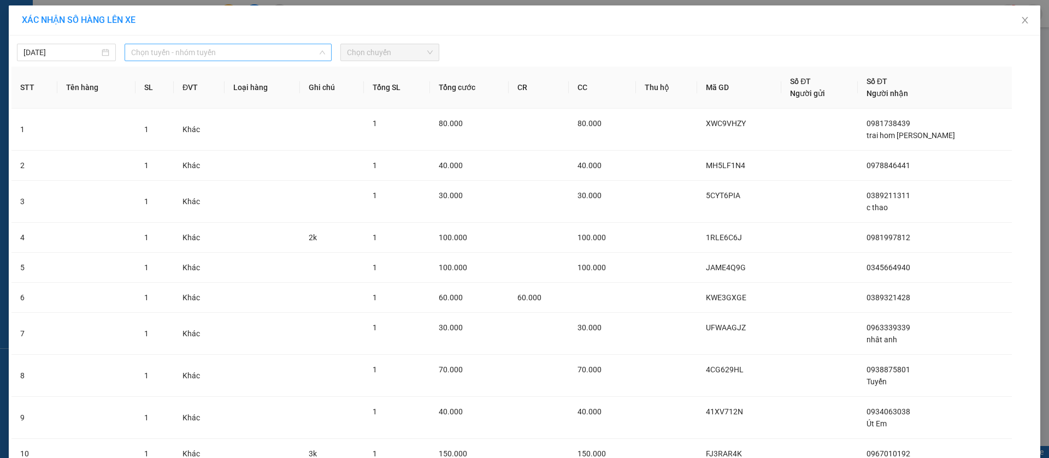
drag, startPoint x: 285, startPoint y: 54, endPoint x: 271, endPoint y: 92, distance: 40.6
click at [284, 54] on span "Chọn tuyến - nhóm tuyến" at bounding box center [228, 52] width 194 height 16
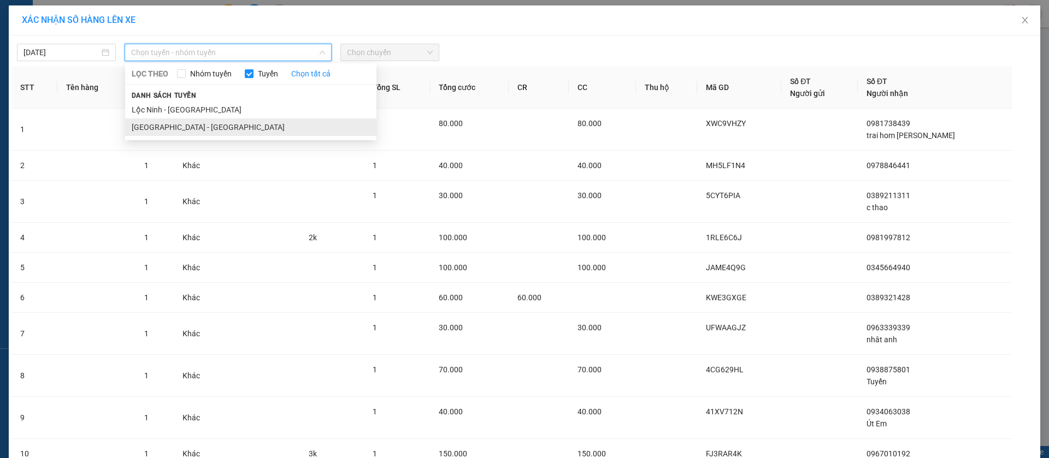
click at [244, 122] on li "[GEOGRAPHIC_DATA] - [GEOGRAPHIC_DATA]" at bounding box center [250, 127] width 251 height 17
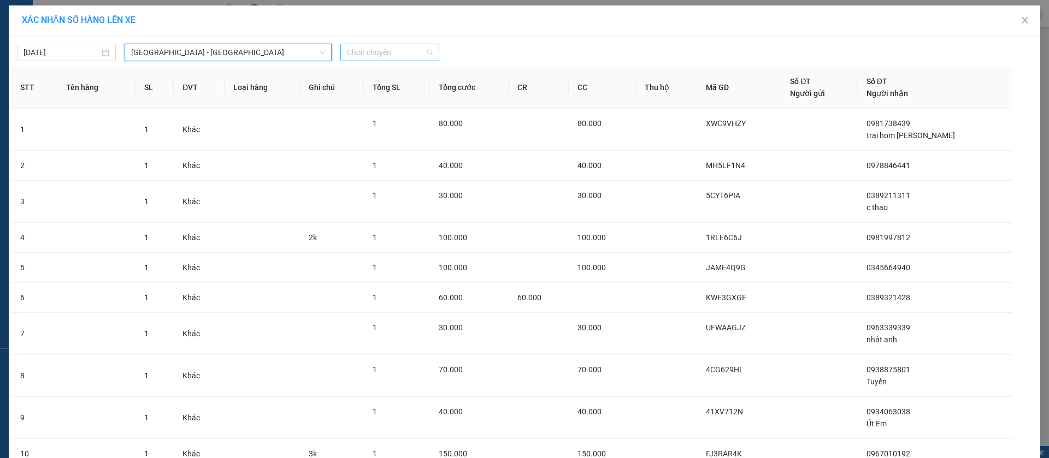
click at [358, 52] on span "Chọn chuyến" at bounding box center [390, 52] width 86 height 16
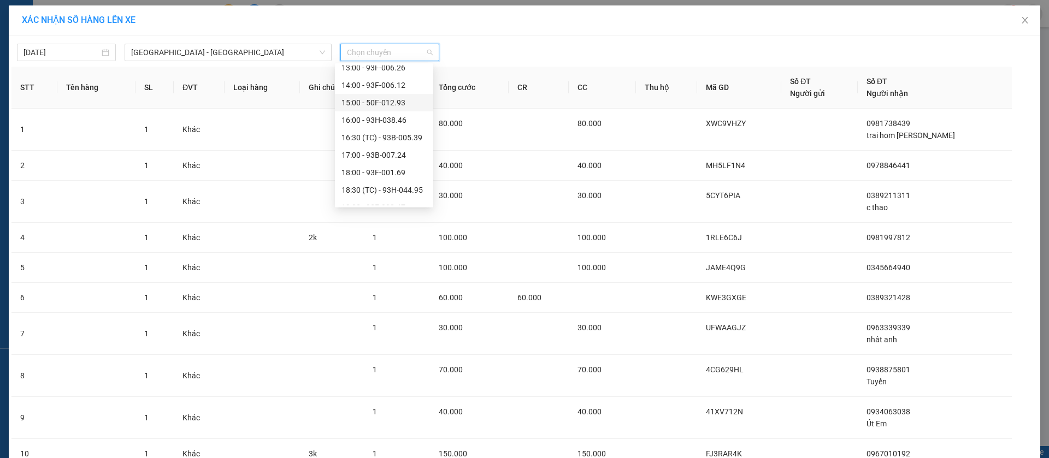
scroll to position [82, 0]
click at [375, 109] on div "11:00 - 93B-008.88" at bounding box center [384, 115] width 85 height 12
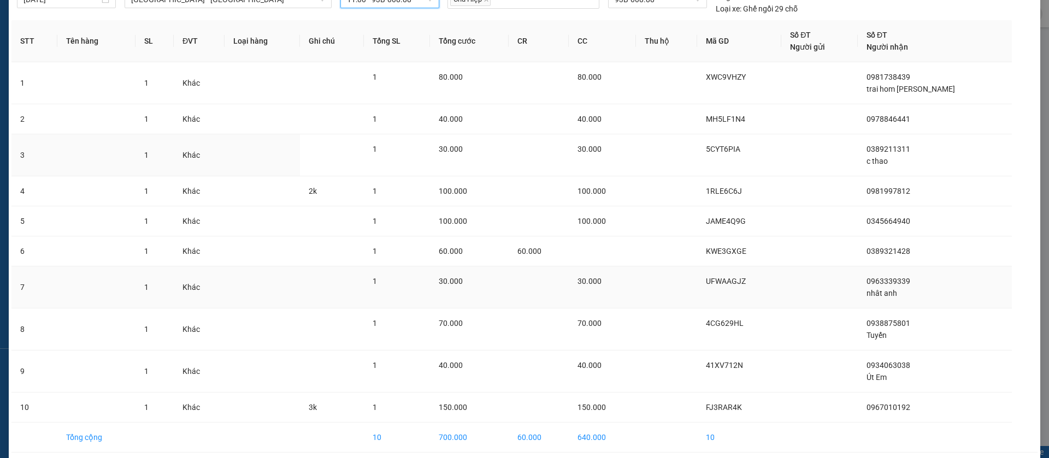
scroll to position [97, 0]
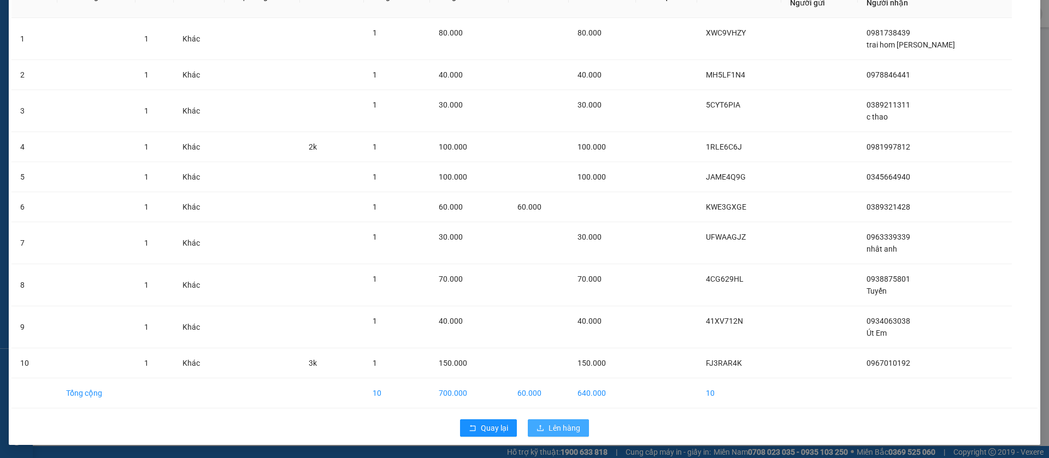
click at [552, 432] on span "Lên hàng" at bounding box center [565, 428] width 32 height 12
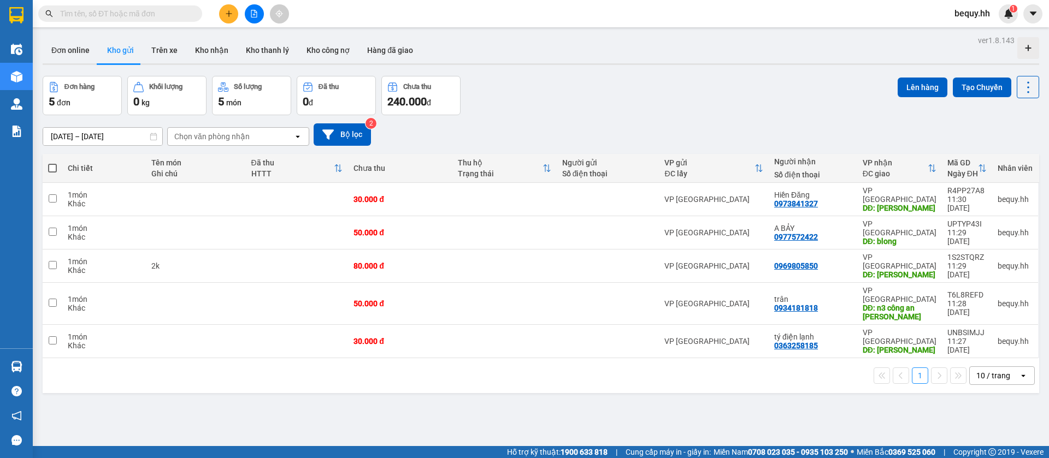
click at [48, 169] on th at bounding box center [53, 168] width 20 height 29
click at [910, 78] on button "Lên hàng" at bounding box center [923, 88] width 50 height 20
click at [52, 168] on span at bounding box center [52, 168] width 9 height 9
click at [52, 163] on input "checkbox" at bounding box center [52, 163] width 0 height 0
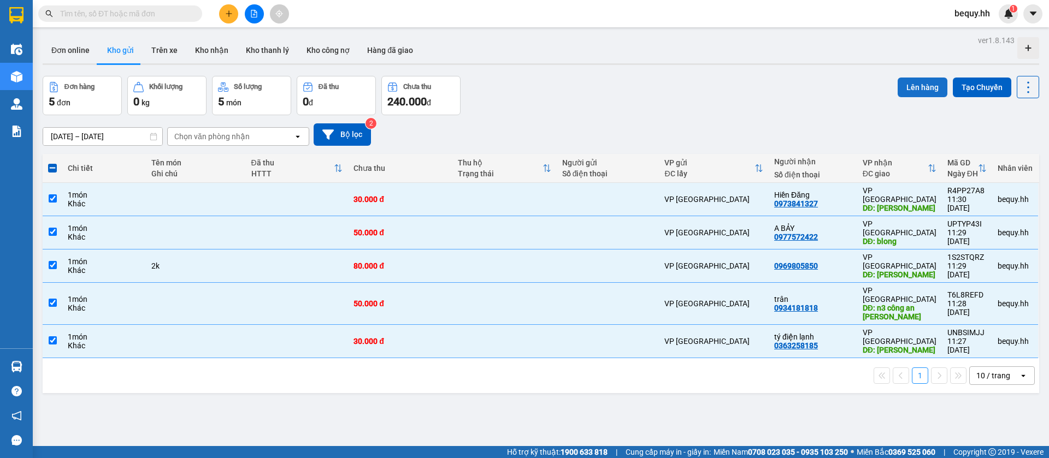
click at [920, 80] on button "Lên hàng" at bounding box center [923, 88] width 50 height 20
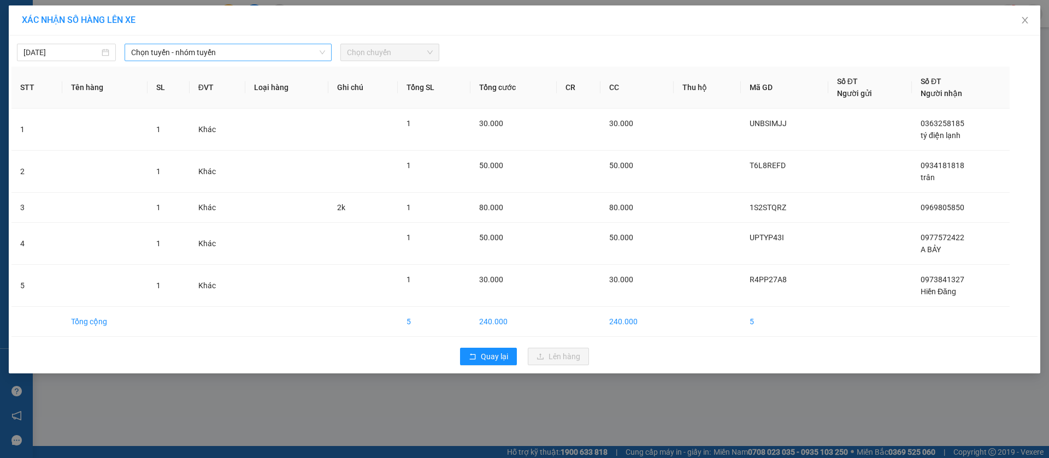
click at [279, 54] on span "Chọn tuyến - nhóm tuyến" at bounding box center [228, 52] width 194 height 16
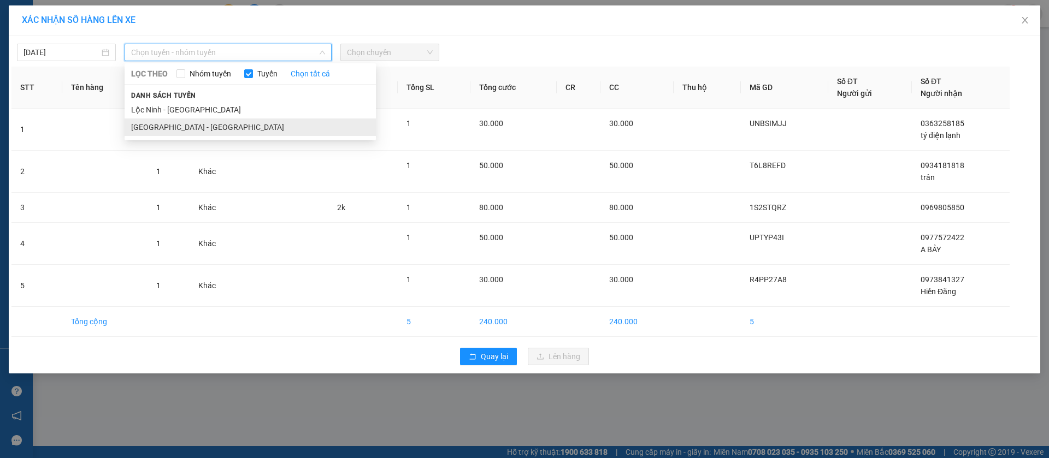
click at [175, 121] on li "[GEOGRAPHIC_DATA] - [GEOGRAPHIC_DATA]" at bounding box center [250, 127] width 251 height 17
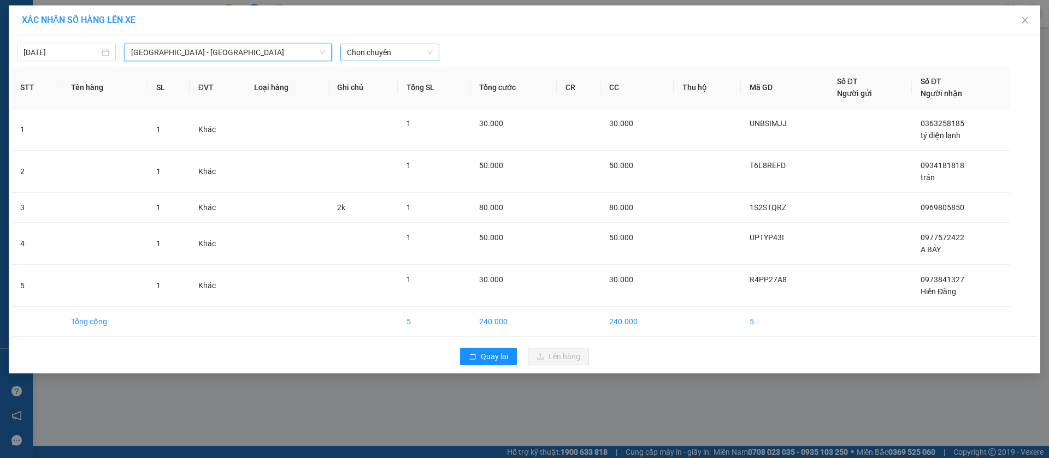
click at [416, 54] on span "Chọn chuyến" at bounding box center [390, 52] width 86 height 16
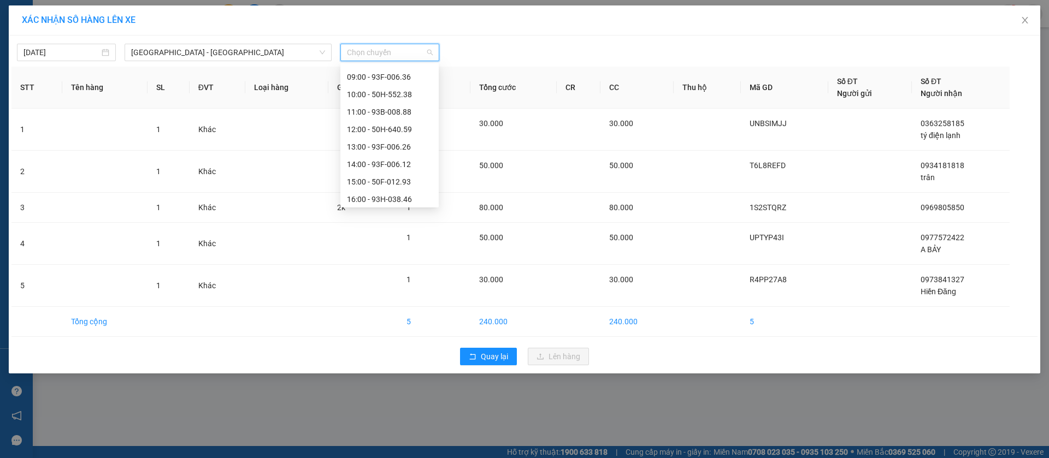
scroll to position [81, 0]
click at [382, 116] on div "11:00 - 93B-008.88" at bounding box center [389, 116] width 85 height 12
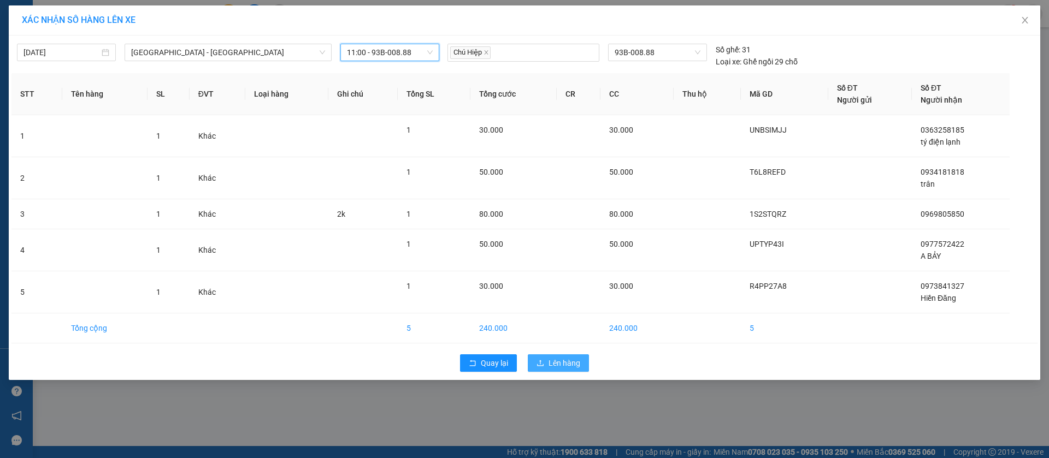
click at [578, 368] on span "Lên hàng" at bounding box center [565, 363] width 32 height 12
